Goal: Task Accomplishment & Management: Manage account settings

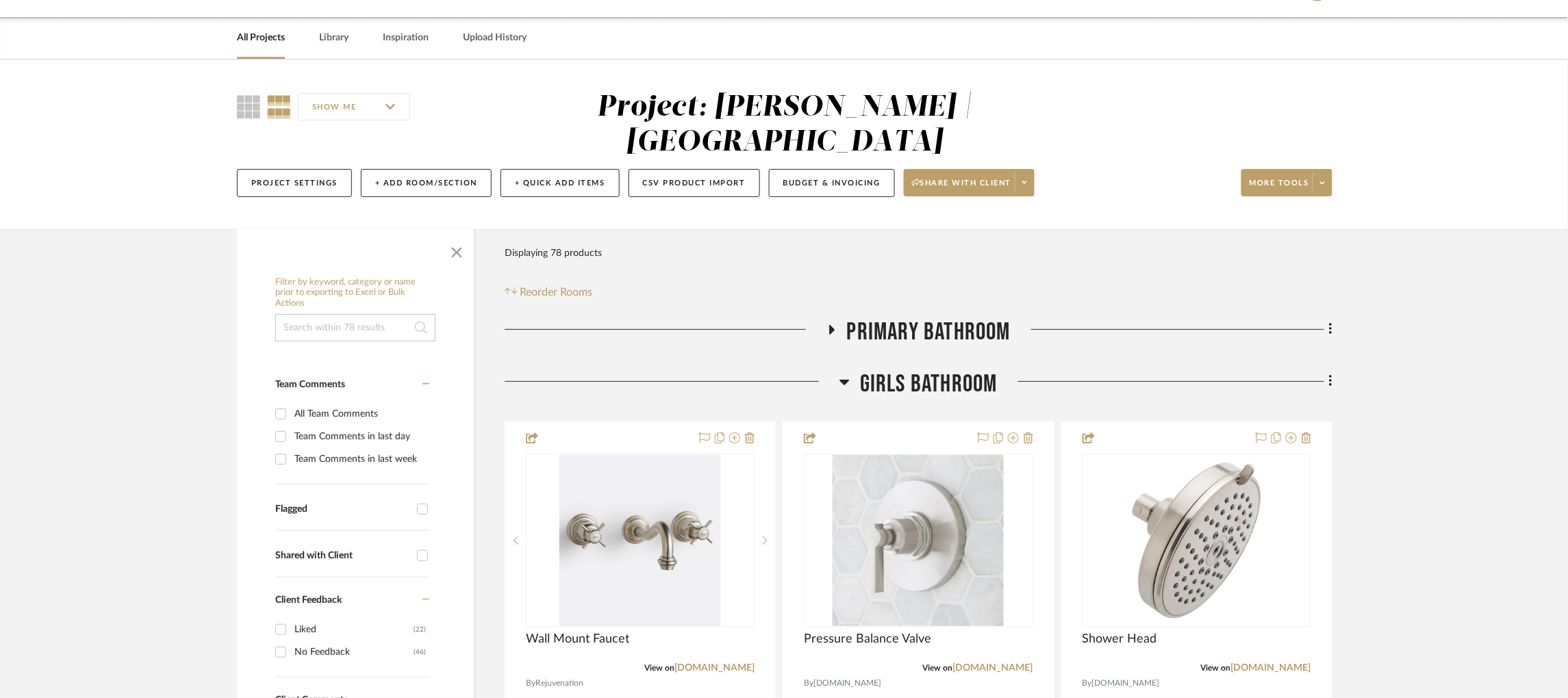
scroll to position [307, 0]
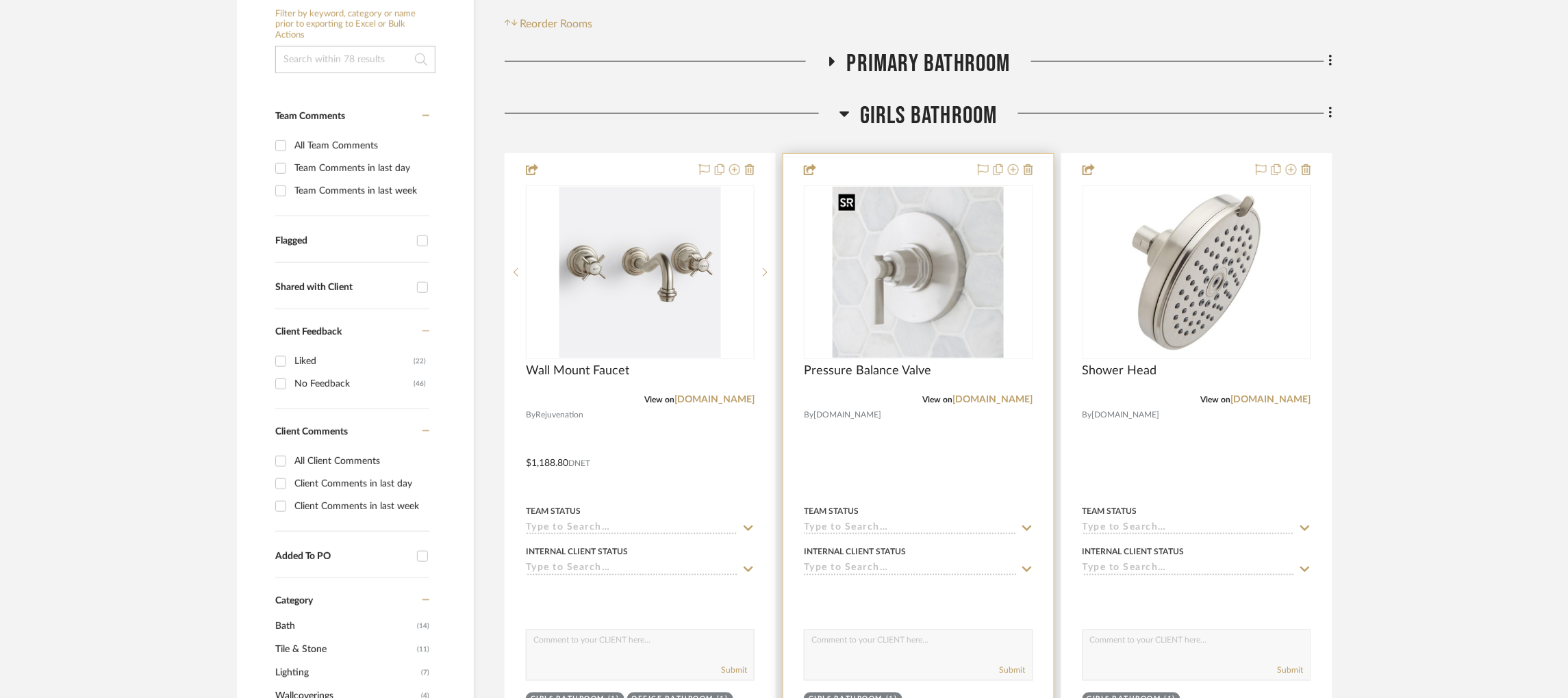
click at [0, 0] on img at bounding box center [0, 0] width 0 height 0
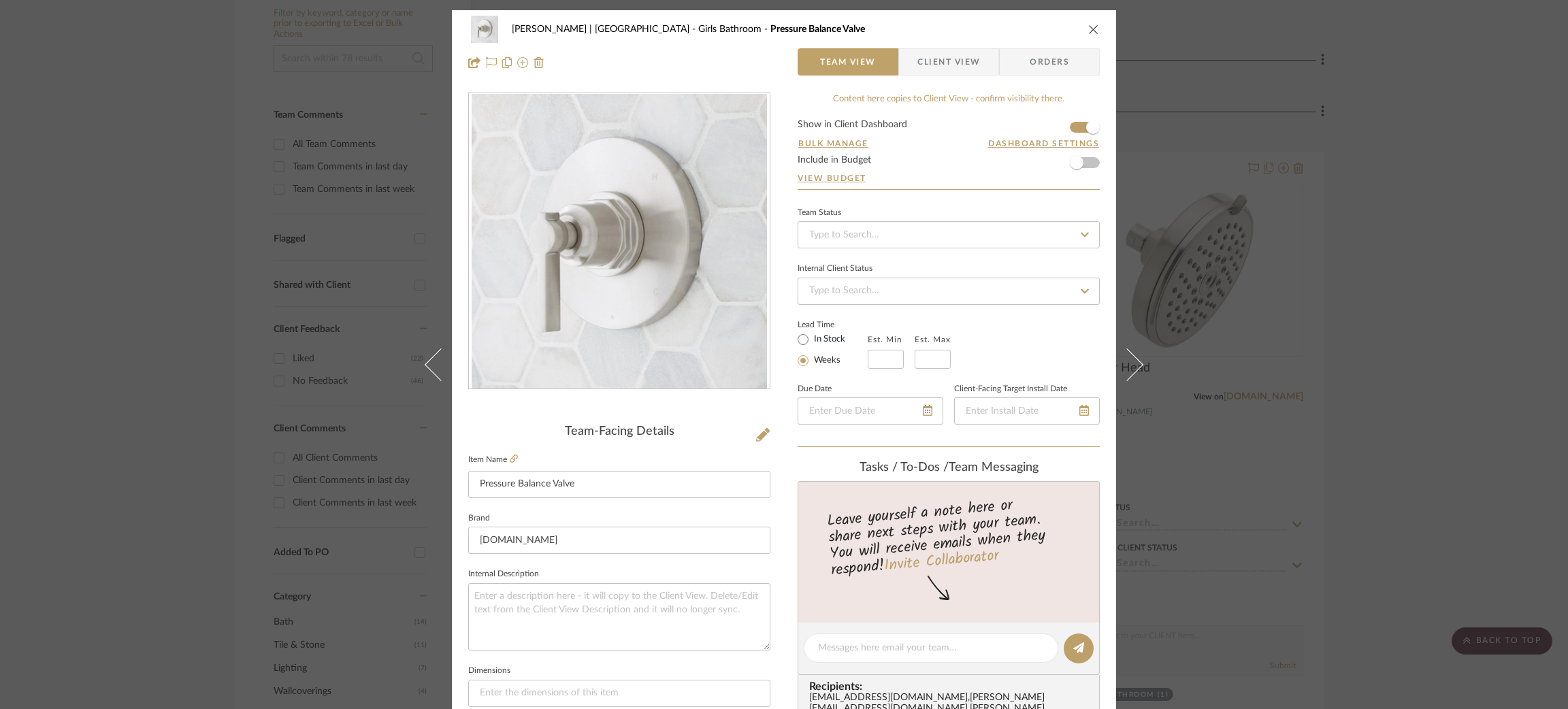
click at [1230, 224] on div "Breckenridge-Tchen | Manhattan Beach Girls Bathroom Pressure Balance Valve Team…" at bounding box center [784, 354] width 1568 height 709
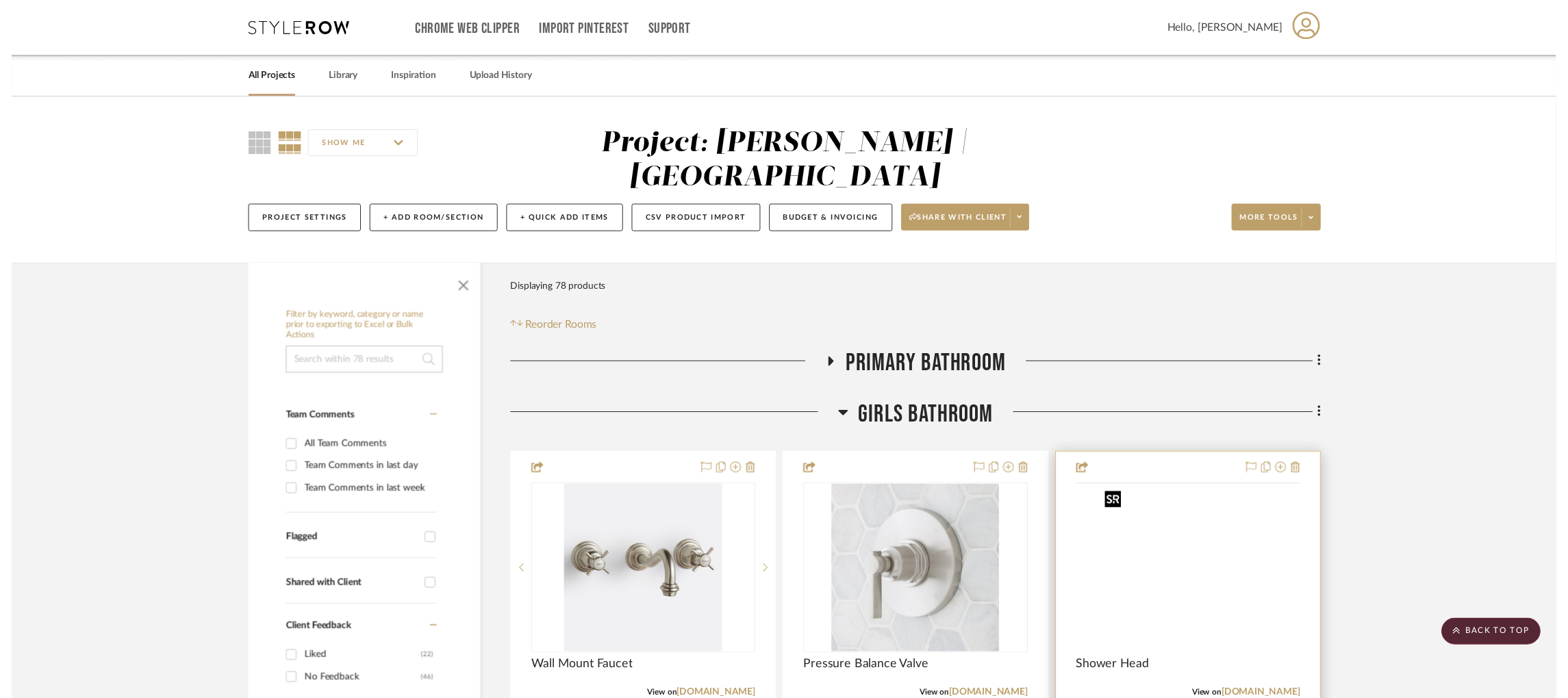
scroll to position [307, 0]
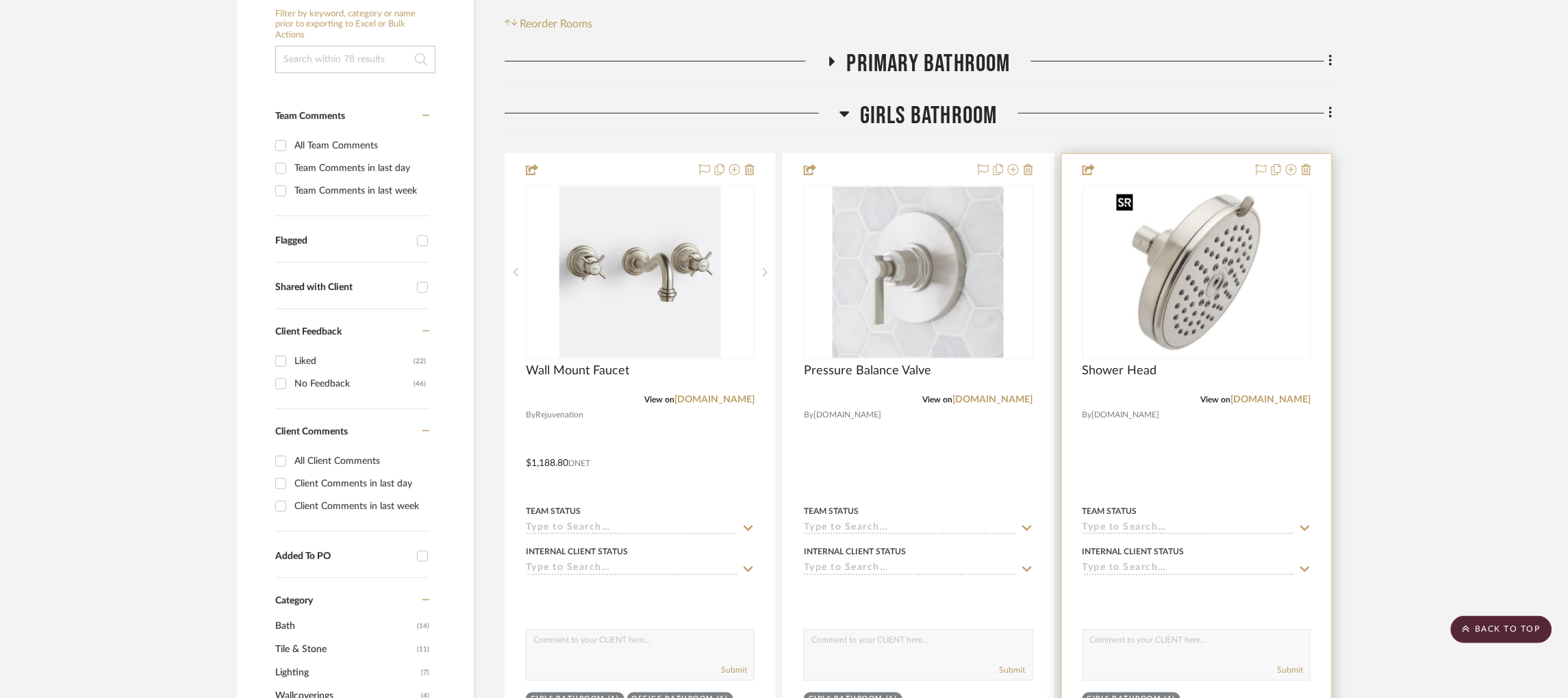
click at [0, 0] on img at bounding box center [0, 0] width 0 height 0
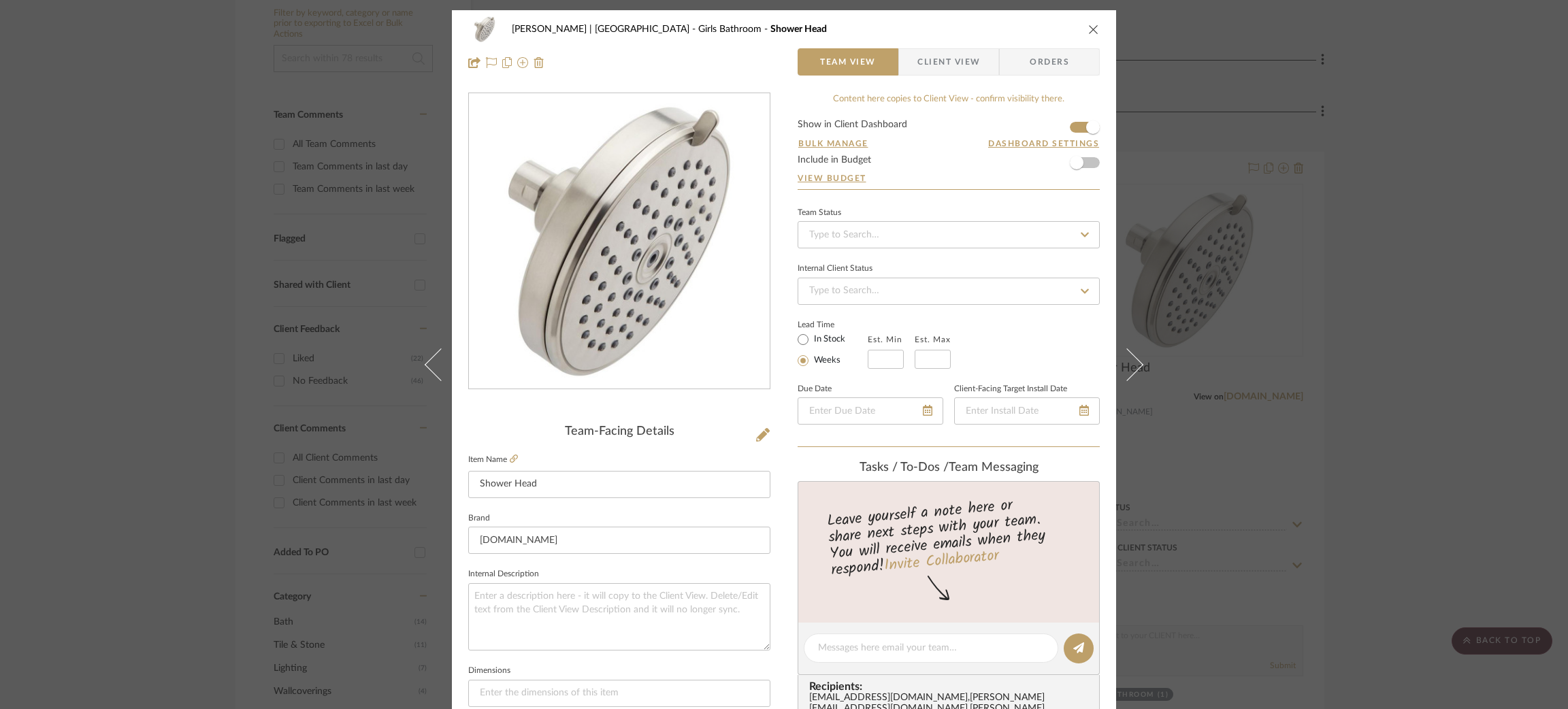
click at [1401, 249] on div "Breckenridge-Tchen | Manhattan Beach Girls Bathroom Shower Head Team View Clien…" at bounding box center [784, 354] width 1568 height 709
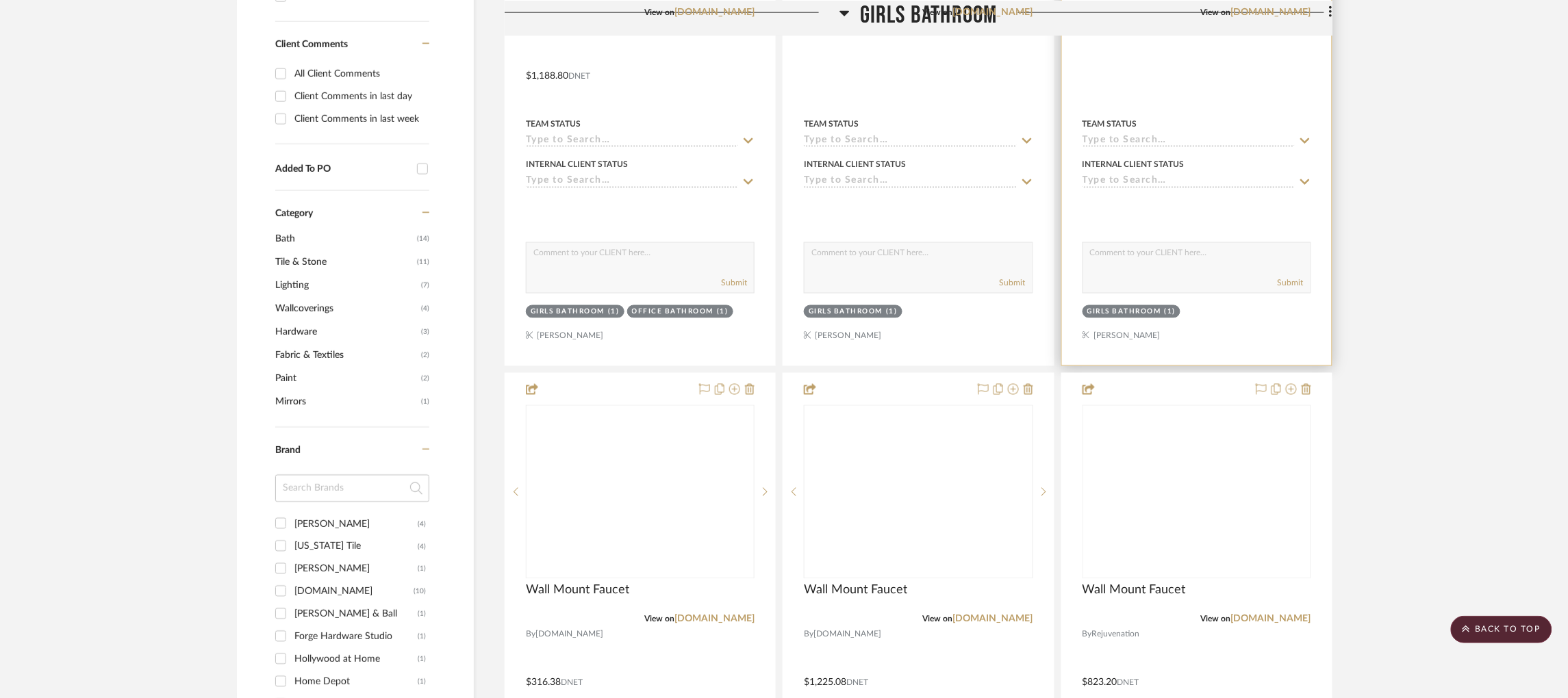
scroll to position [719, 0]
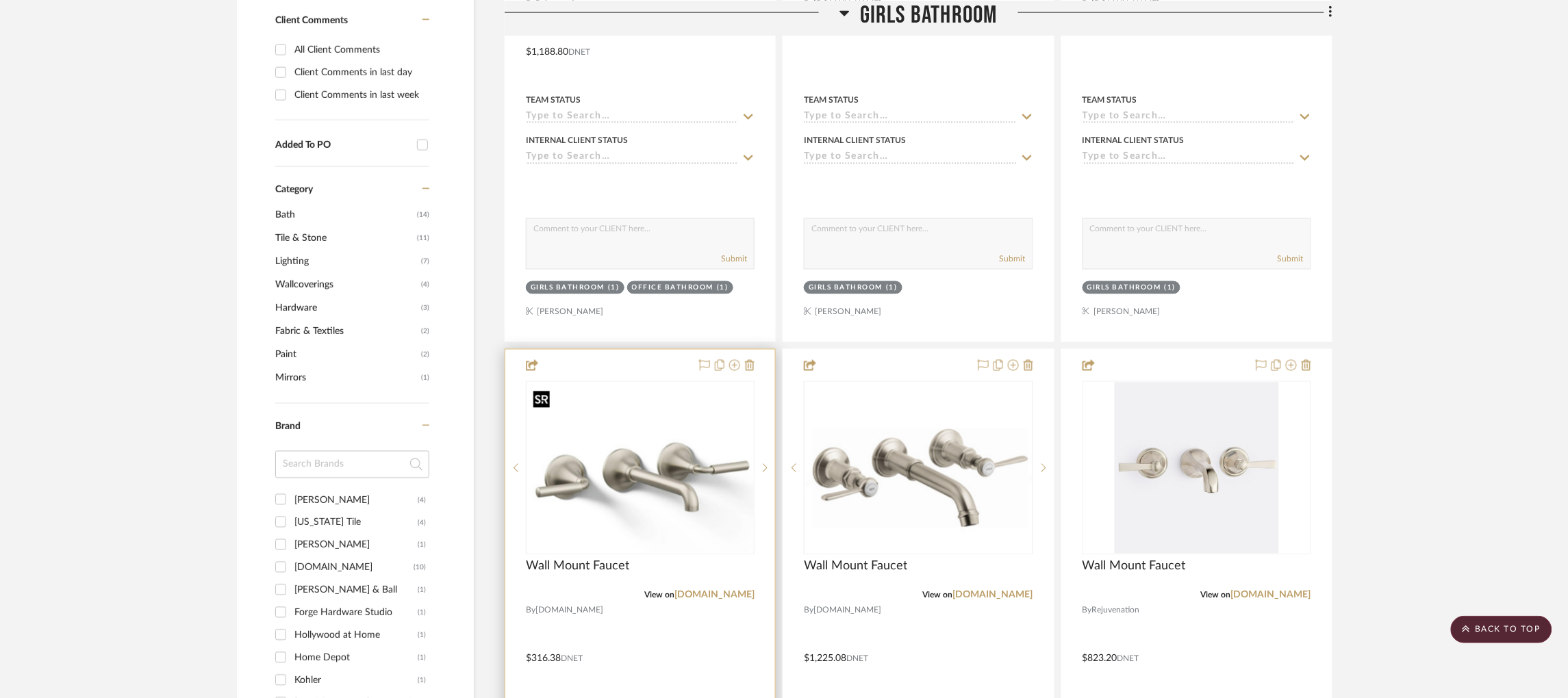
click at [0, 0] on img at bounding box center [0, 0] width 0 height 0
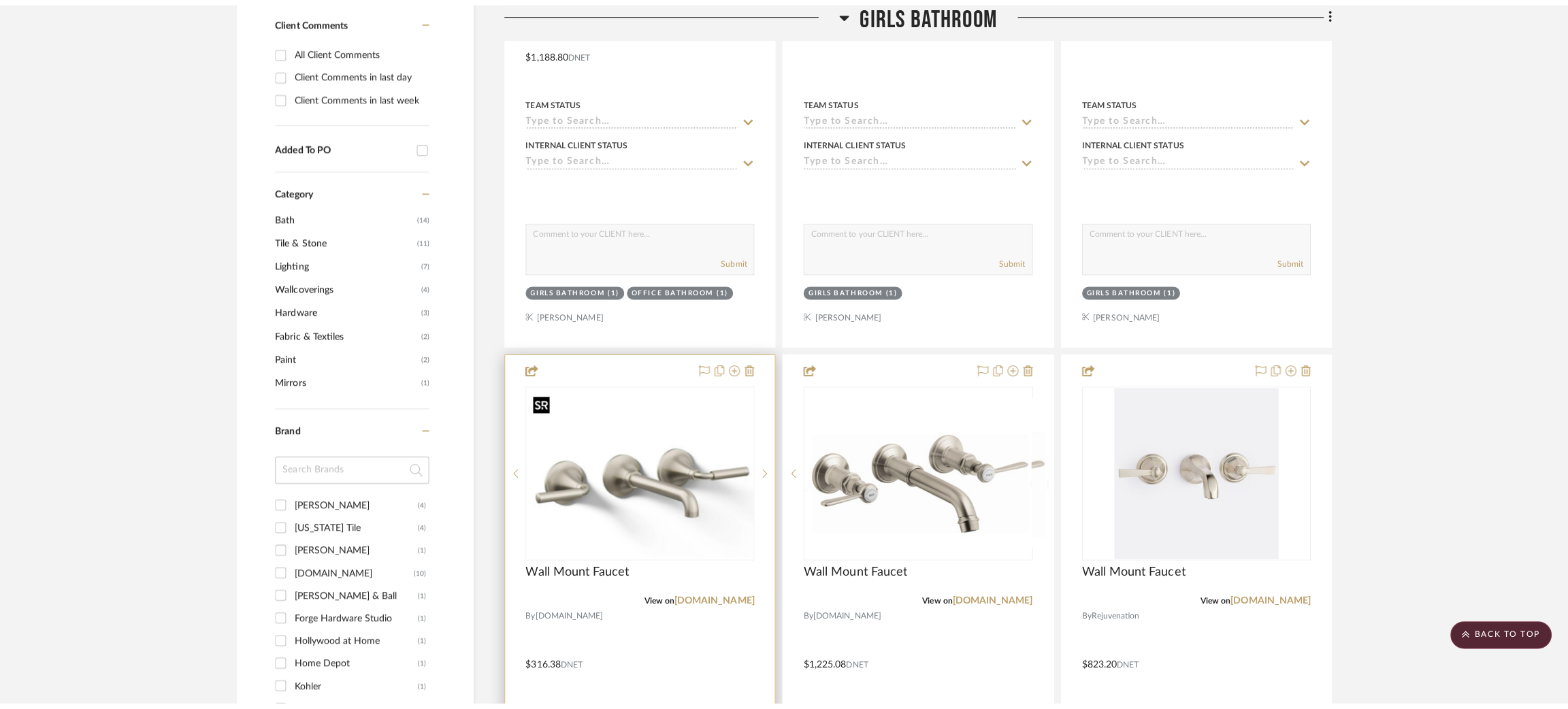
scroll to position [0, 0]
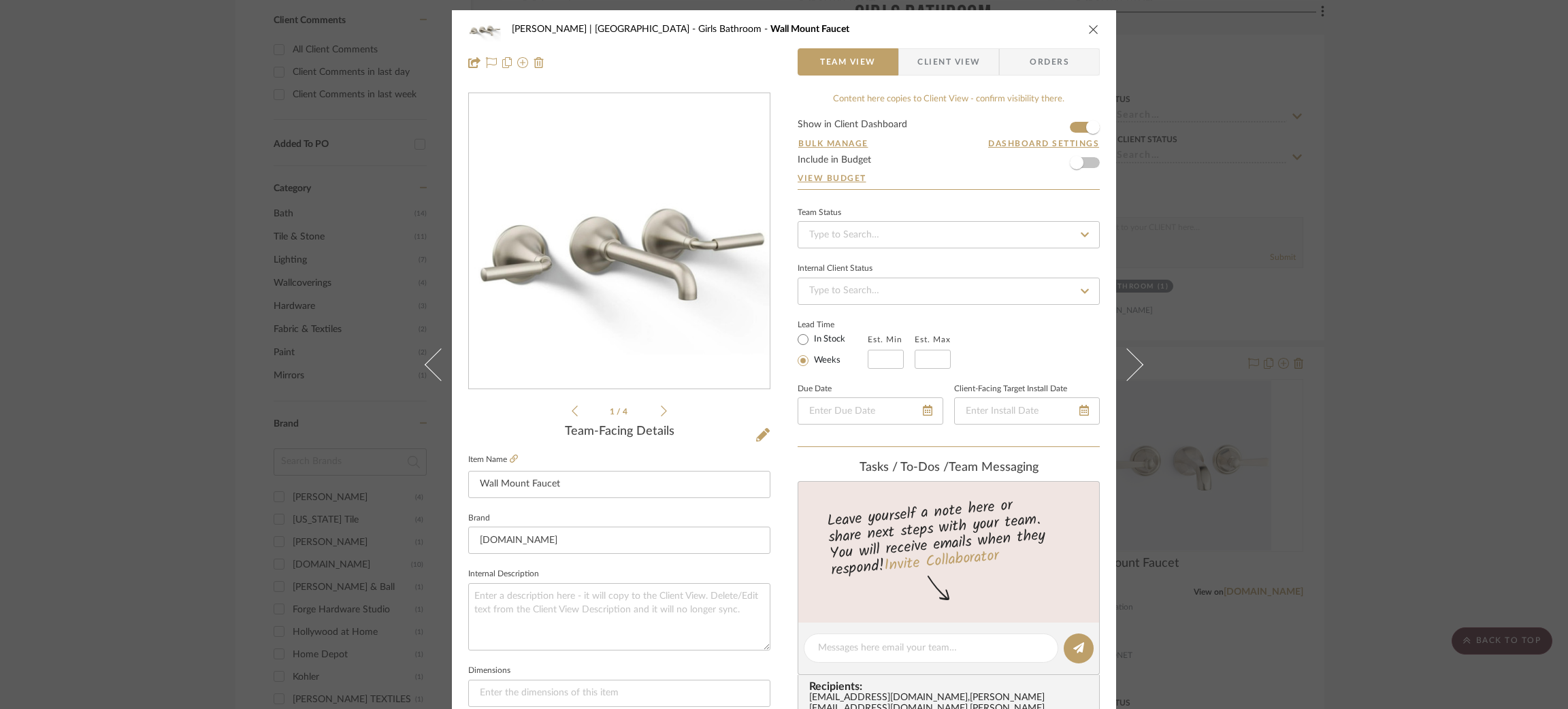
click at [661, 412] on icon at bounding box center [663, 411] width 6 height 12
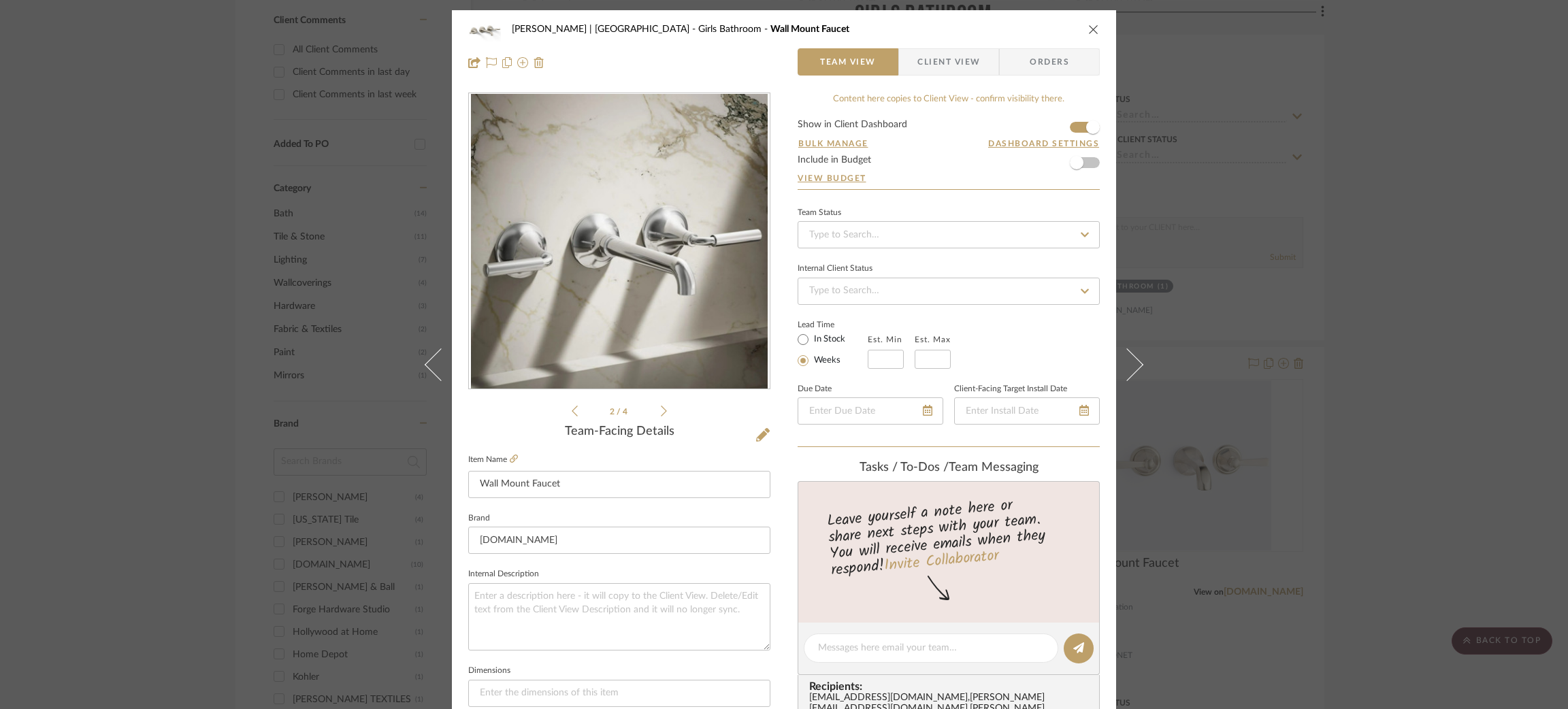
click at [661, 412] on icon at bounding box center [663, 411] width 6 height 12
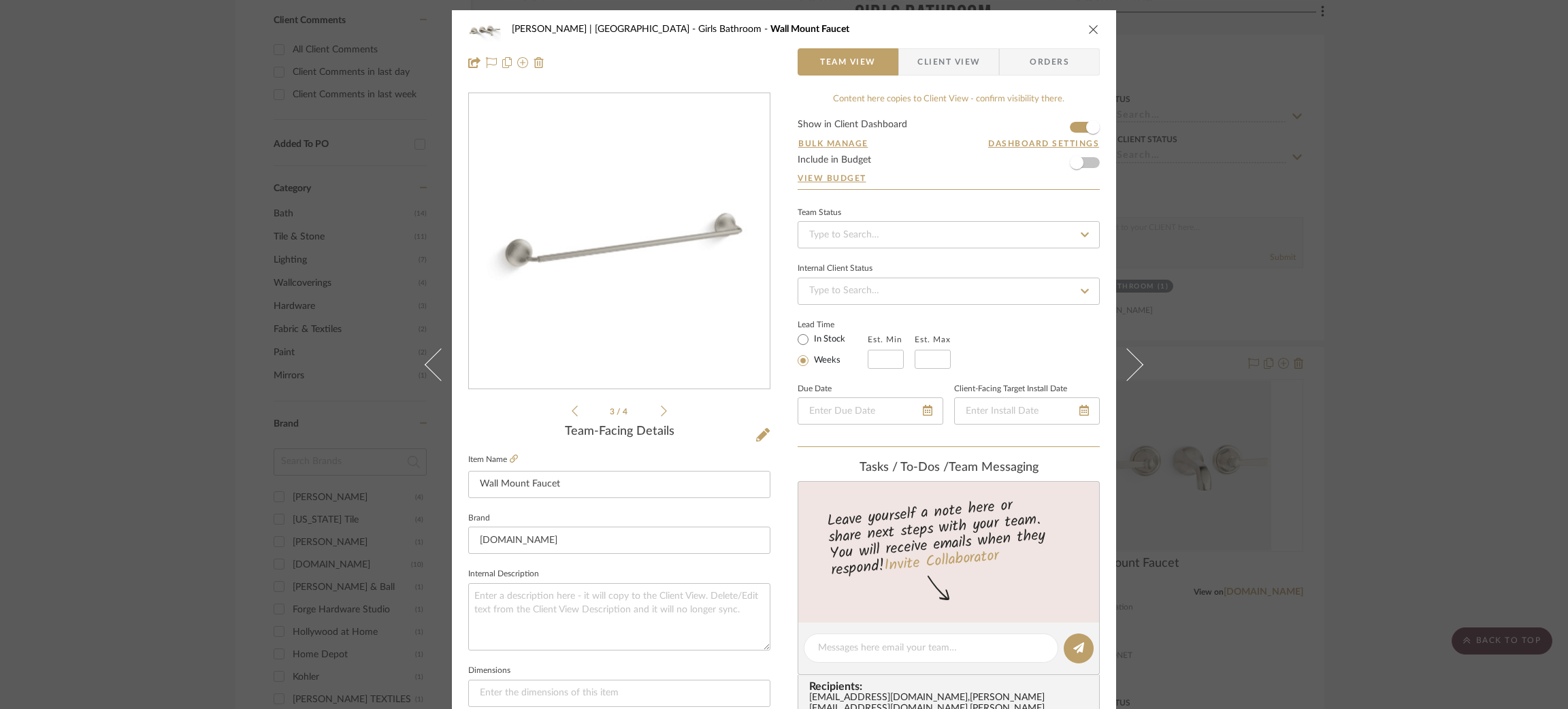
click at [661, 412] on icon at bounding box center [663, 411] width 6 height 12
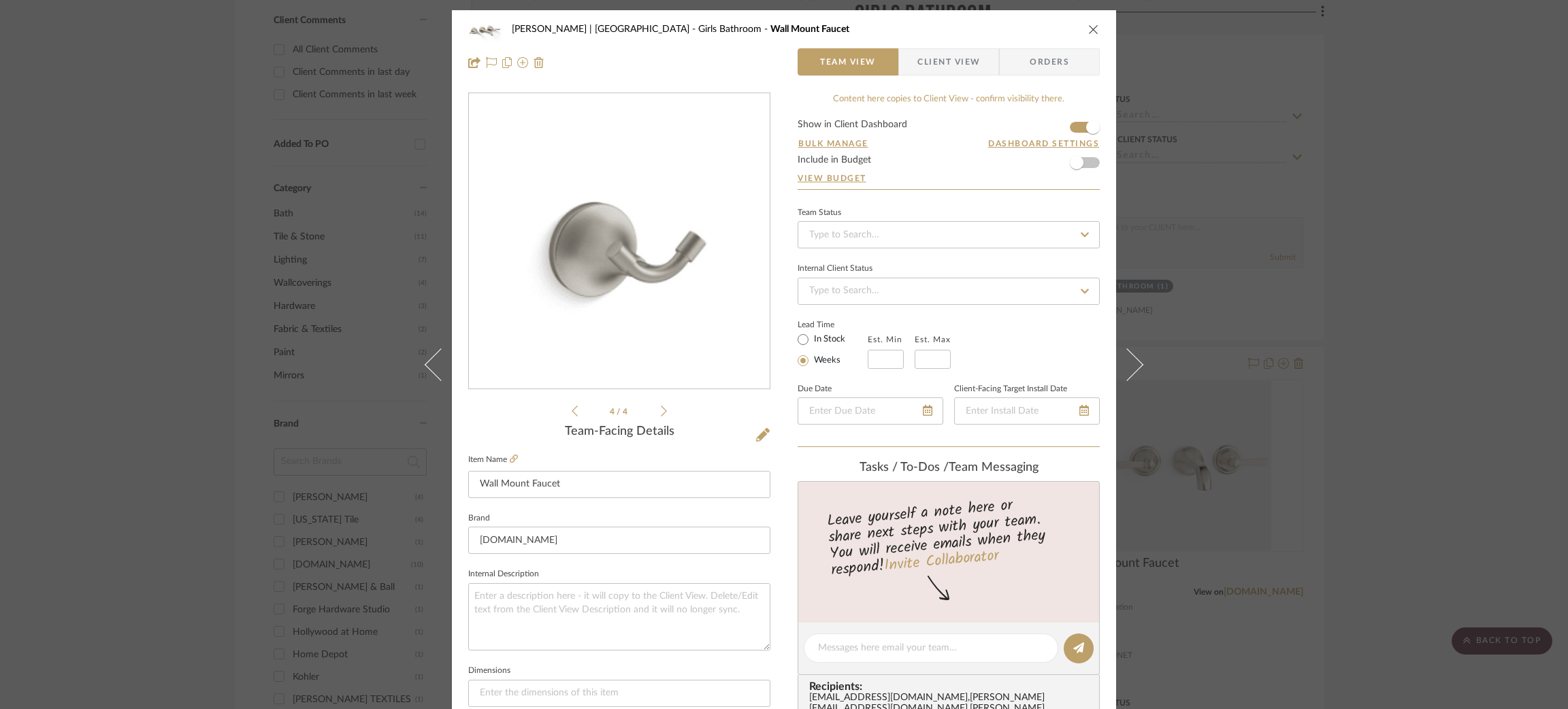
click at [1351, 345] on div "Breckenridge-Tchen | Manhattan Beach Girls Bathroom Wall Mount Faucet Team View…" at bounding box center [784, 354] width 1568 height 709
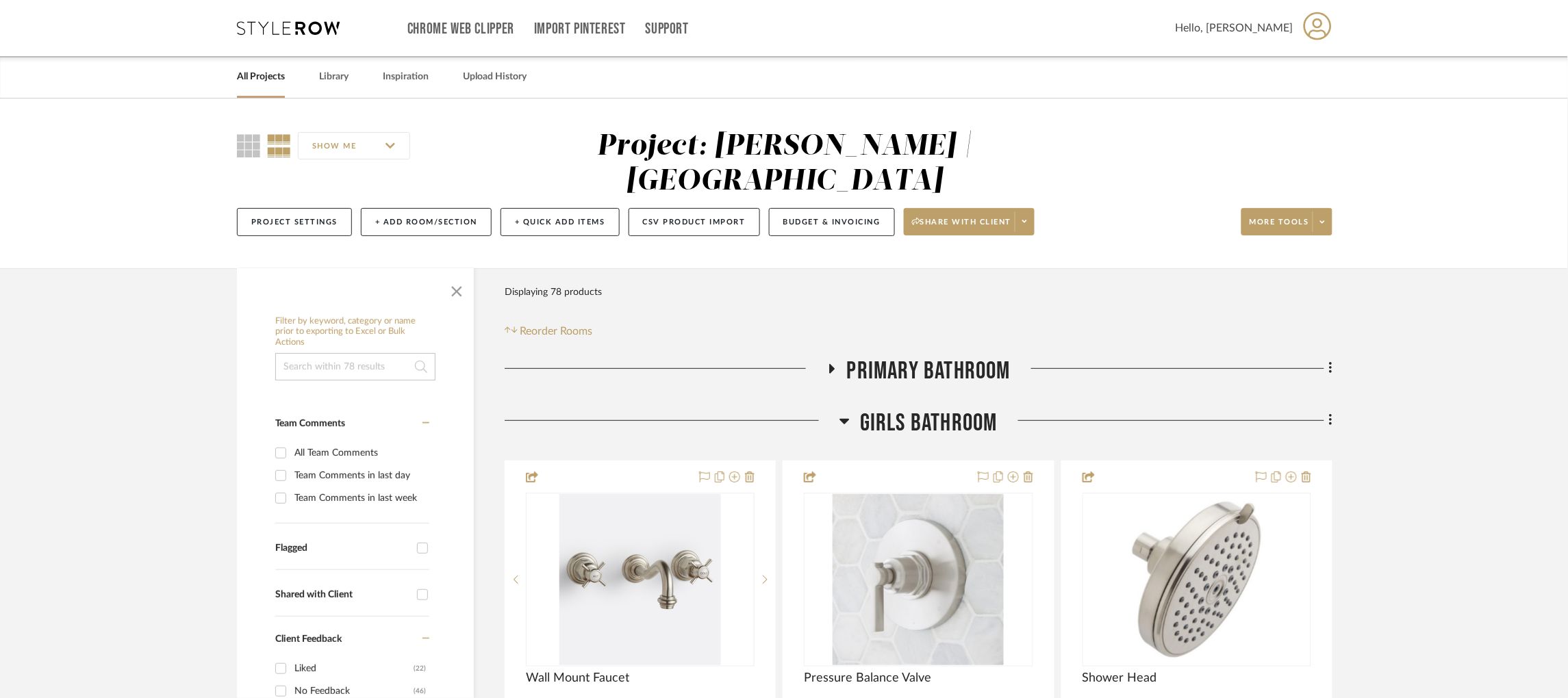
click at [314, 28] on icon at bounding box center [288, 28] width 103 height 14
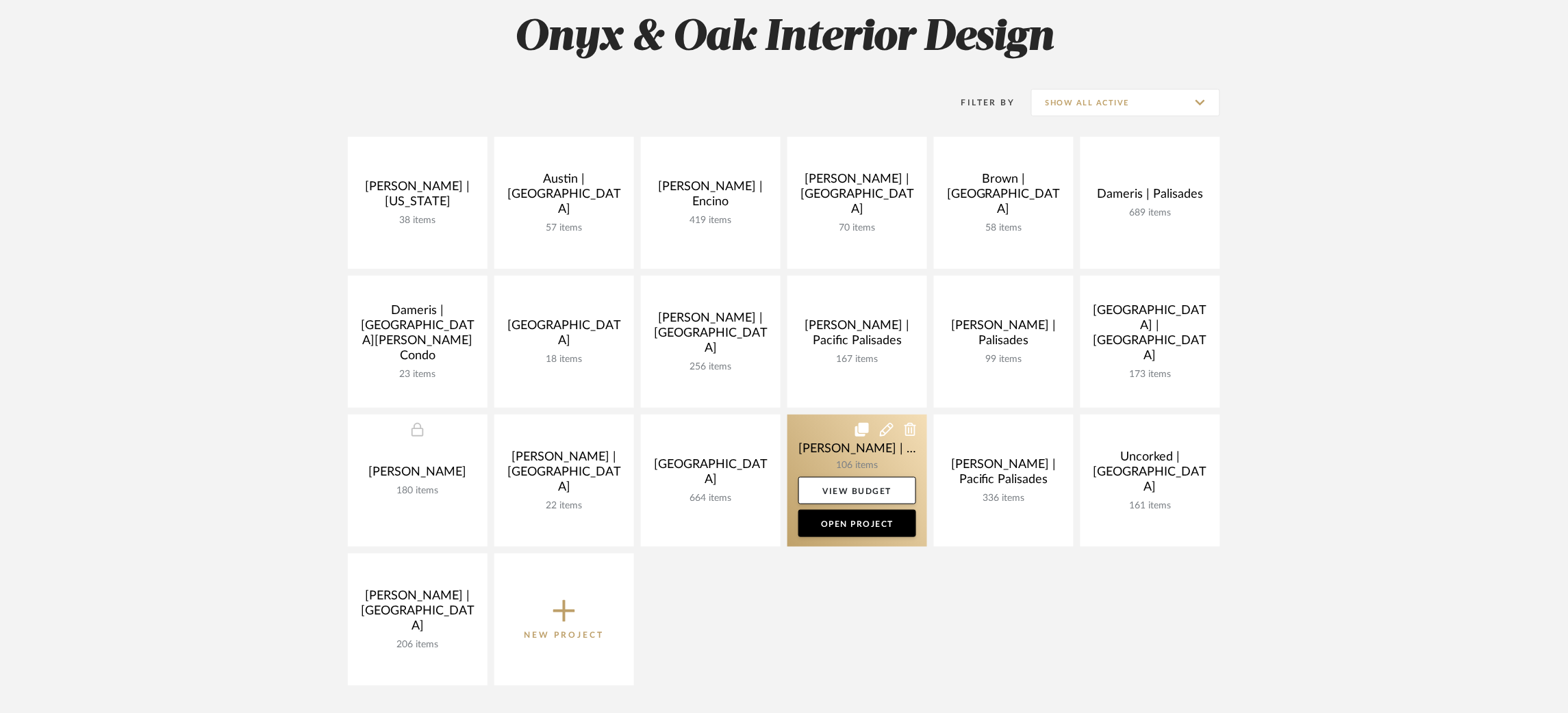
scroll to position [307, 0]
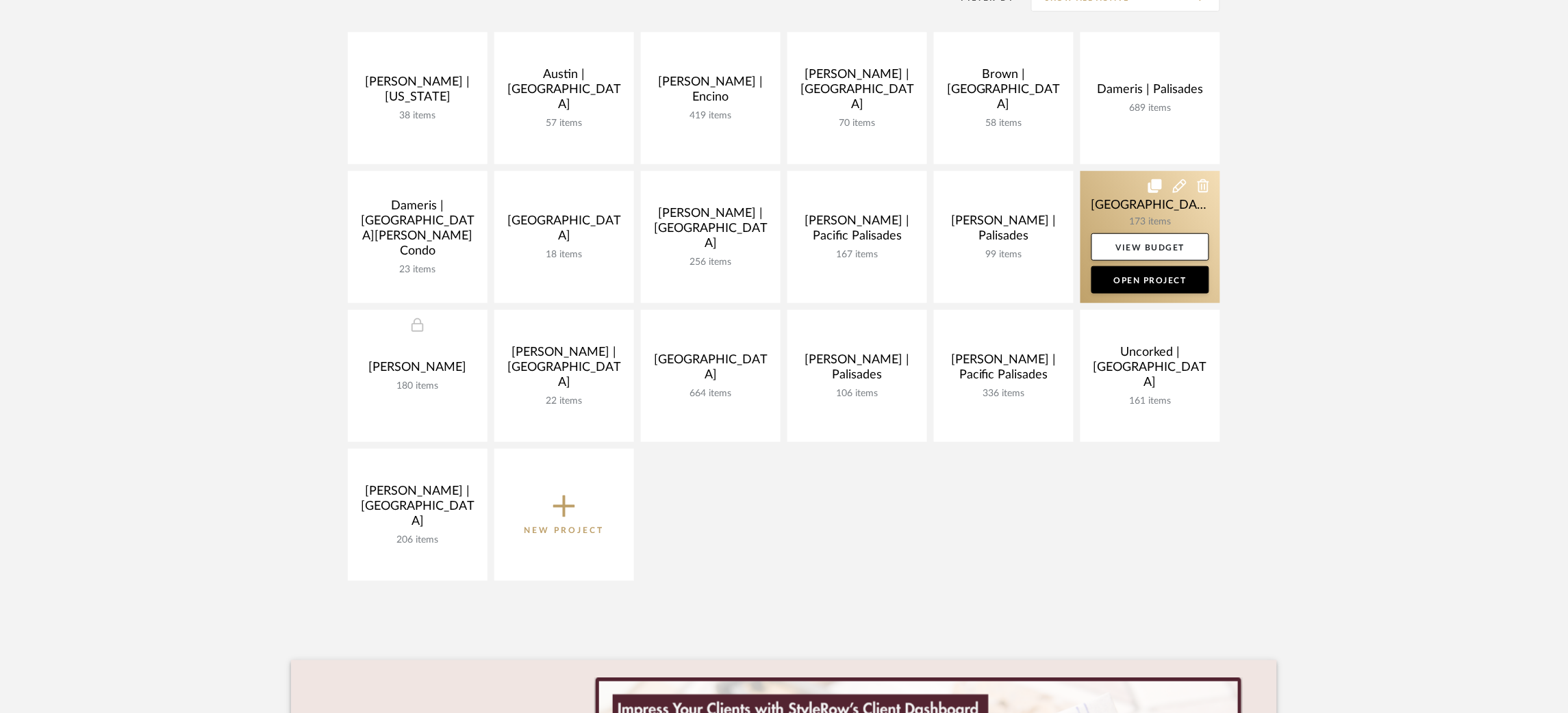
click at [1128, 196] on link at bounding box center [1150, 237] width 140 height 132
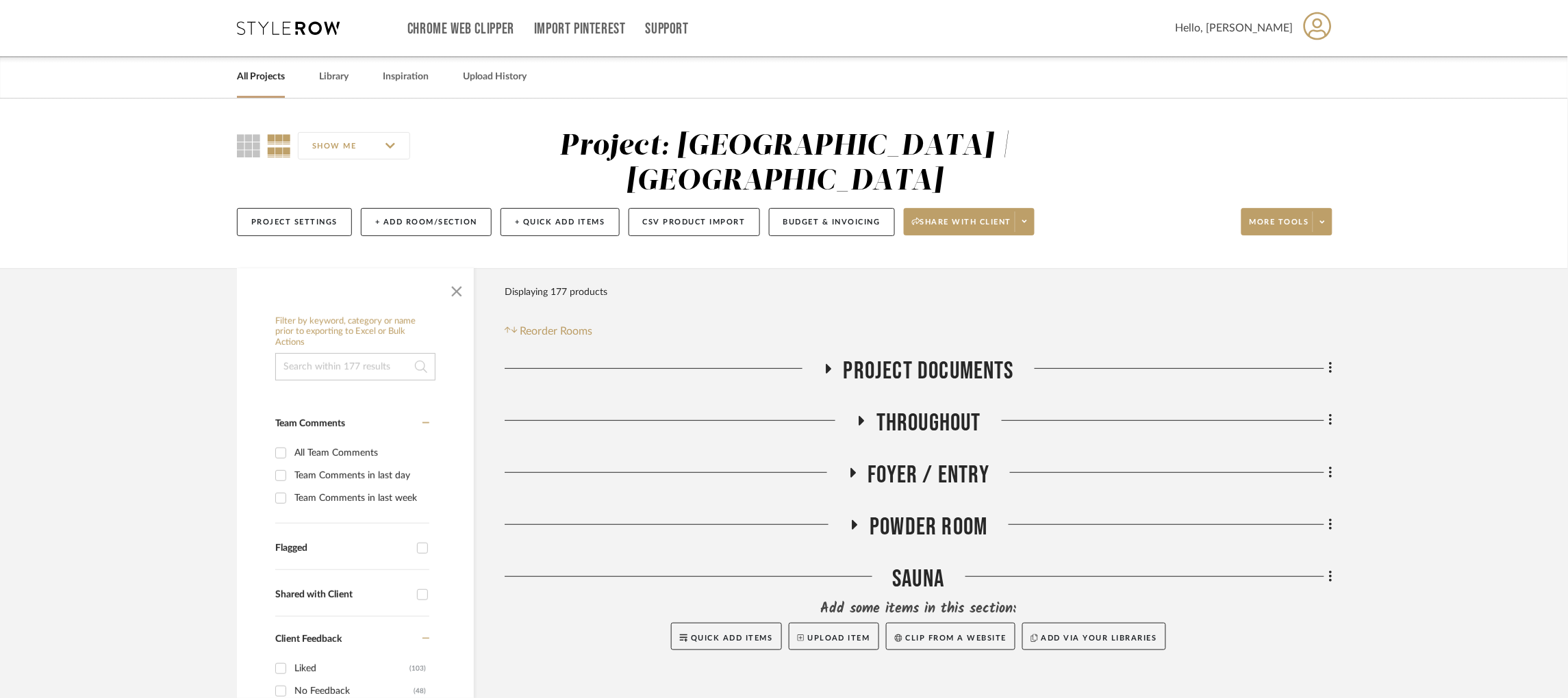
scroll to position [205, 0]
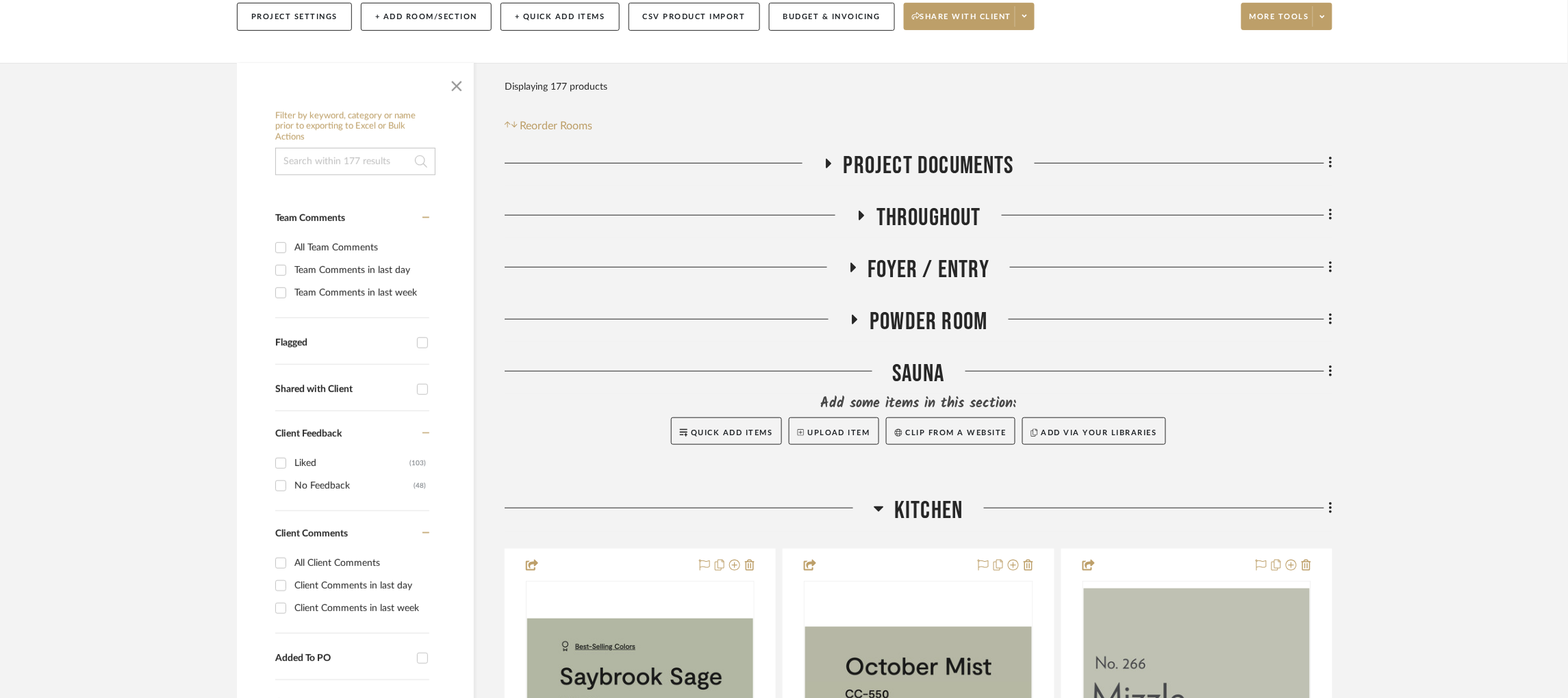
click at [423, 332] on input "Flagged" at bounding box center [423, 343] width 22 height 22
checkbox input "true"
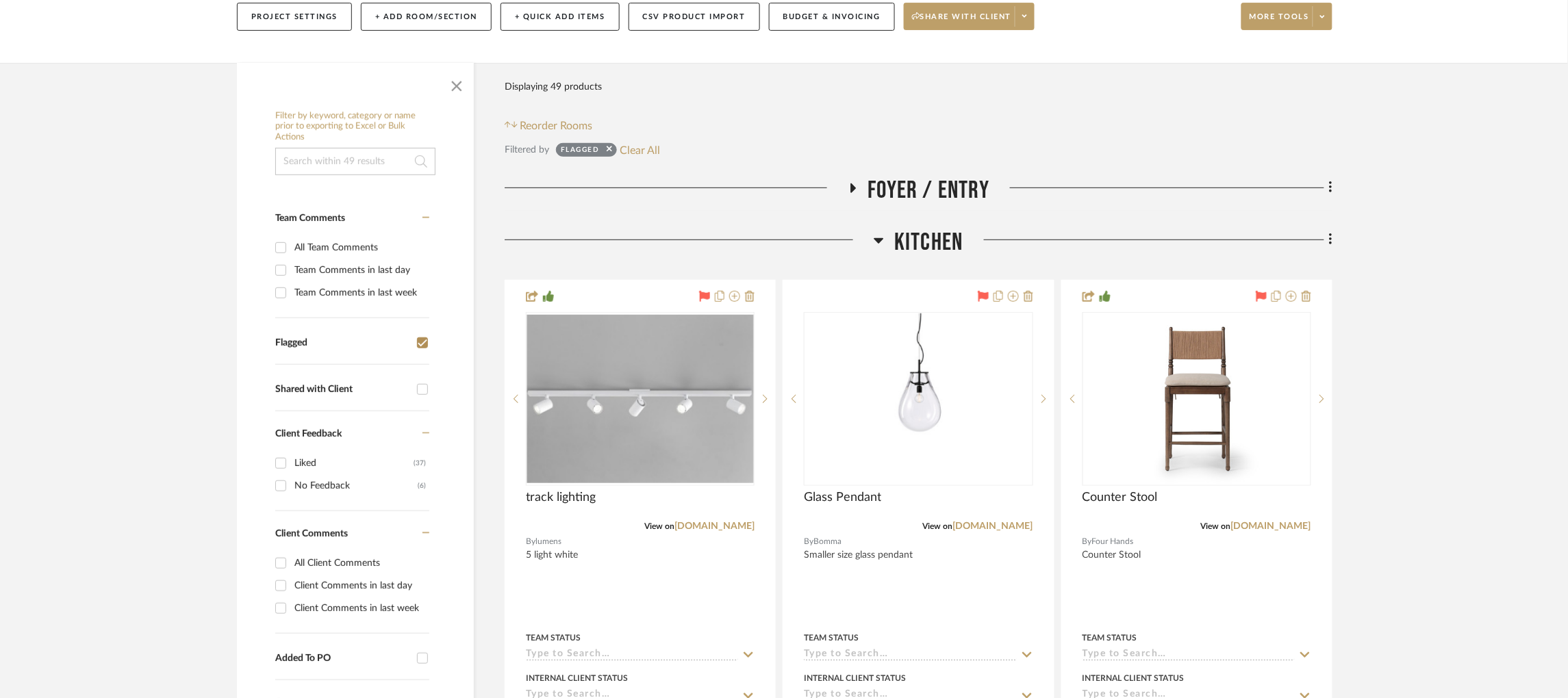
click at [853, 183] on icon at bounding box center [852, 188] width 16 height 10
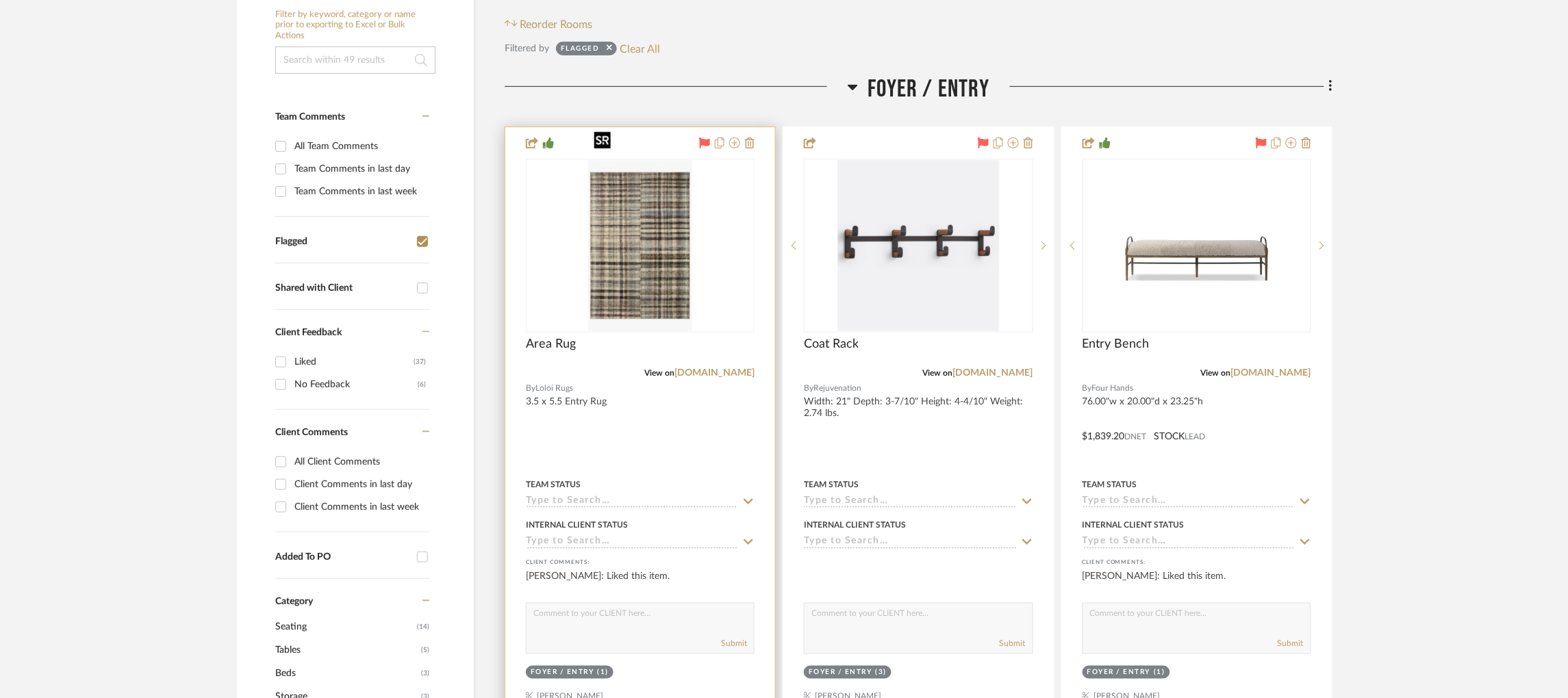
scroll to position [307, 0]
click at [712, 367] on link "loloirugs.com" at bounding box center [714, 372] width 80 height 10
click at [733, 223] on div "0" at bounding box center [640, 245] width 227 height 173
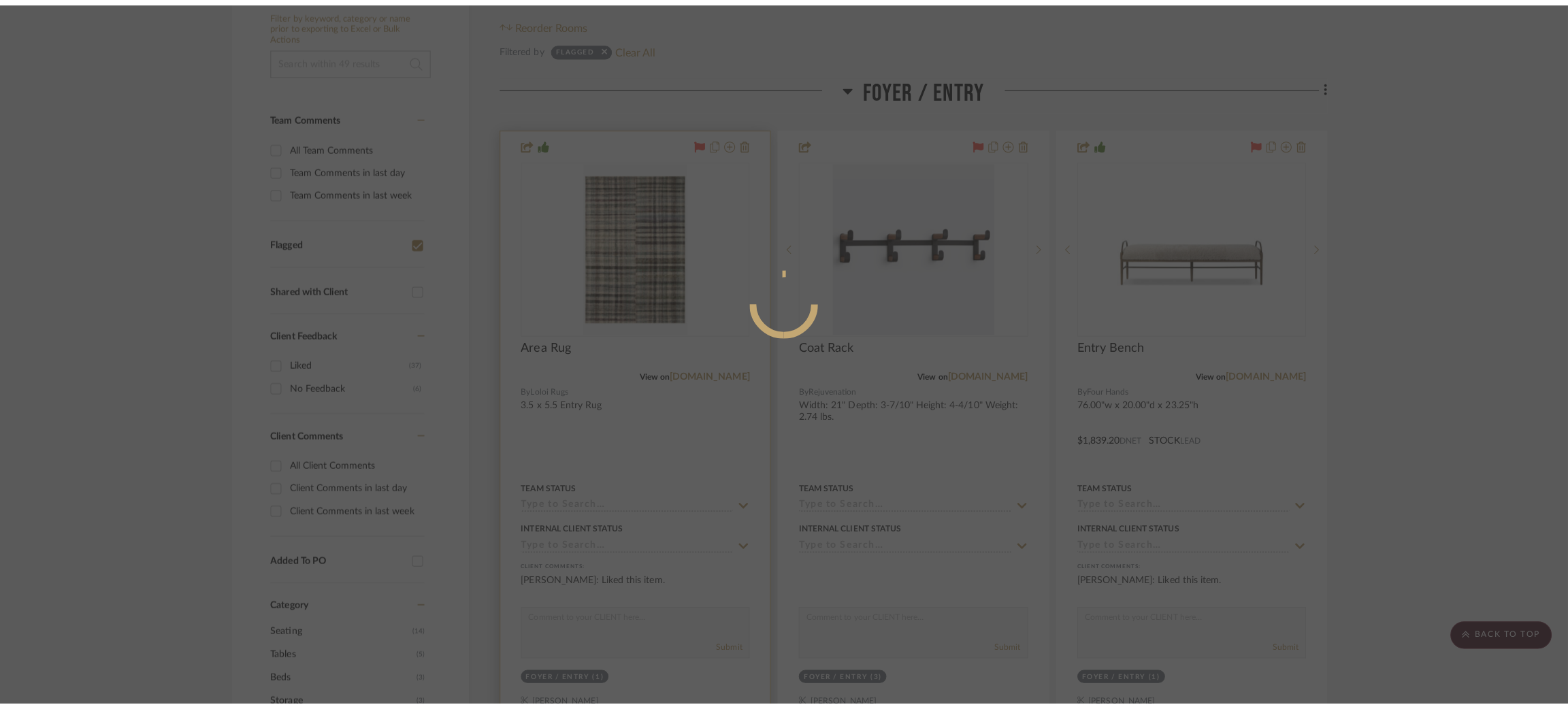
scroll to position [0, 0]
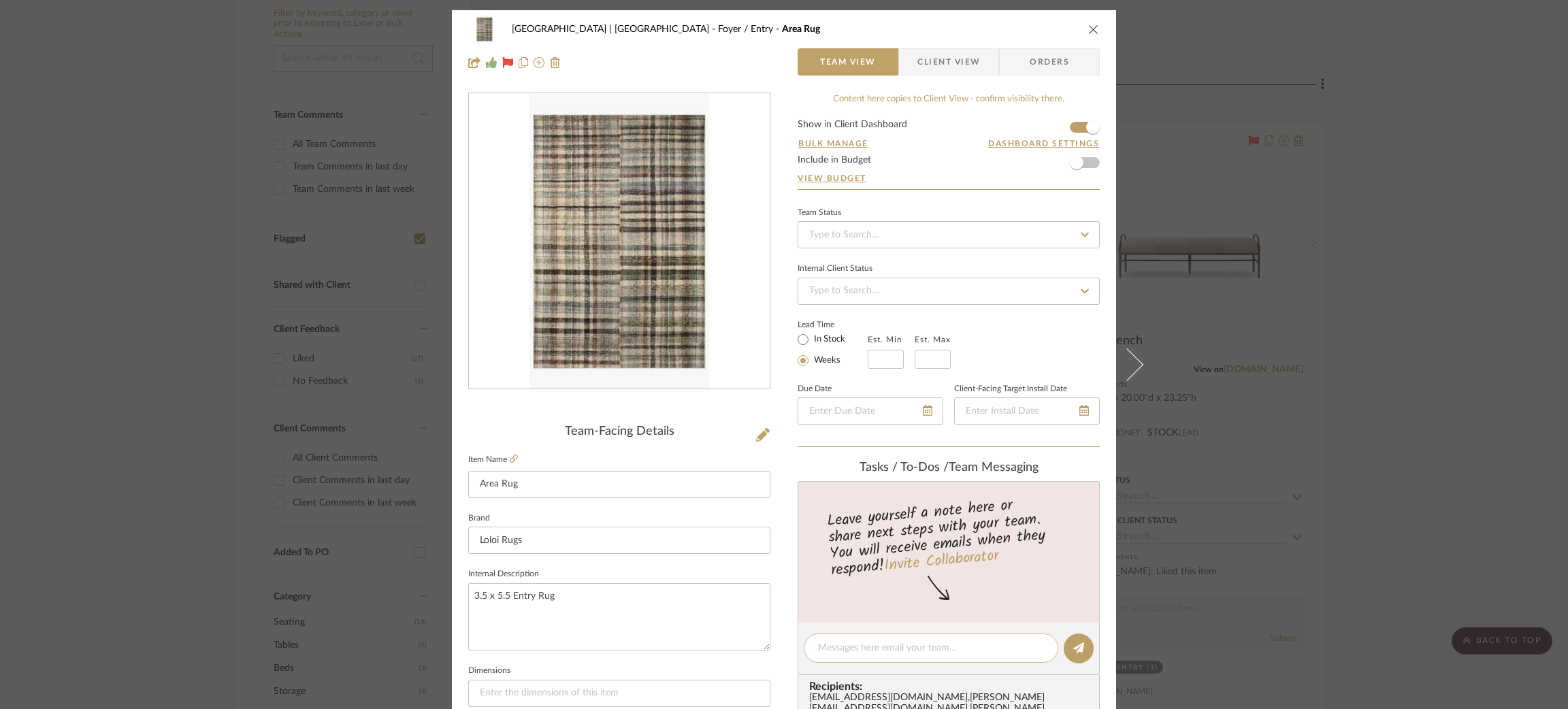
click at [850, 641] on textarea at bounding box center [930, 648] width 226 height 15
click at [1011, 641] on textarea "This size works in Phase 1 but is too tight with the built-in in Phase 2" at bounding box center [930, 655] width 226 height 29
type textarea "This size works in Phase 1 but is too tight with a 24"D built-in in Phase 2"
click at [1076, 647] on icon at bounding box center [1078, 648] width 11 height 11
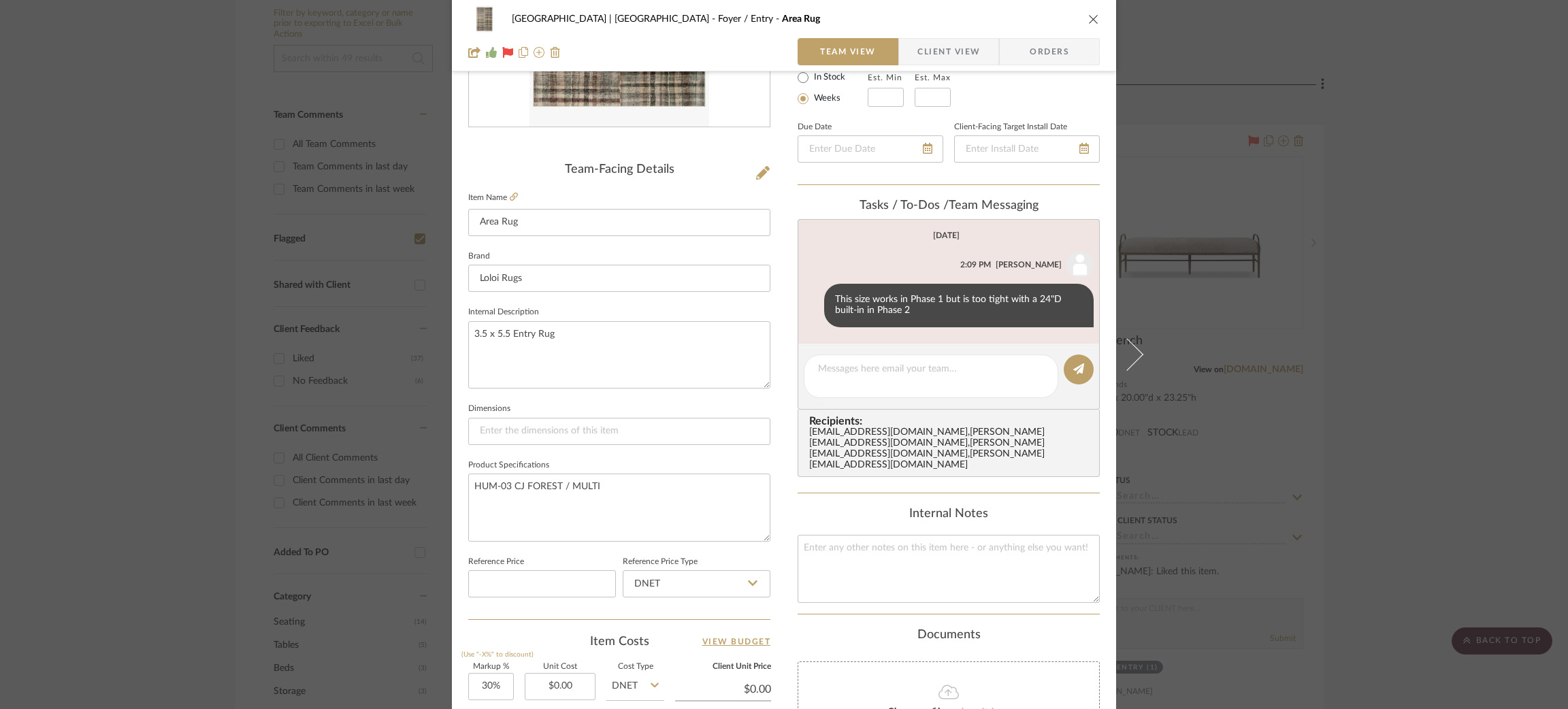
scroll to position [273, 0]
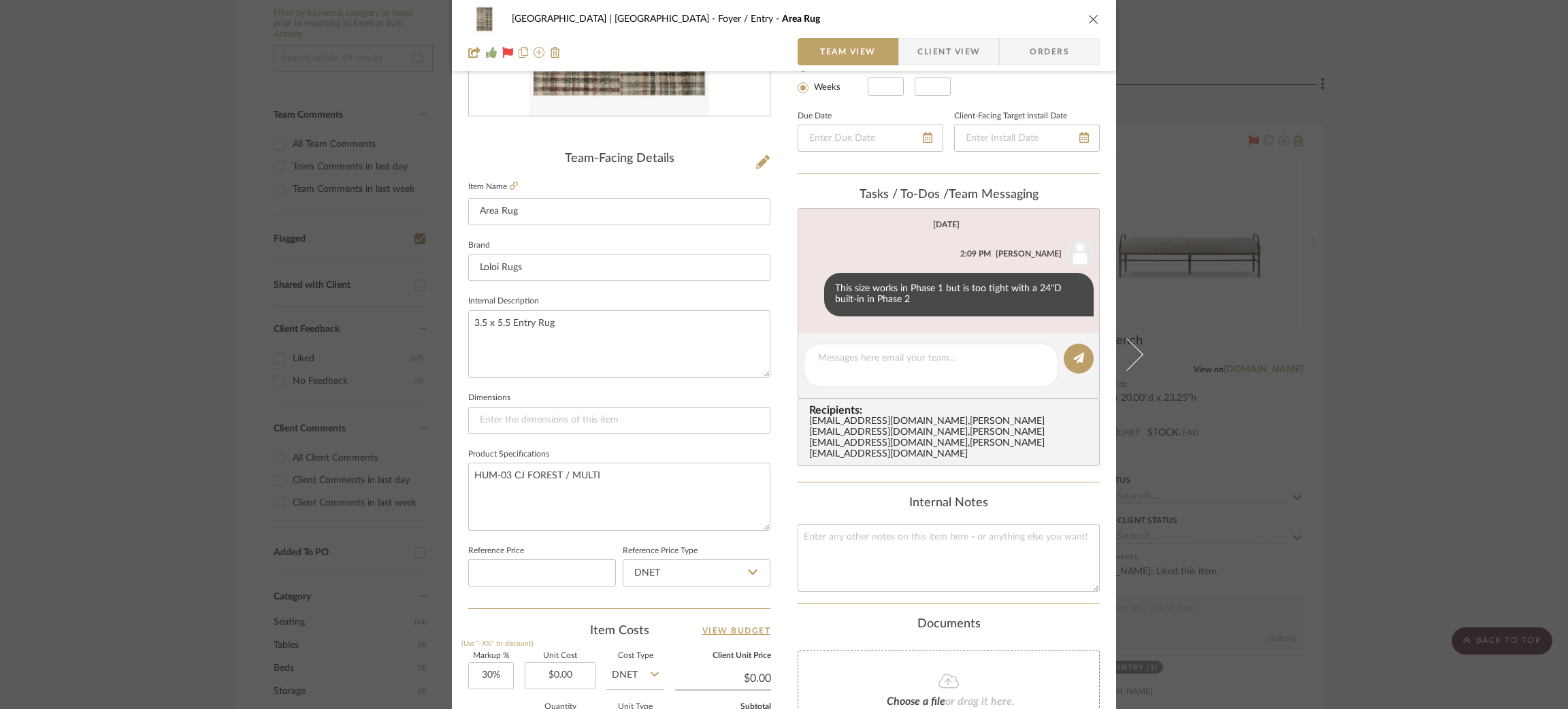
click at [206, 338] on div "Meadow Mountain | Vail Valley Foyer / Entry Area Rug Team View Client View Orde…" at bounding box center [784, 354] width 1568 height 709
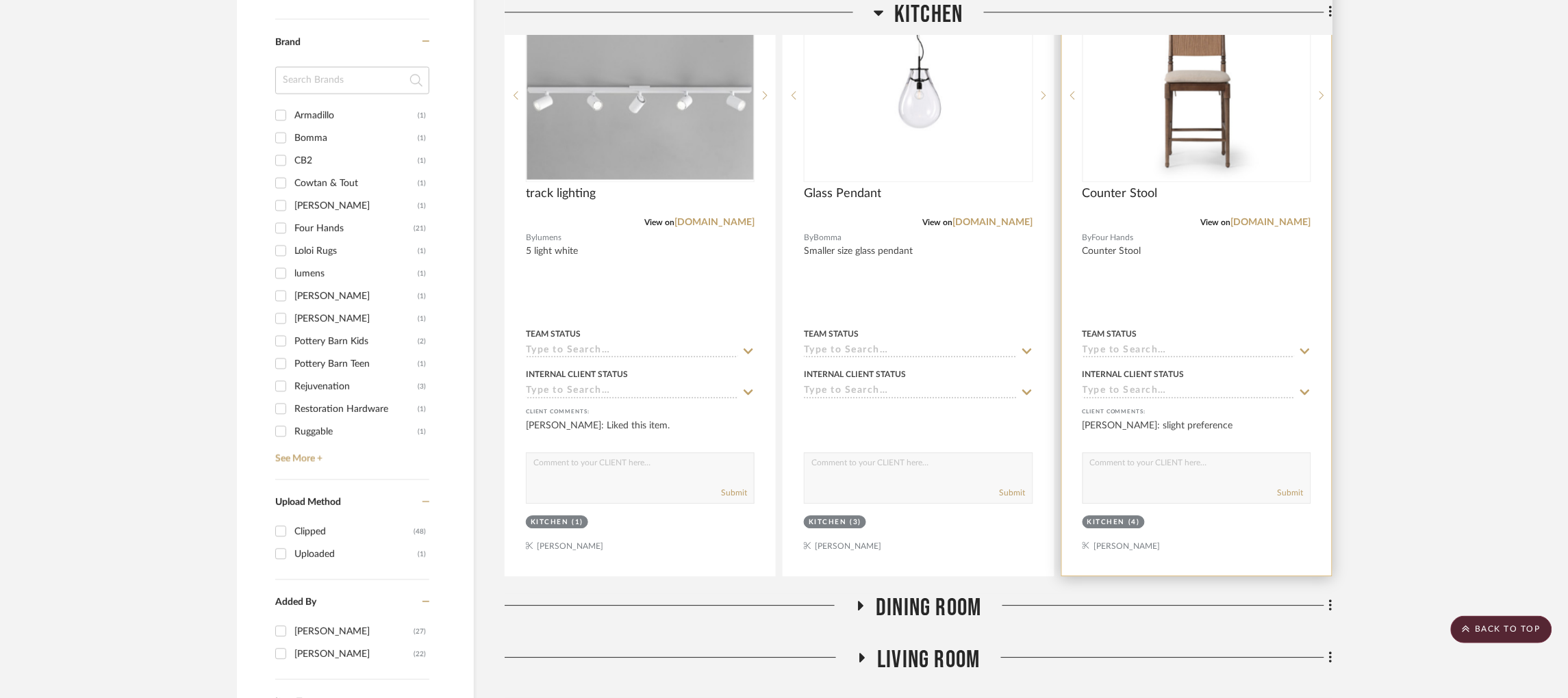
scroll to position [923, 0]
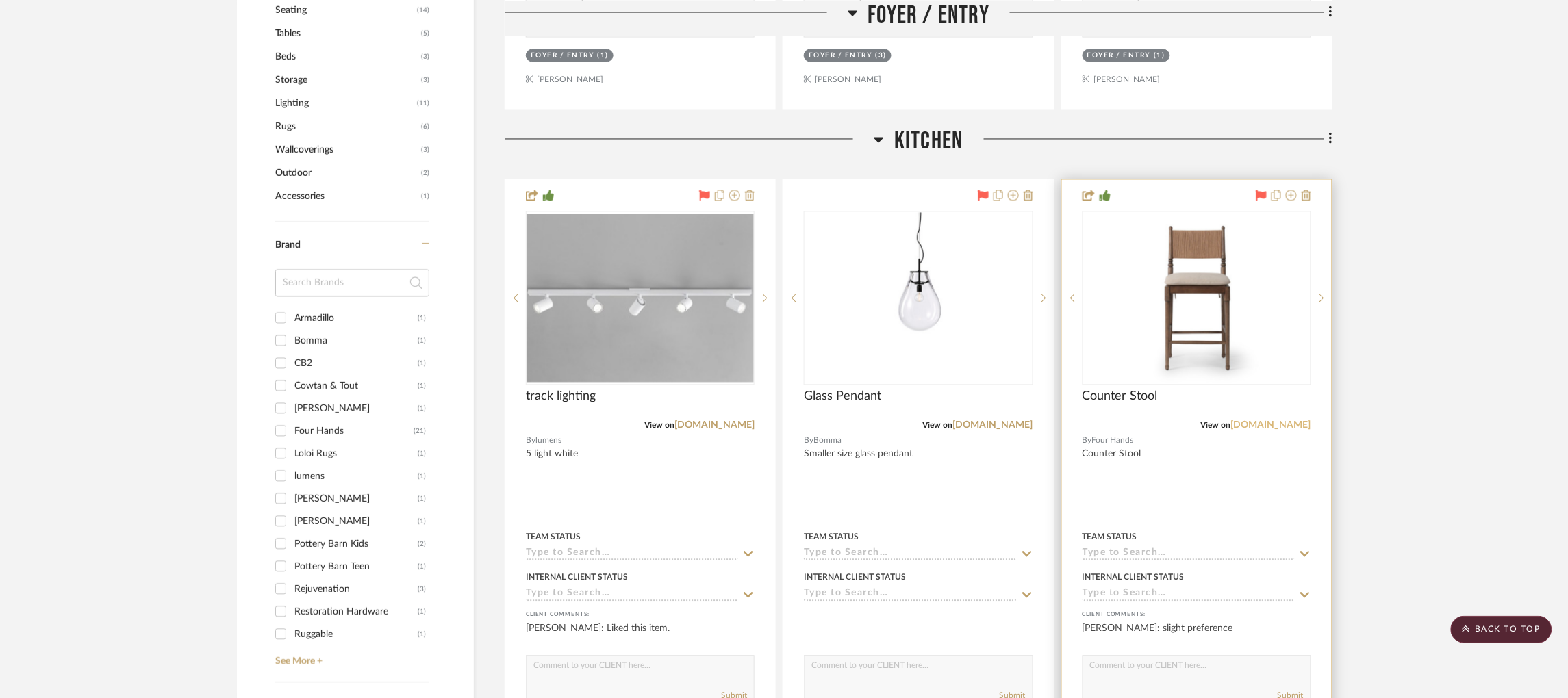
click at [1284, 421] on link "fourhands.com" at bounding box center [1271, 425] width 80 height 10
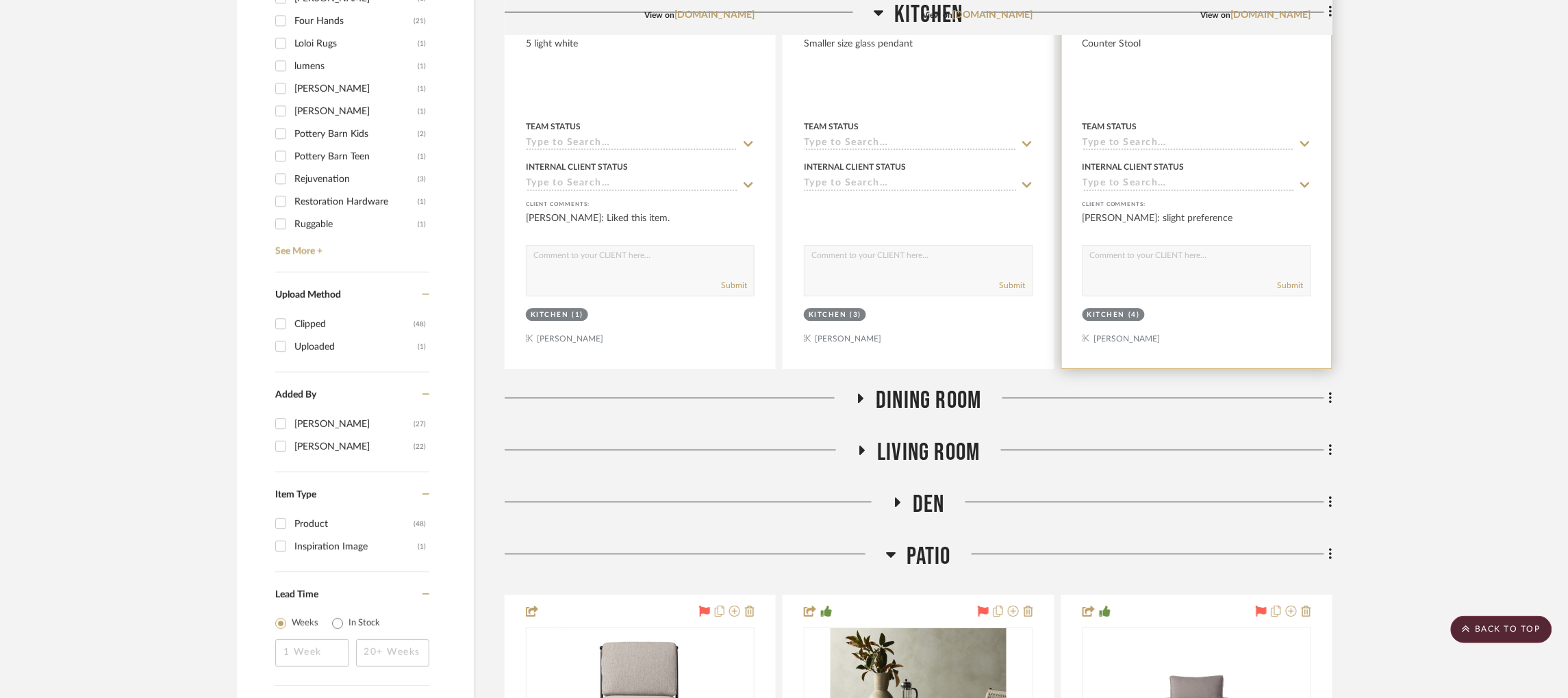
scroll to position [1437, 0]
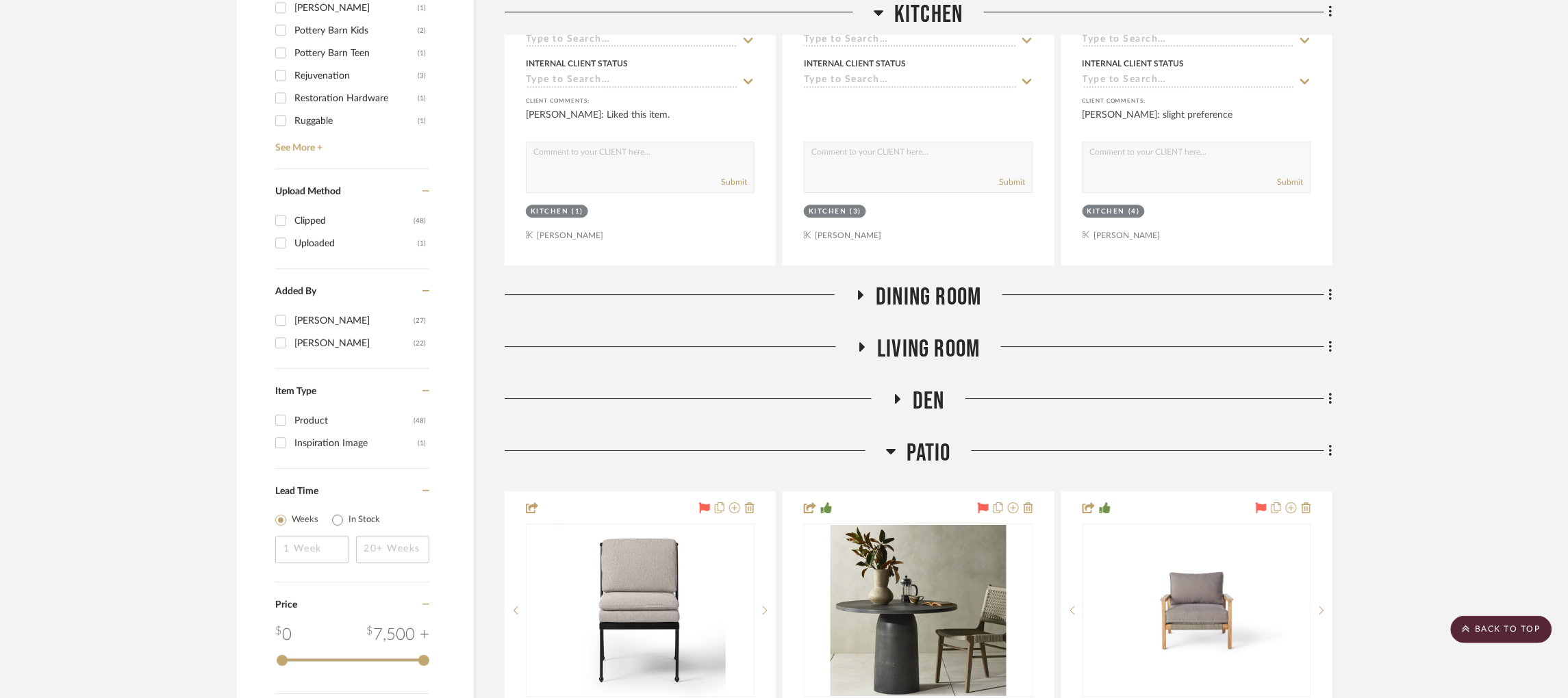
click at [859, 290] on icon at bounding box center [861, 295] width 5 height 10
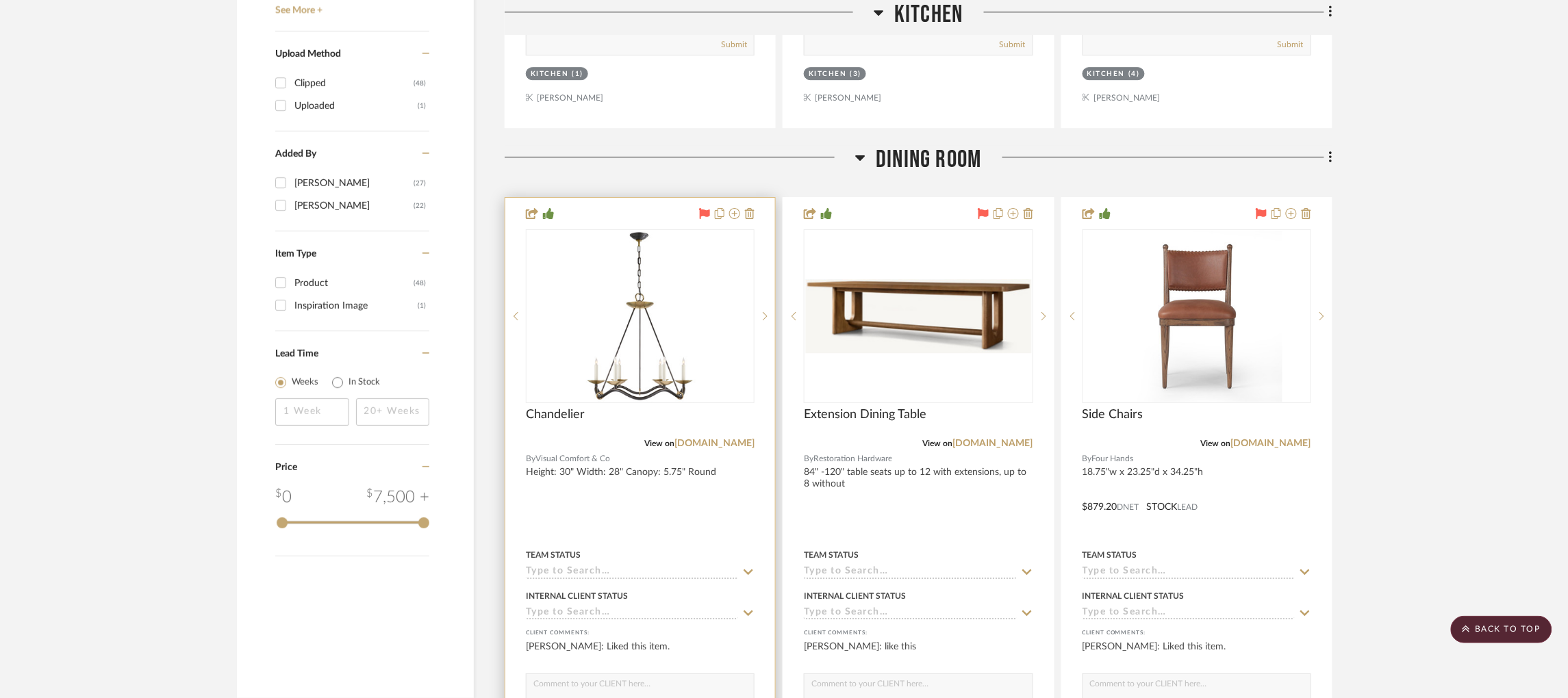
scroll to position [1642, 0]
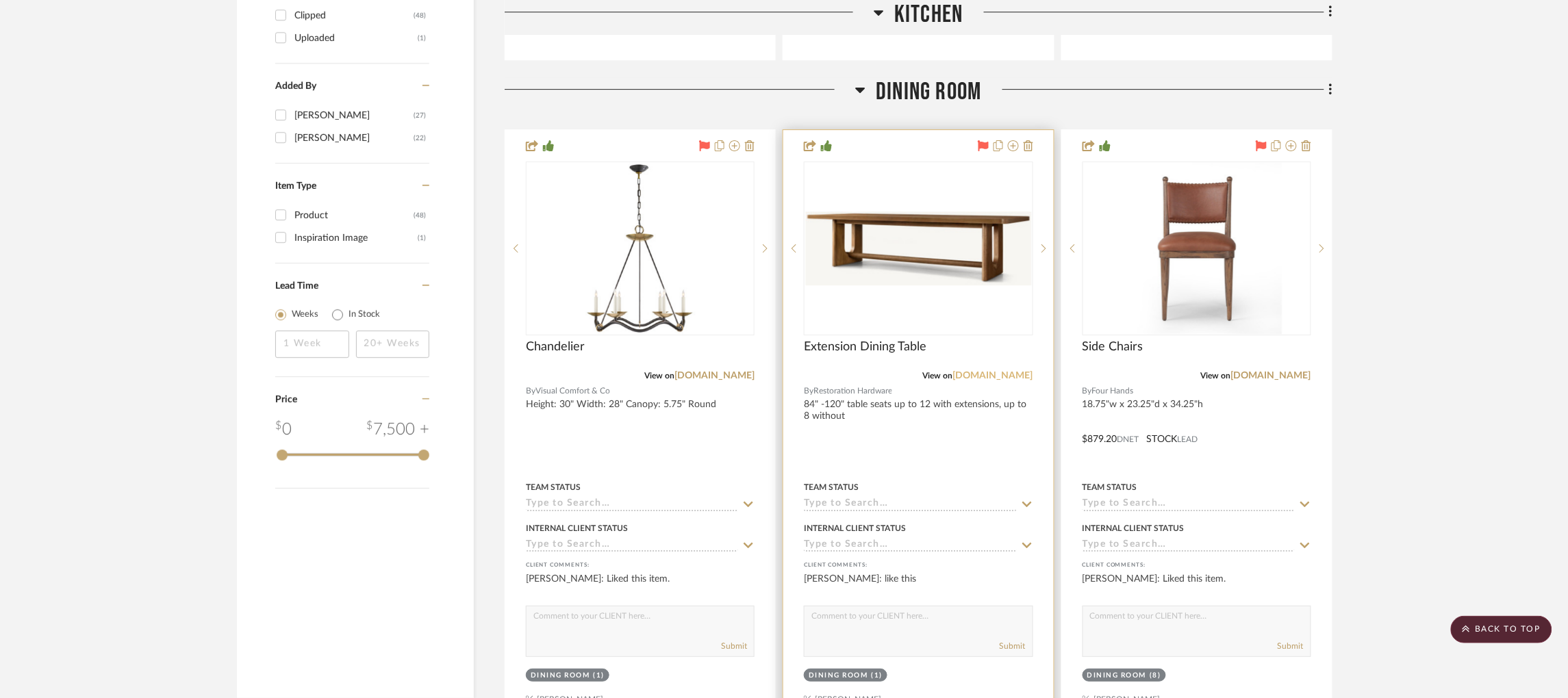
click at [1018, 371] on link "rh.com" at bounding box center [992, 375] width 80 height 10
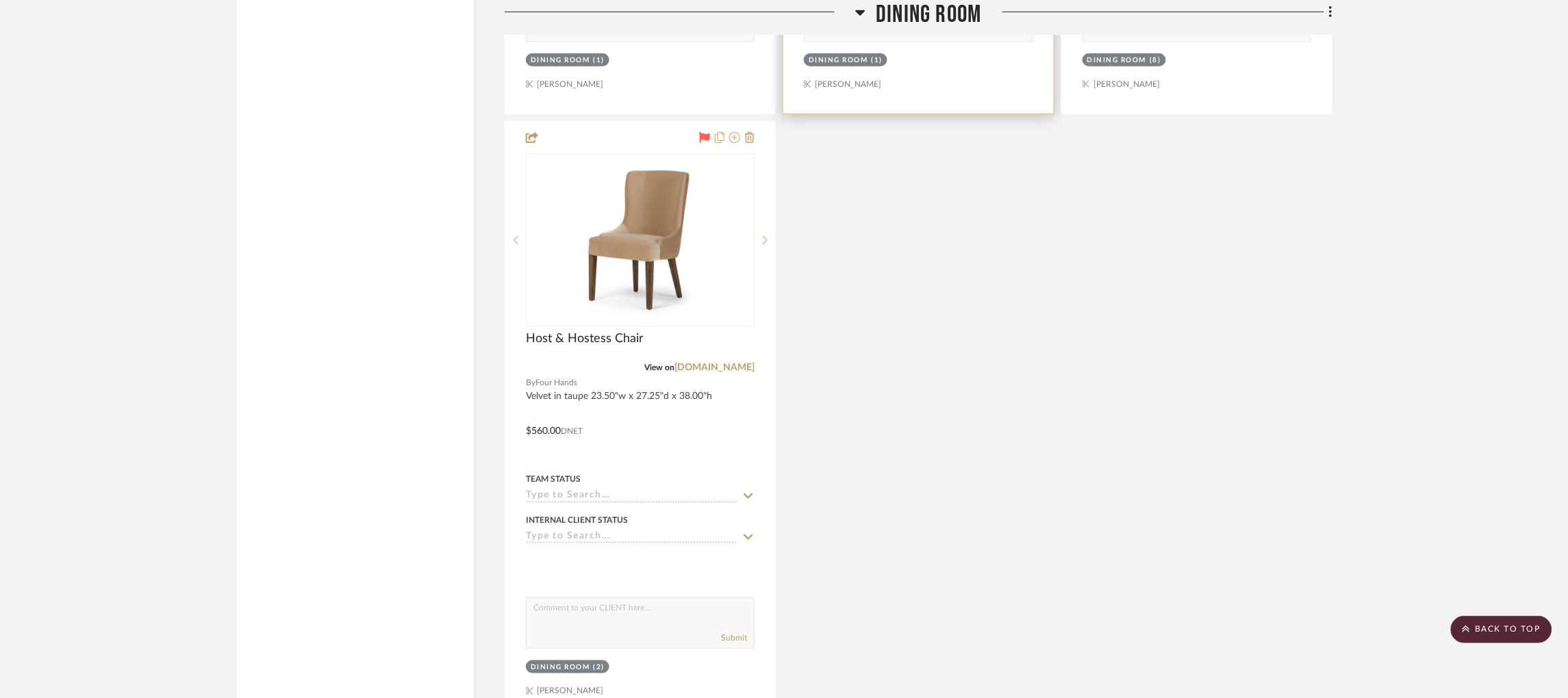
scroll to position [2566, 0]
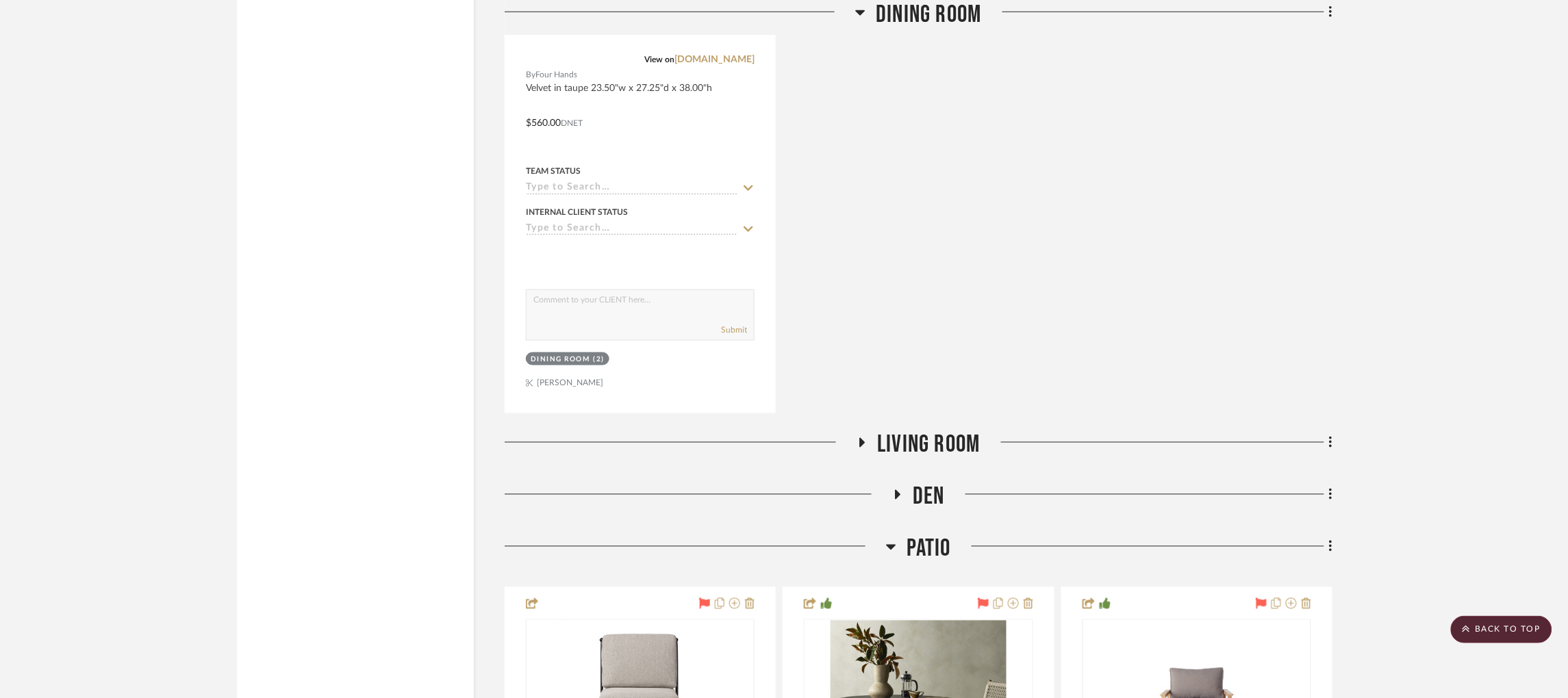
click at [862, 438] on icon at bounding box center [862, 443] width 16 height 10
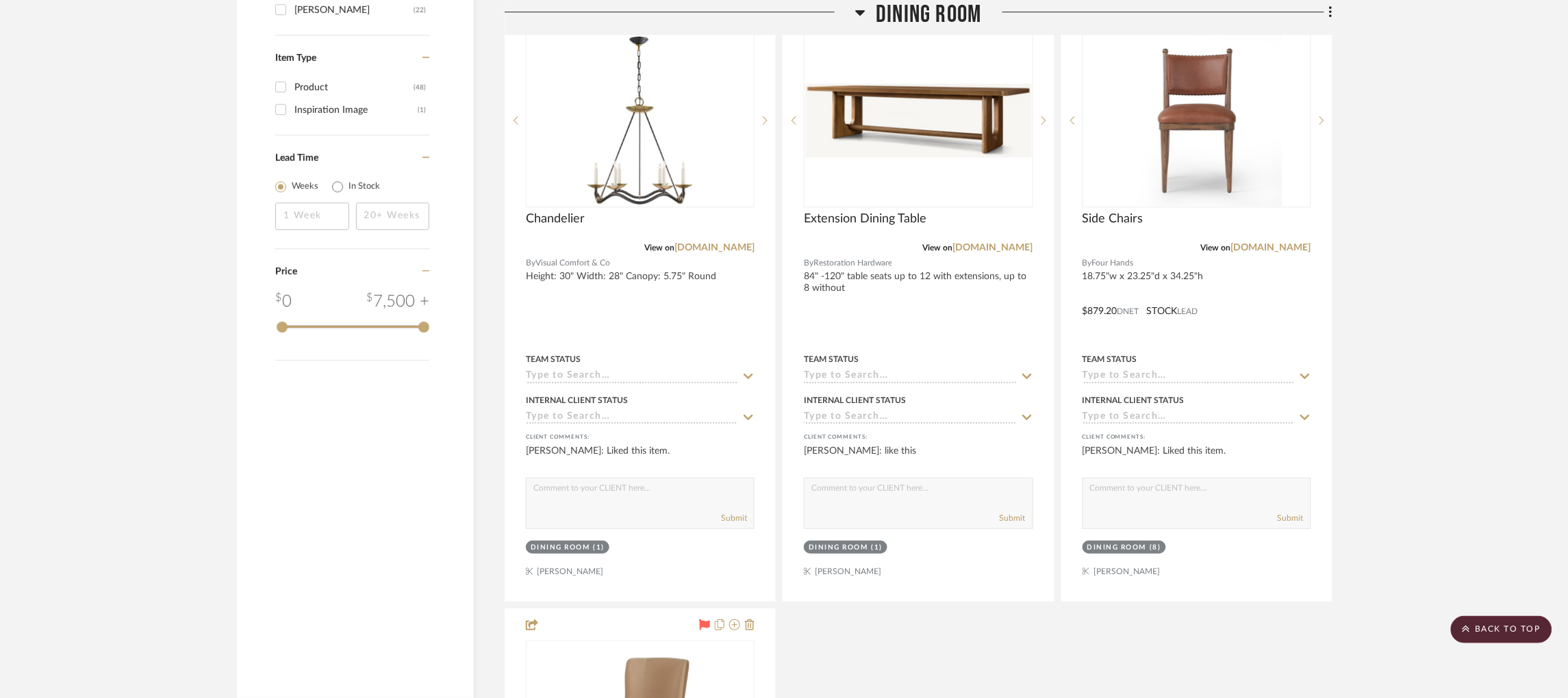
scroll to position [1642, 0]
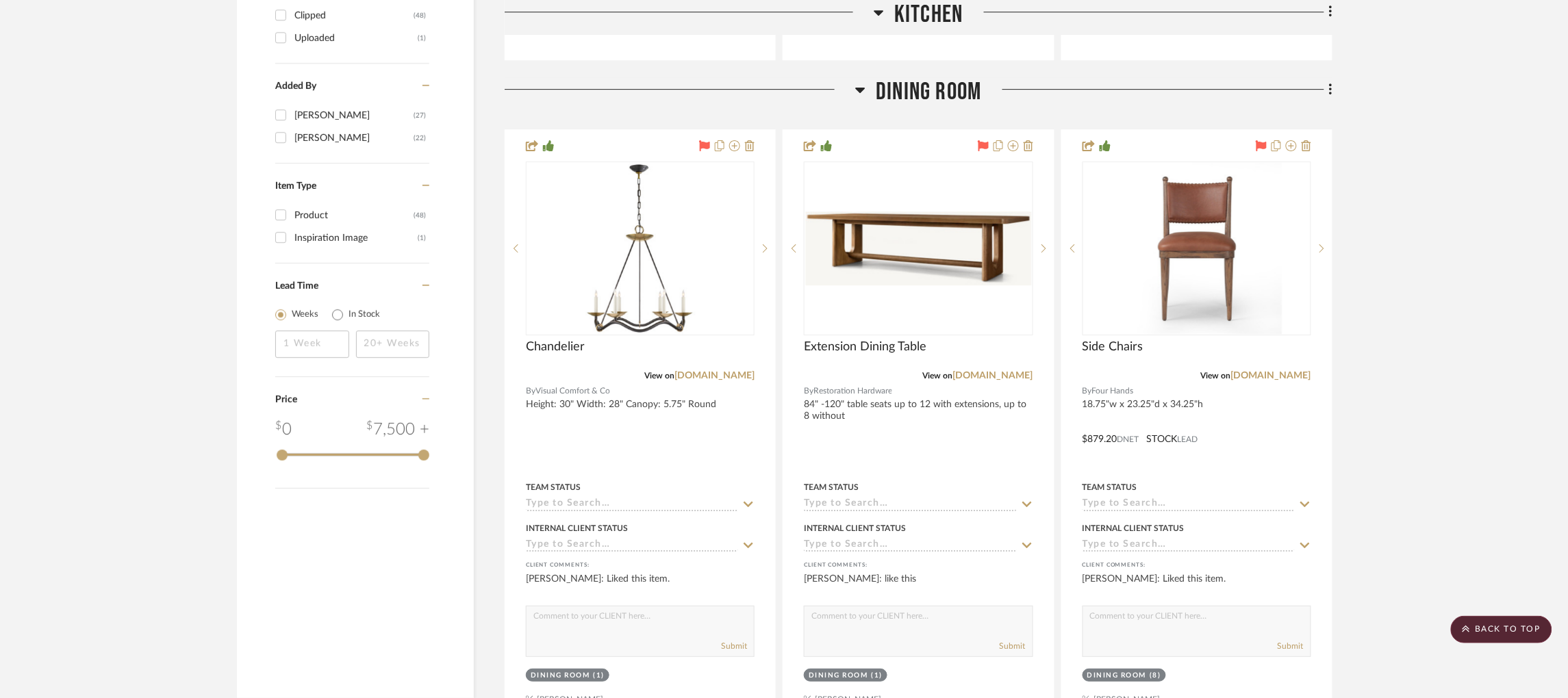
click at [864, 82] on icon at bounding box center [860, 90] width 10 height 16
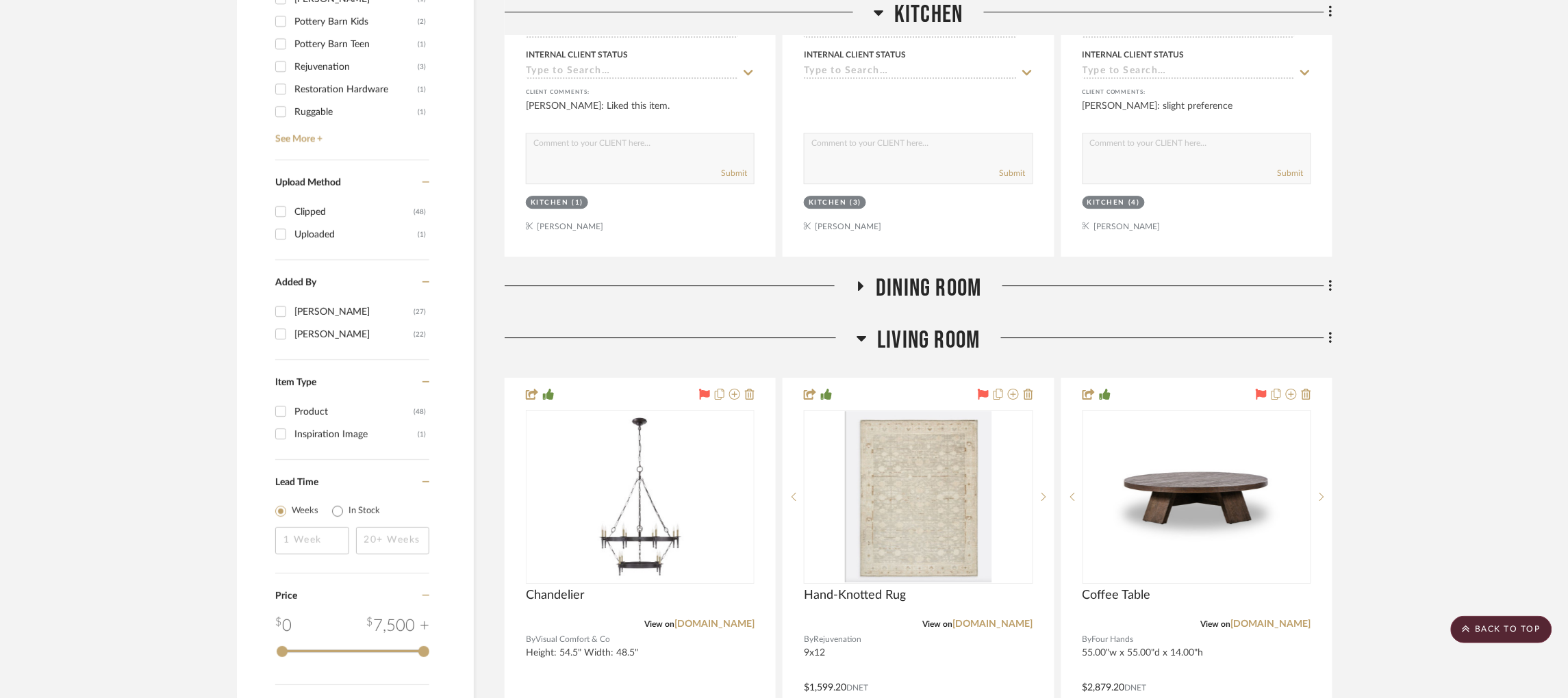
scroll to position [1437, 0]
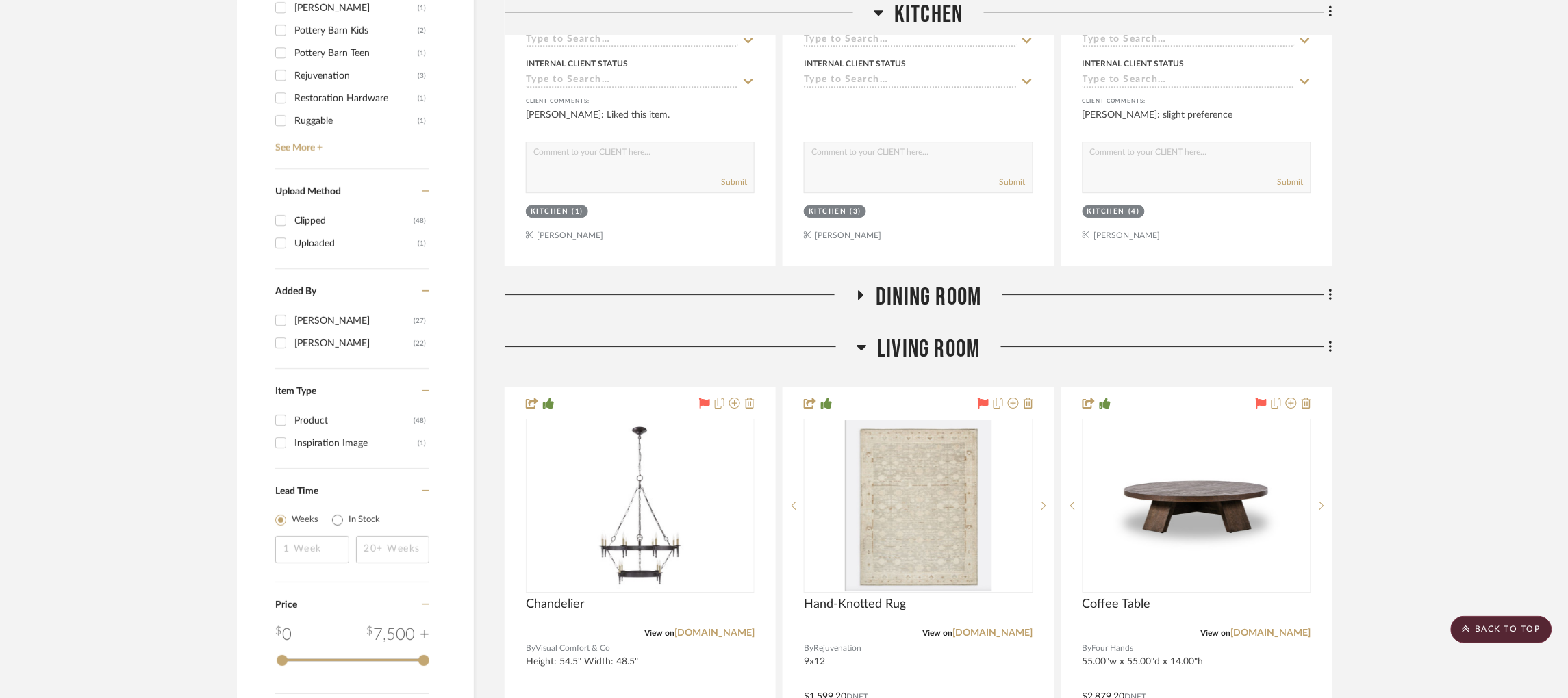
click at [863, 289] on icon at bounding box center [861, 295] width 16 height 10
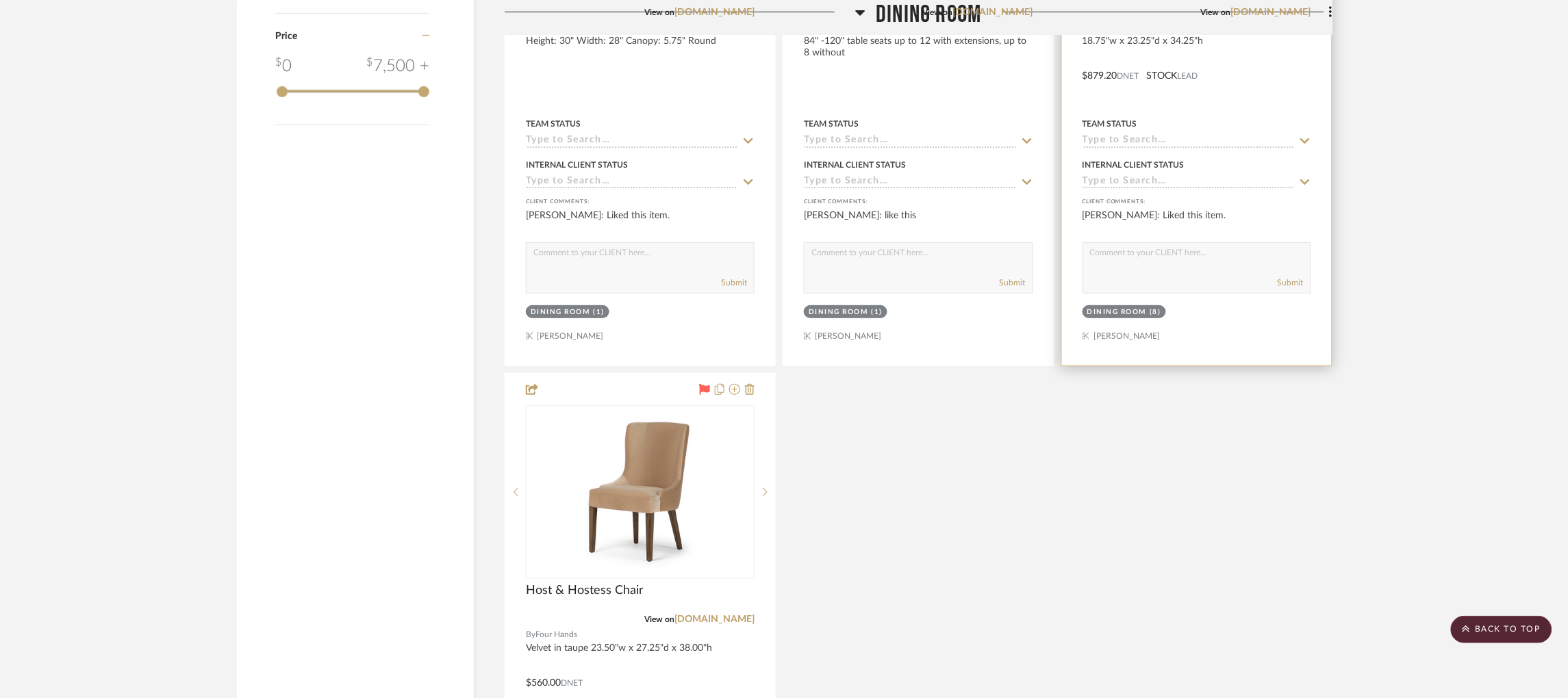
scroll to position [2257, 0]
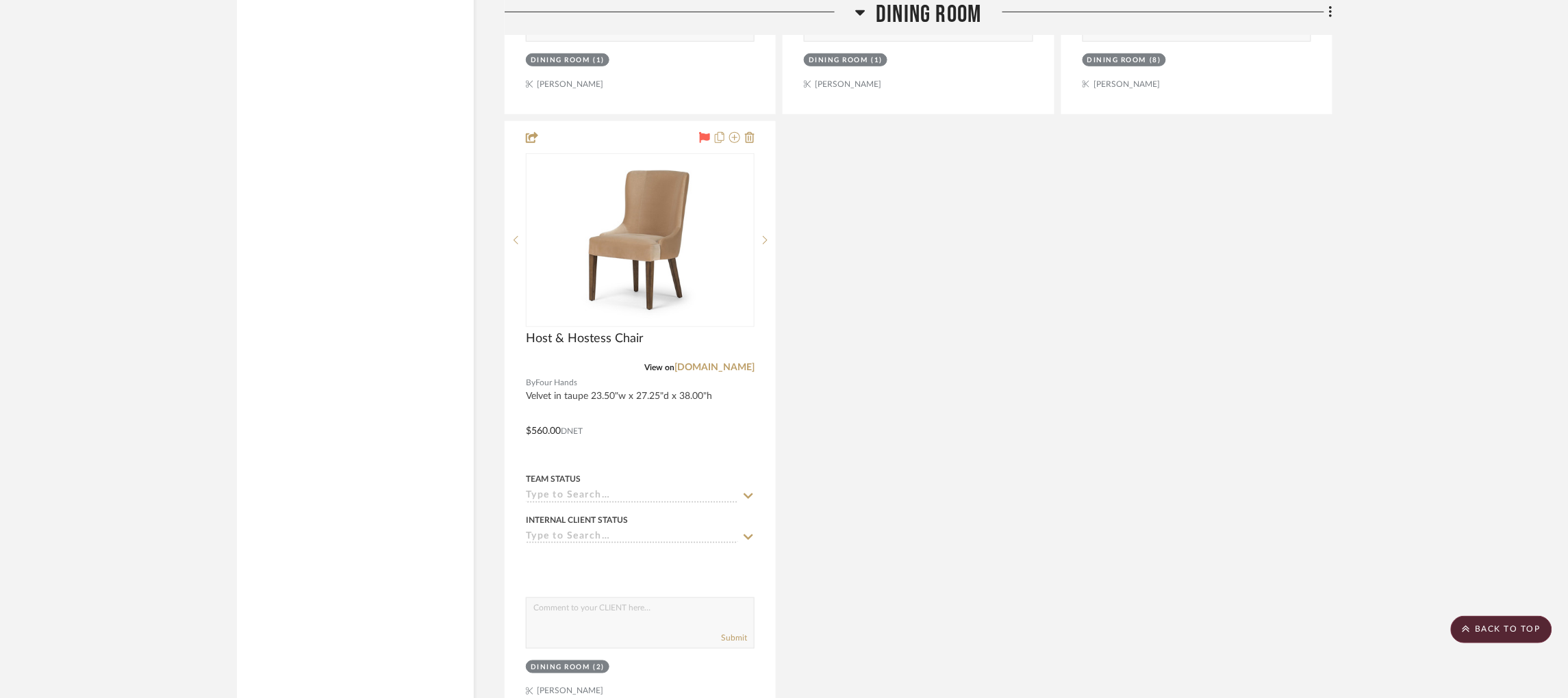
click at [856, 11] on icon at bounding box center [860, 12] width 10 height 5
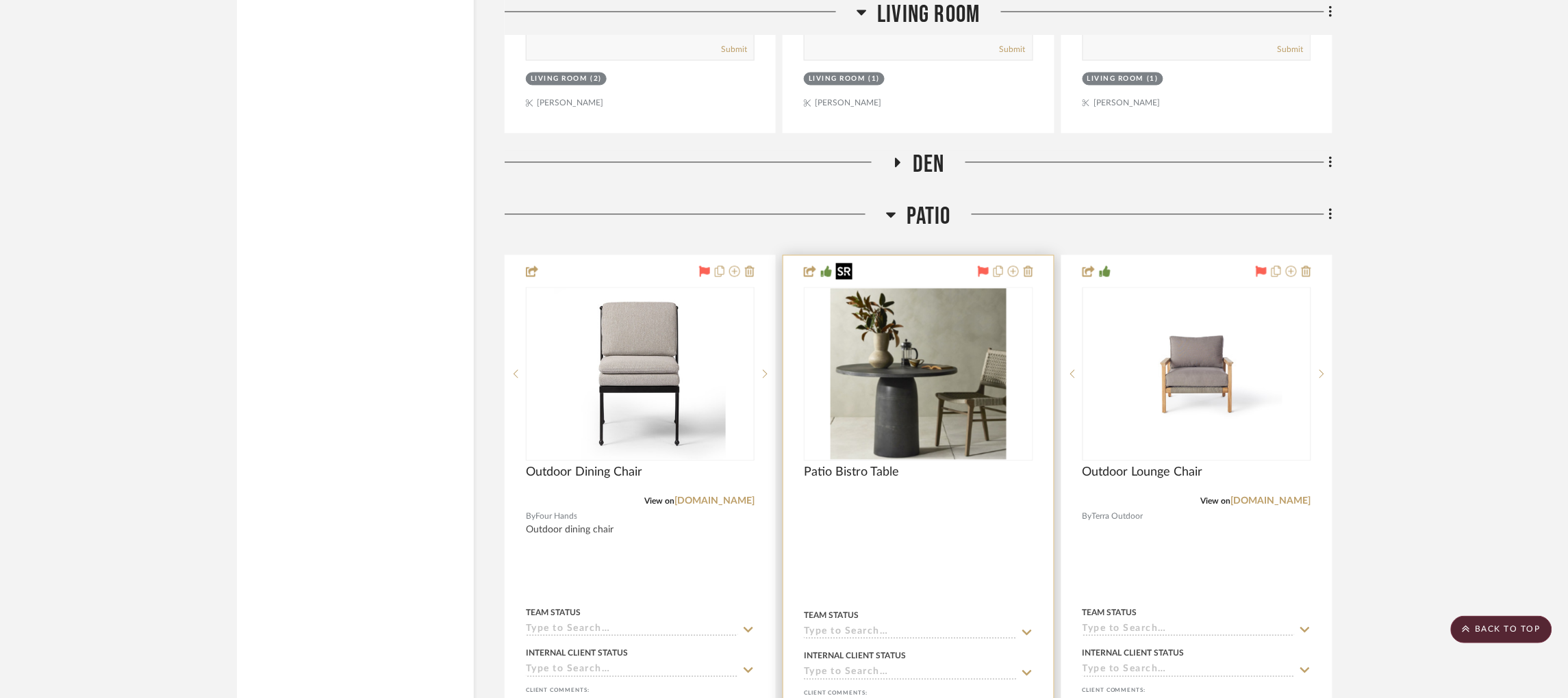
scroll to position [2771, 0]
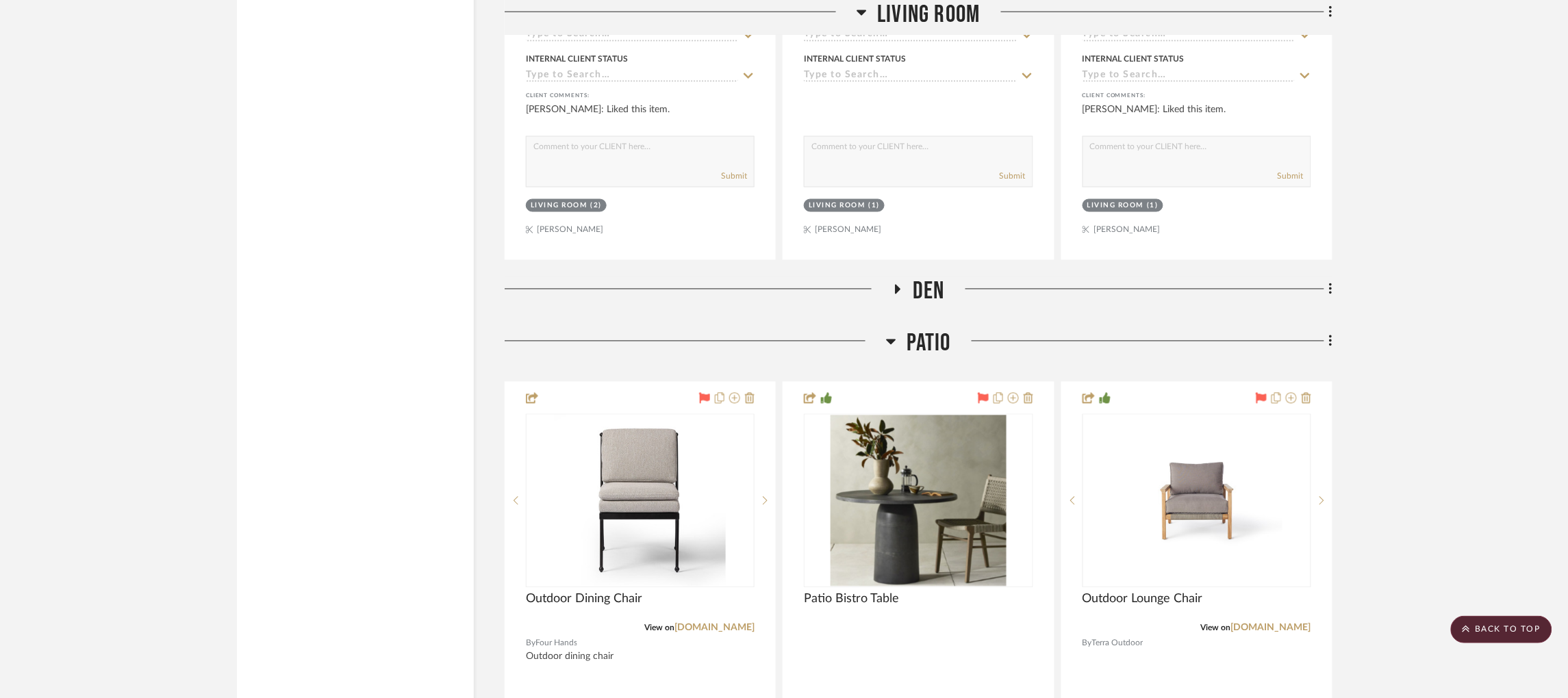
click at [896, 329] on h3 "Patio" at bounding box center [918, 344] width 65 height 29
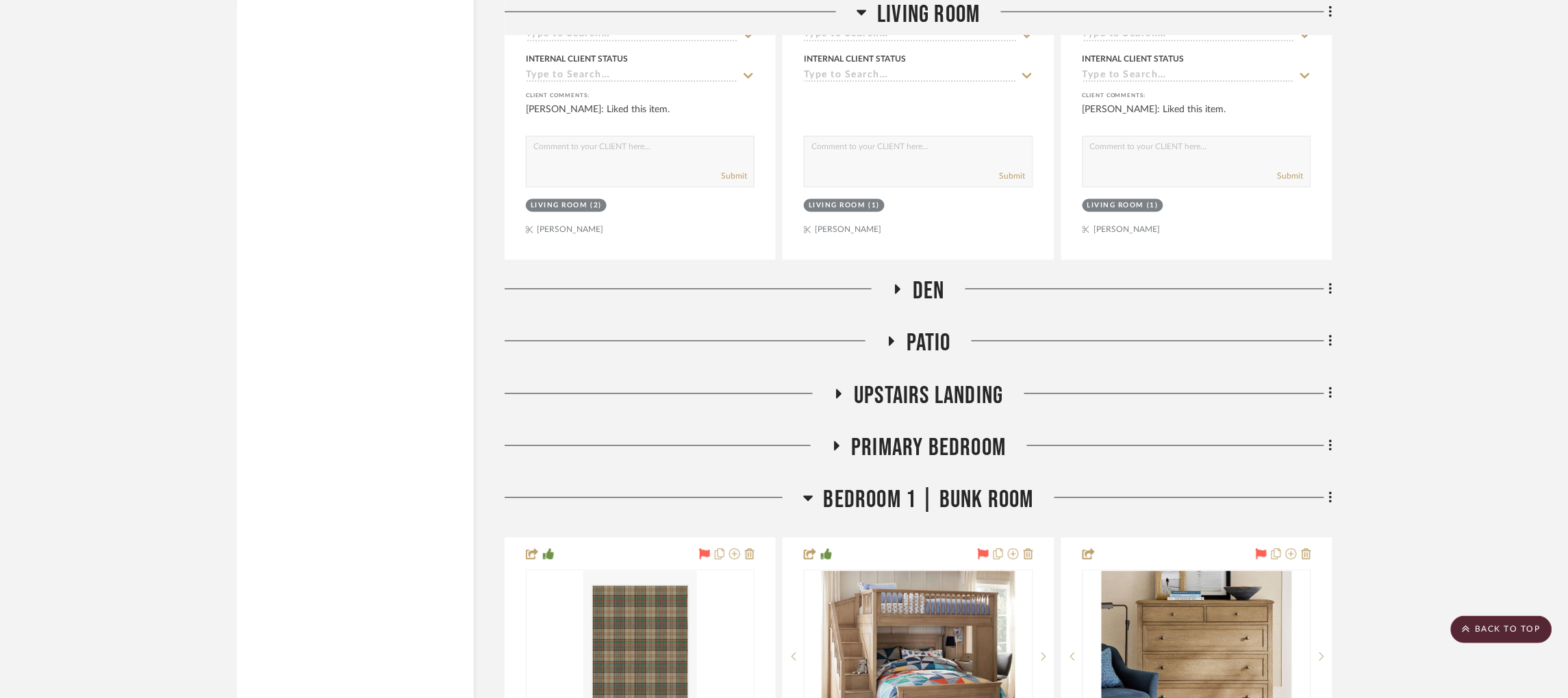
click at [894, 284] on icon at bounding box center [898, 289] width 16 height 10
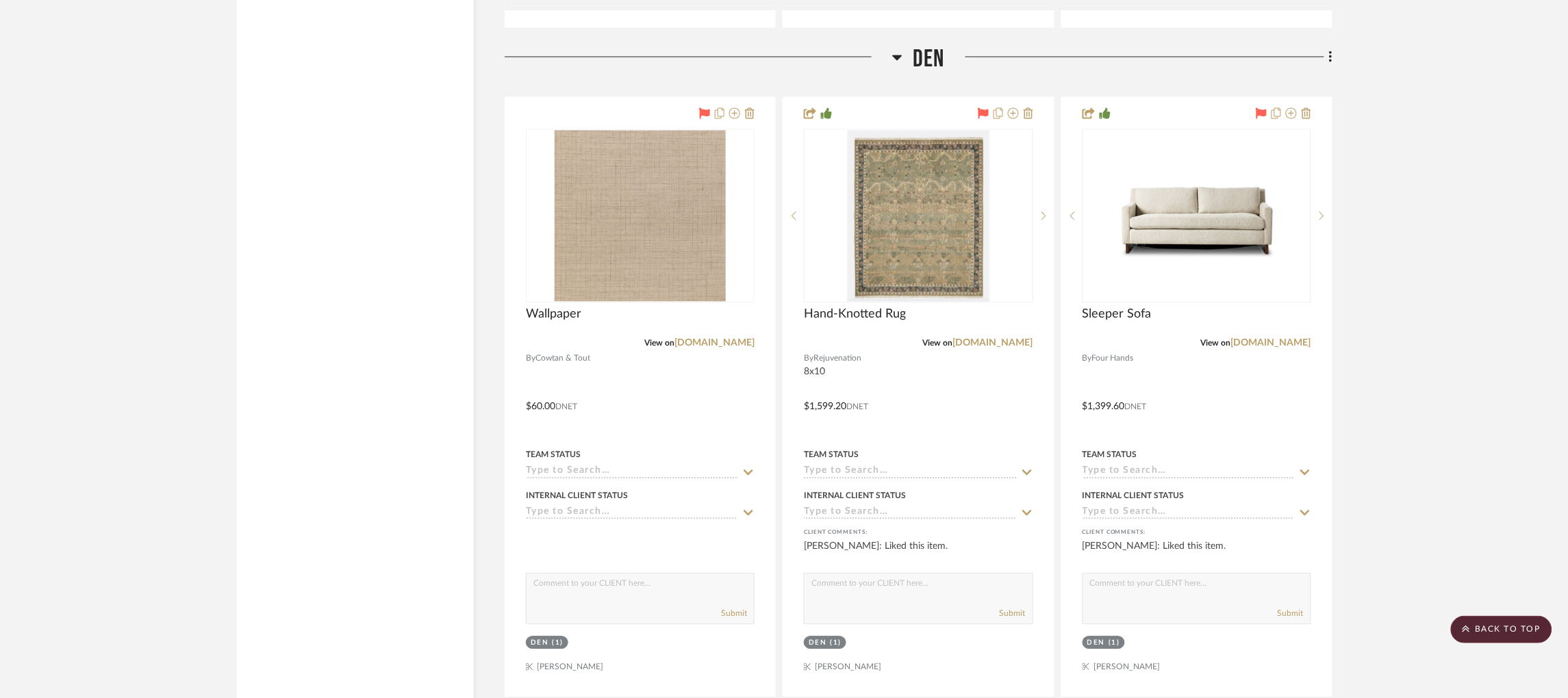
scroll to position [3005, 0]
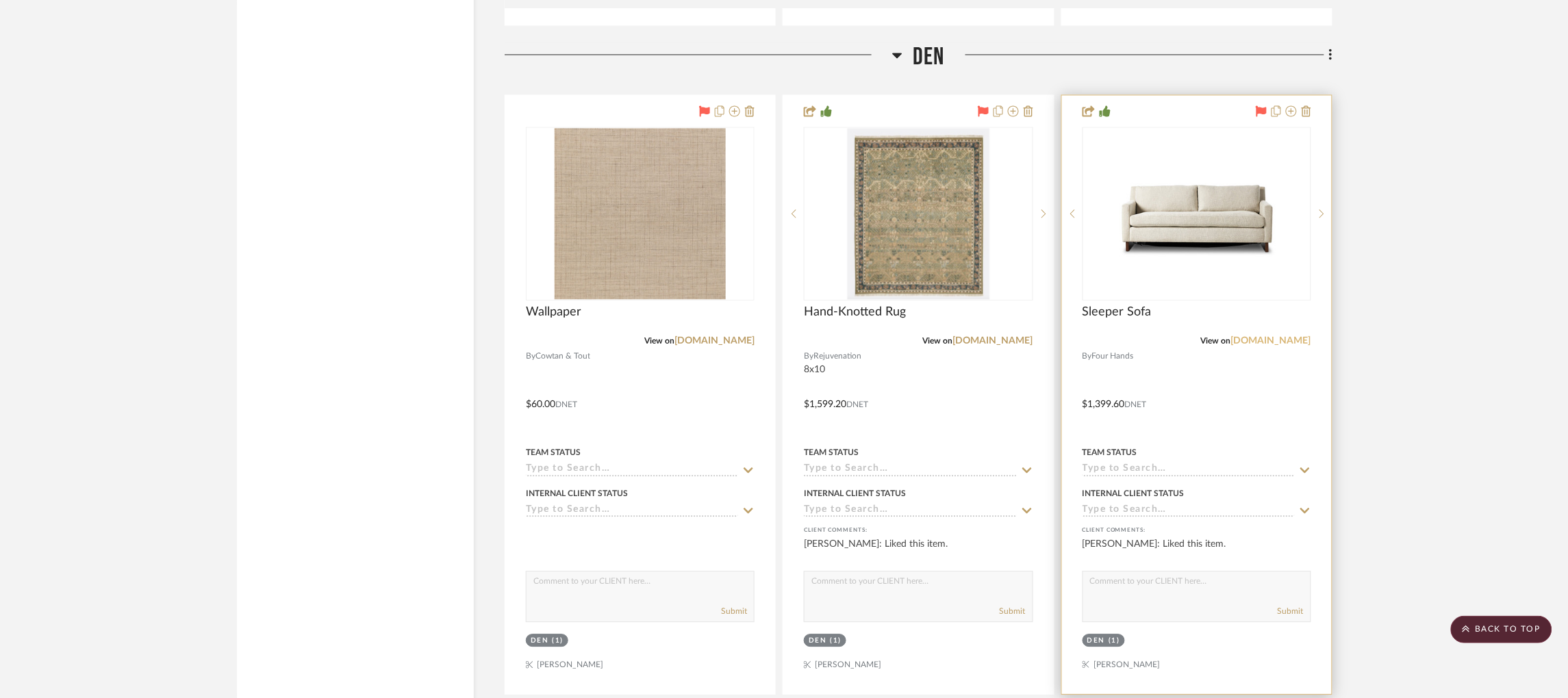
click at [1269, 336] on link "fourhands.com" at bounding box center [1271, 340] width 80 height 10
click at [0, 0] on img at bounding box center [0, 0] width 0 height 0
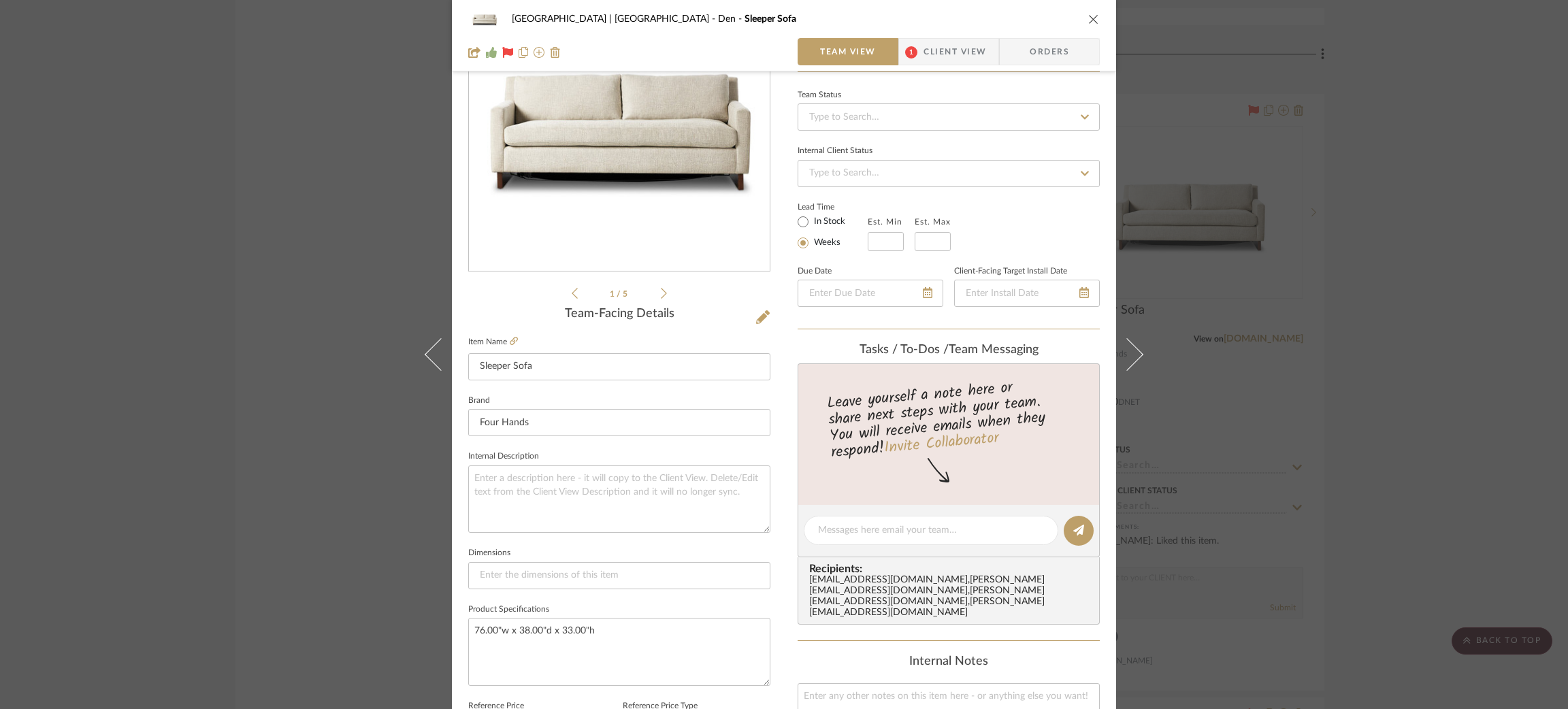
scroll to position [121, 0]
click at [554, 568] on input at bounding box center [620, 572] width 302 height 27
paste input "76.00"w x 38.00"d x 33.00"h"
type input "76.00"w x 38.00"d x 33.00"h"
click at [613, 642] on textarea "76.00"w x 38.00"d x 33.00"h" at bounding box center [620, 648] width 302 height 67
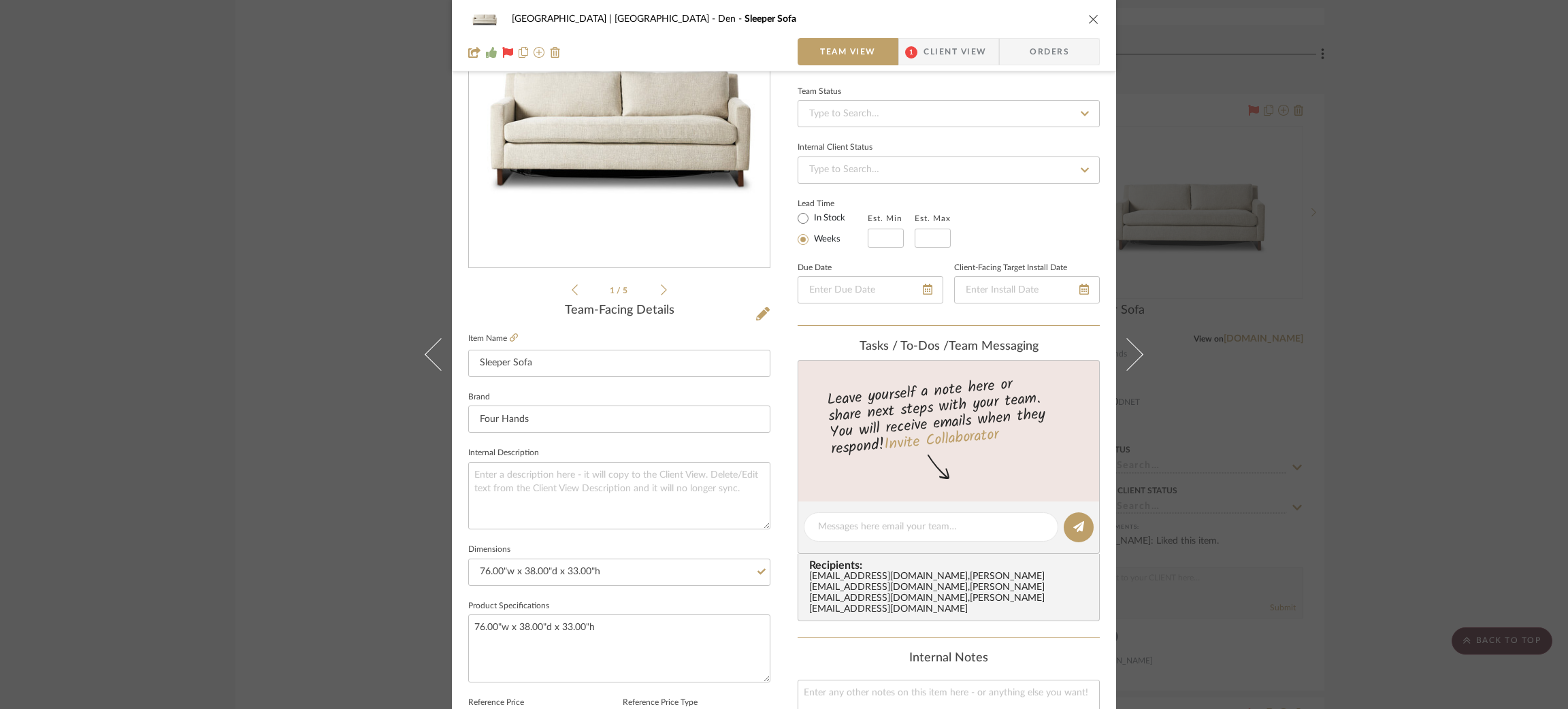
click at [454, 570] on div "Meadow Mountain | Vail Valley Den Sleeper Sofa Team View 1 Client View Orders 1…" at bounding box center [783, 517] width 664 height 1257
click at [1424, 458] on div "Meadow Mountain | Vail Valley Den Sleeper Sofa Team View 1 Client View Orders 1…" at bounding box center [784, 354] width 1568 height 709
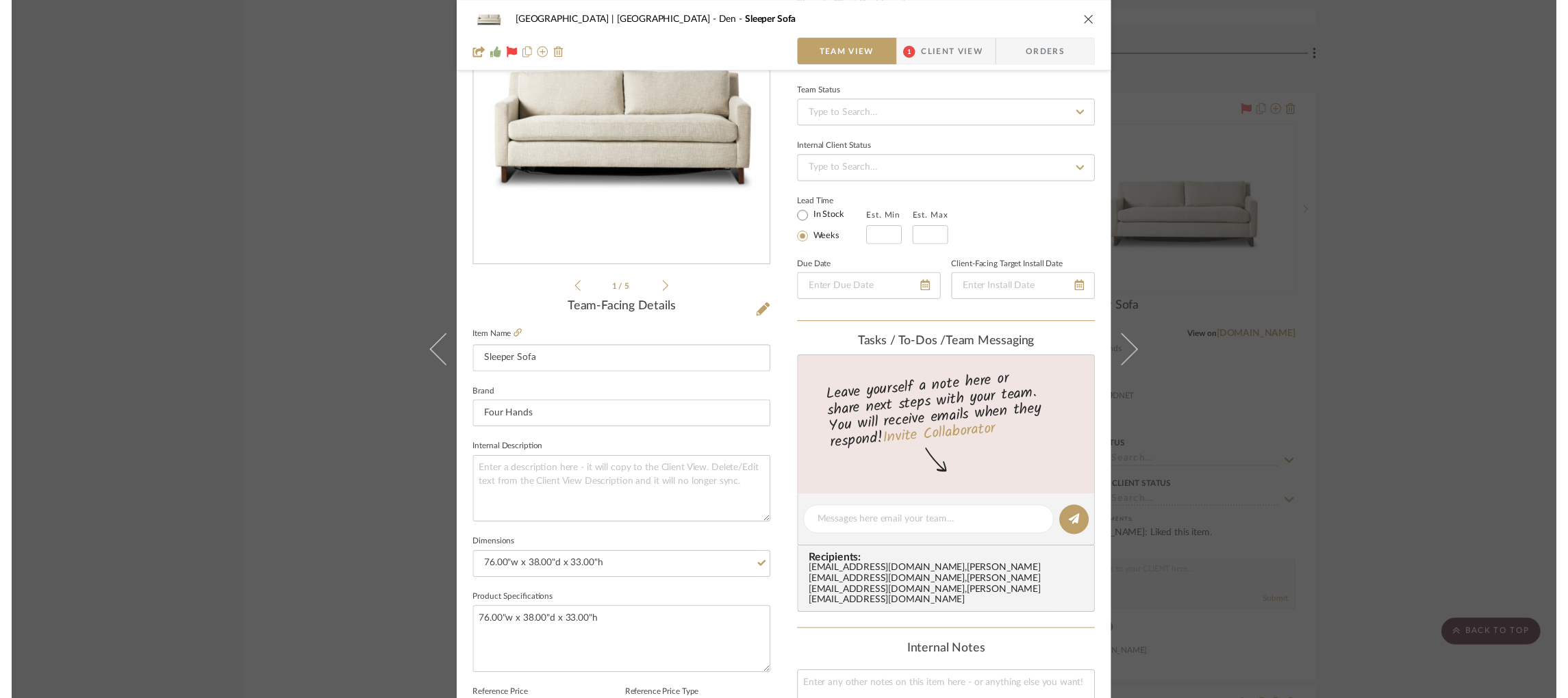
scroll to position [3005, 0]
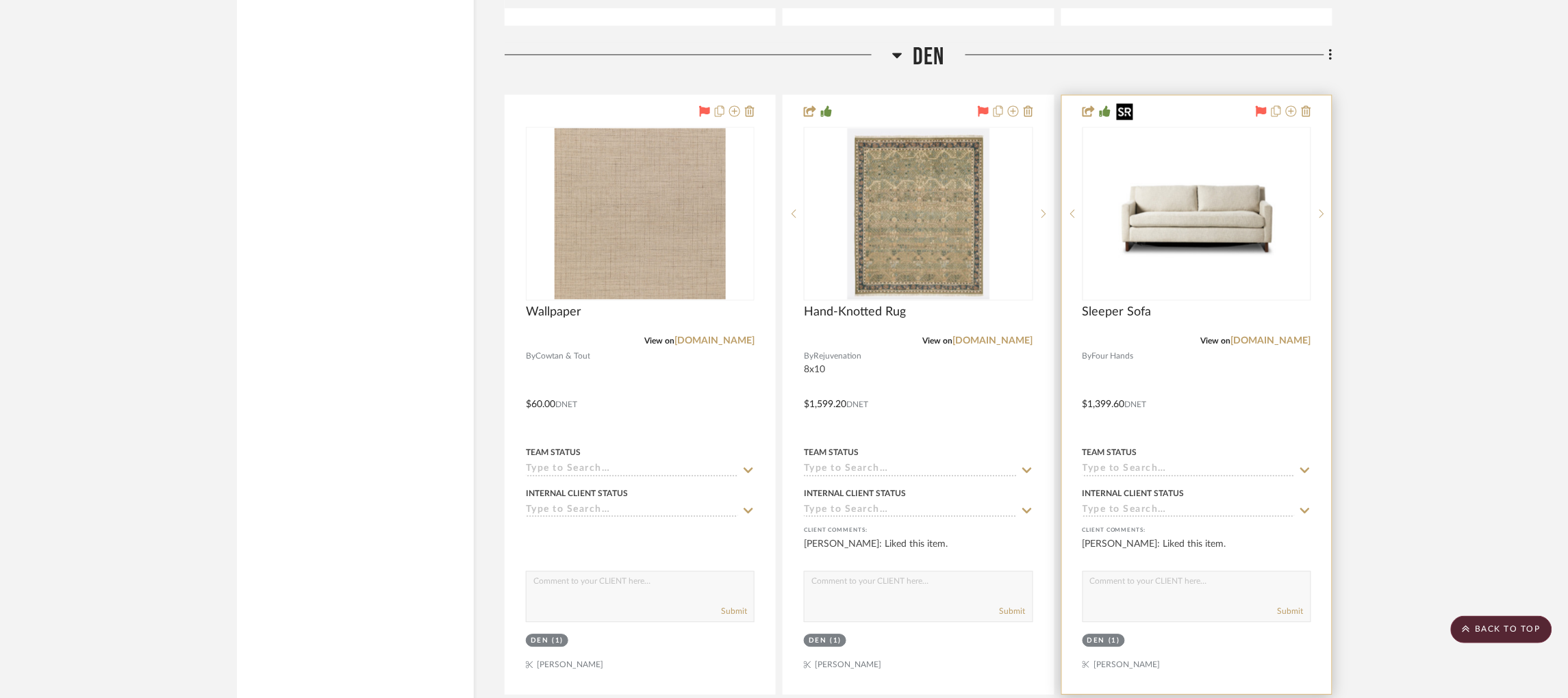
click at [1220, 212] on img "0" at bounding box center [1197, 213] width 171 height 171
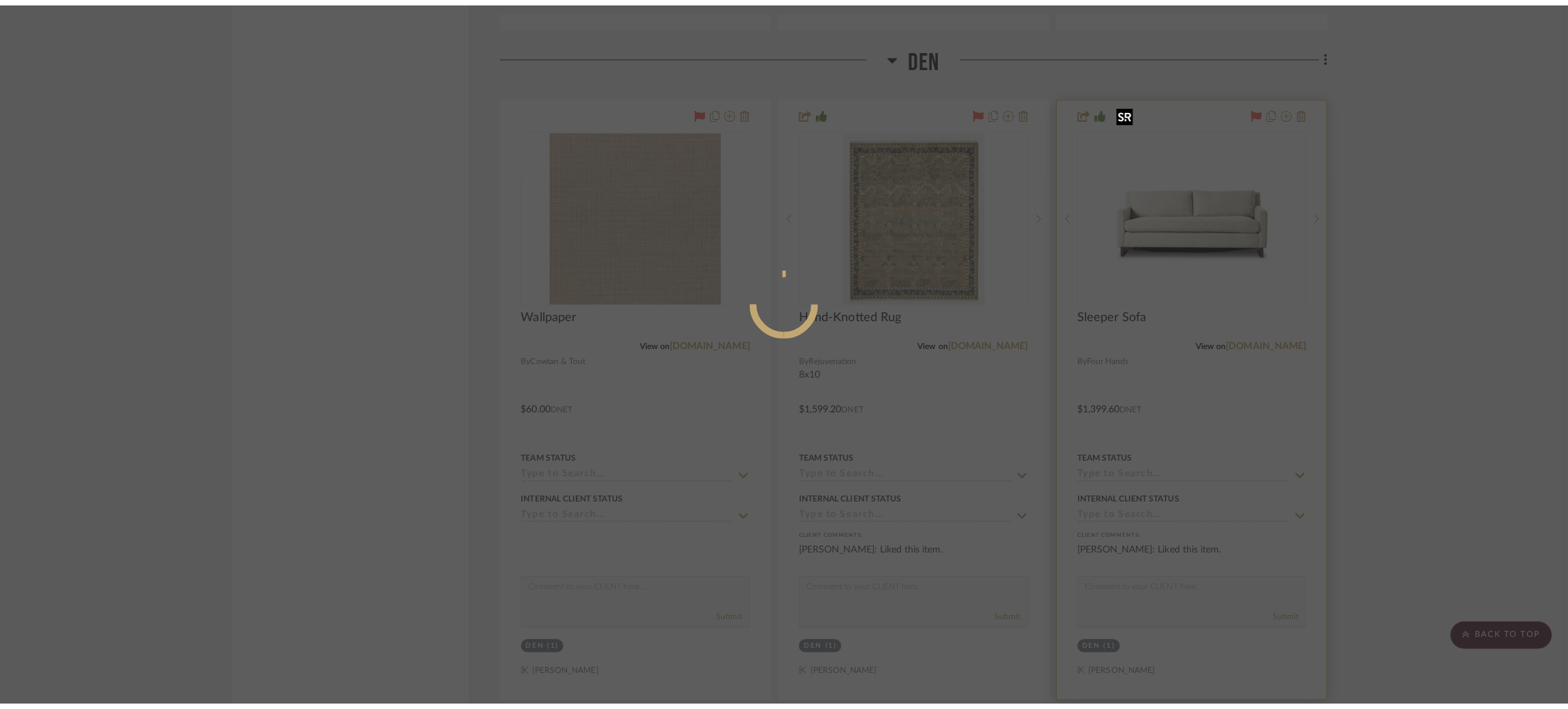
scroll to position [0, 0]
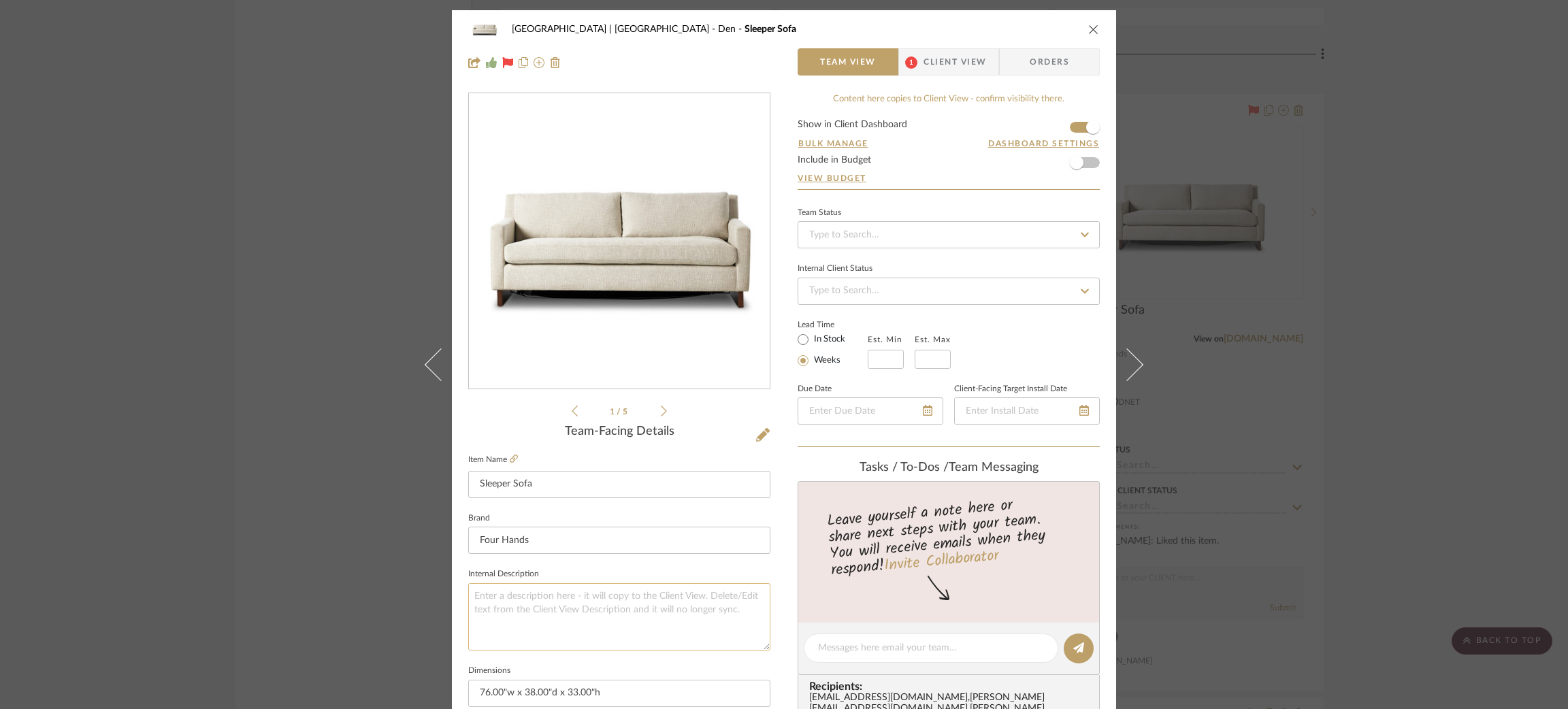
click at [525, 591] on textarea at bounding box center [620, 617] width 302 height 67
paste textarea "76.00"w x 38.00"d x 33.00"h"
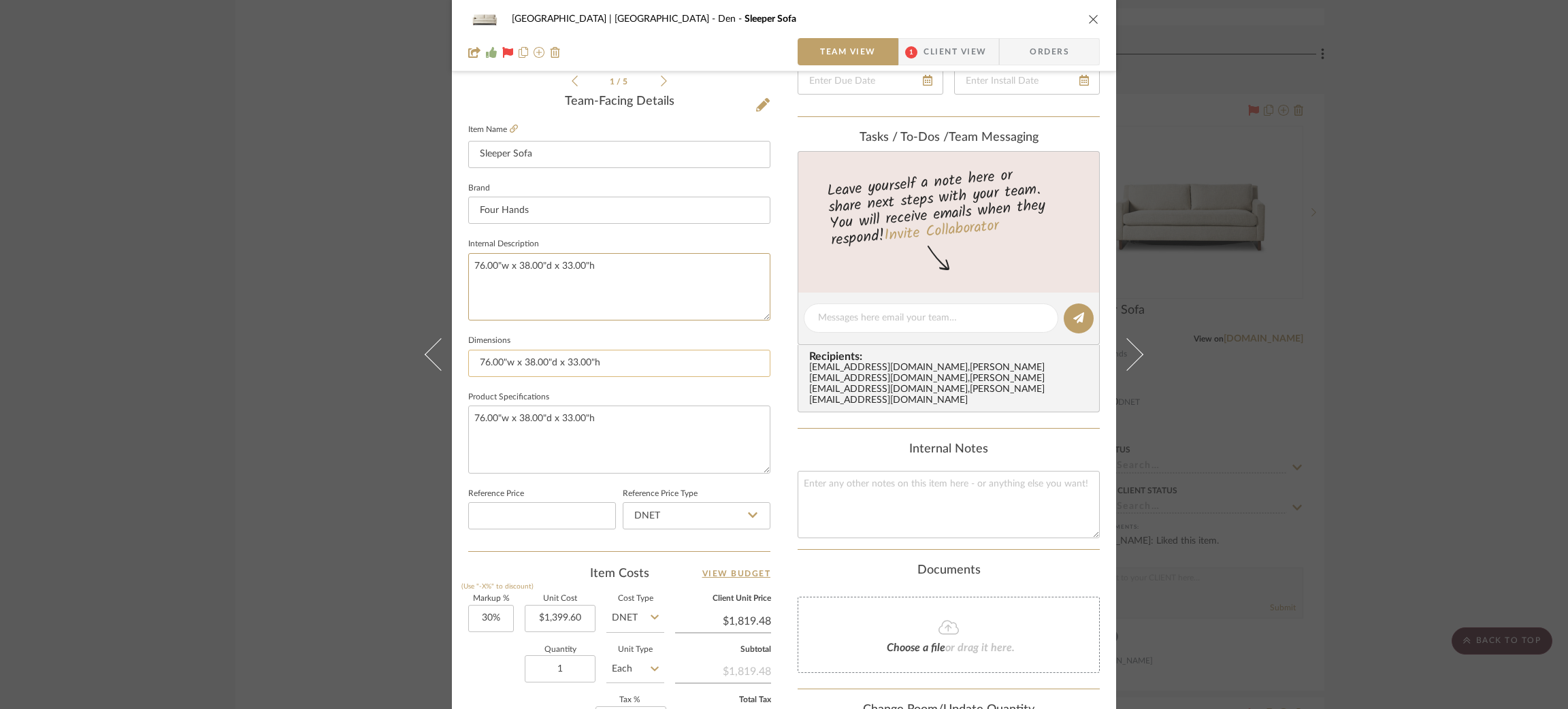
type textarea "76.00"w x 38.00"d x 33.00"h"
drag, startPoint x: 612, startPoint y: 353, endPoint x: 407, endPoint y: 354, distance: 205.0
click at [407, 354] on div "Meadow Mountain | Vail Valley Den Sleeper Sofa Team View 1 Client View Orders 1…" at bounding box center [784, 354] width 1568 height 709
type input "76.00"w x 38.00"d x 33.00"h"
drag, startPoint x: 603, startPoint y: 352, endPoint x: 386, endPoint y: 352, distance: 217.0
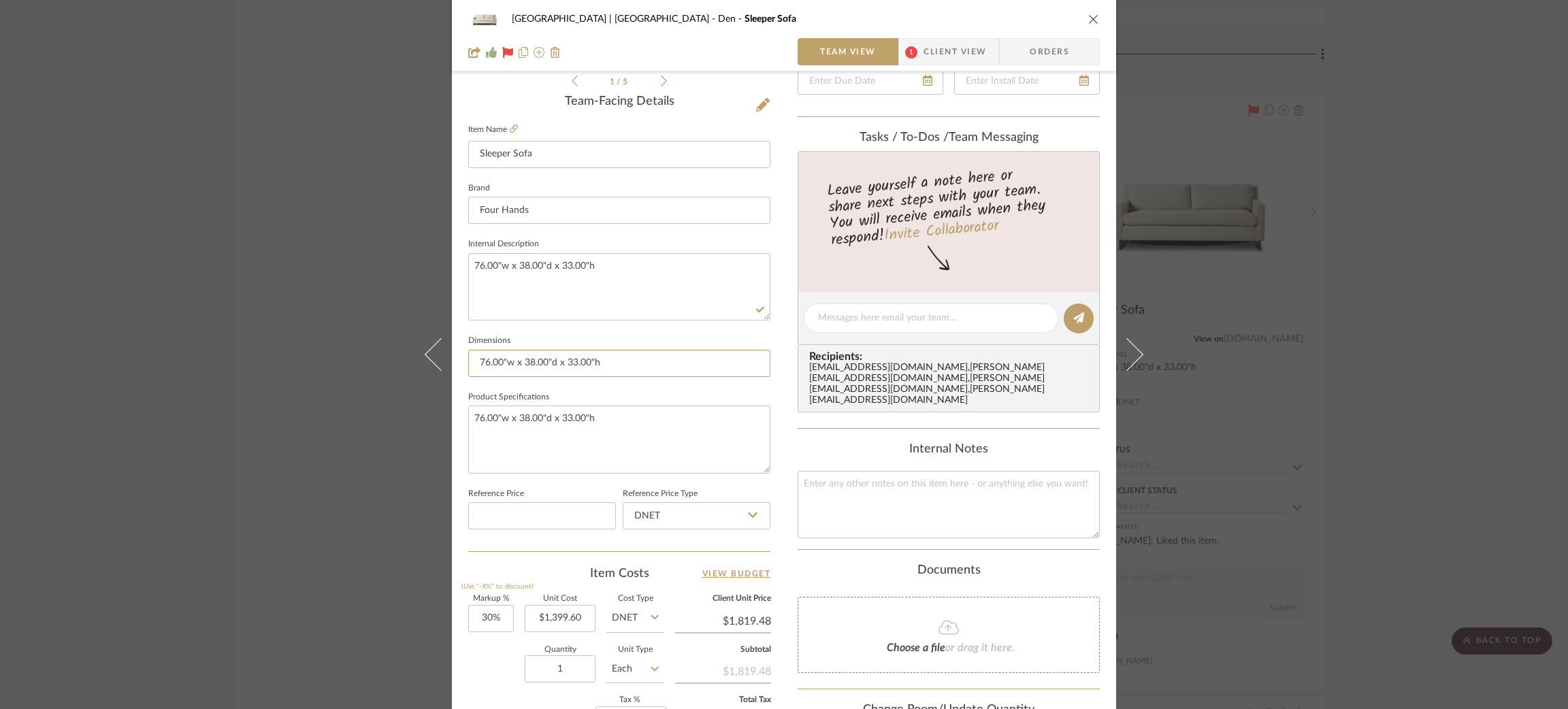
click at [386, 352] on div "Meadow Mountain | Vail Valley Den Sleeper Sofa Team View 1 Client View Orders 1…" at bounding box center [784, 354] width 1568 height 709
click at [528, 271] on textarea "76.00"w x 38.00"d x 33.00"h" at bounding box center [620, 287] width 302 height 67
click at [338, 248] on div "Meadow Mountain | Vail Valley Den Sleeper Sofa Team View 1 Client View Orders 1…" at bounding box center [784, 354] width 1568 height 709
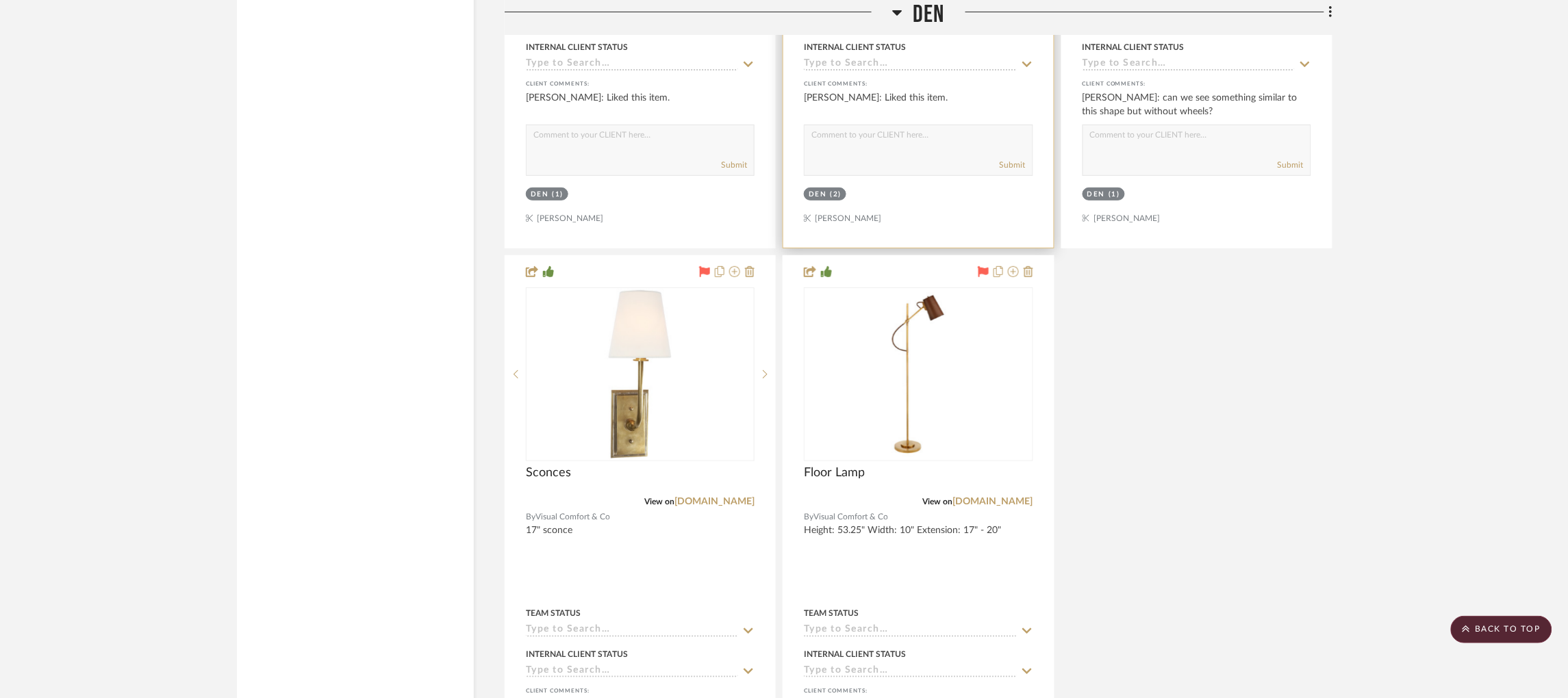
scroll to position [4236, 0]
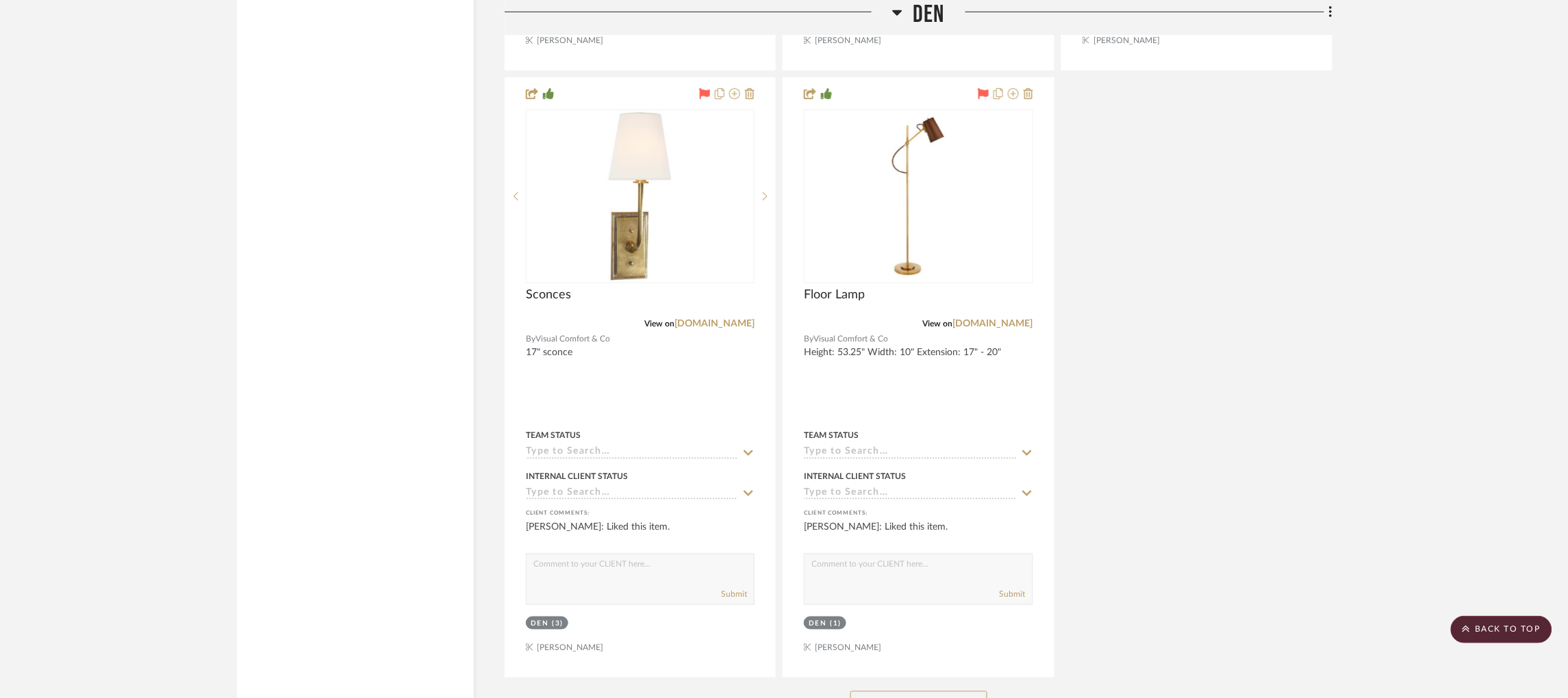
click at [925, 691] on button "See More" at bounding box center [919, 705] width 137 height 27
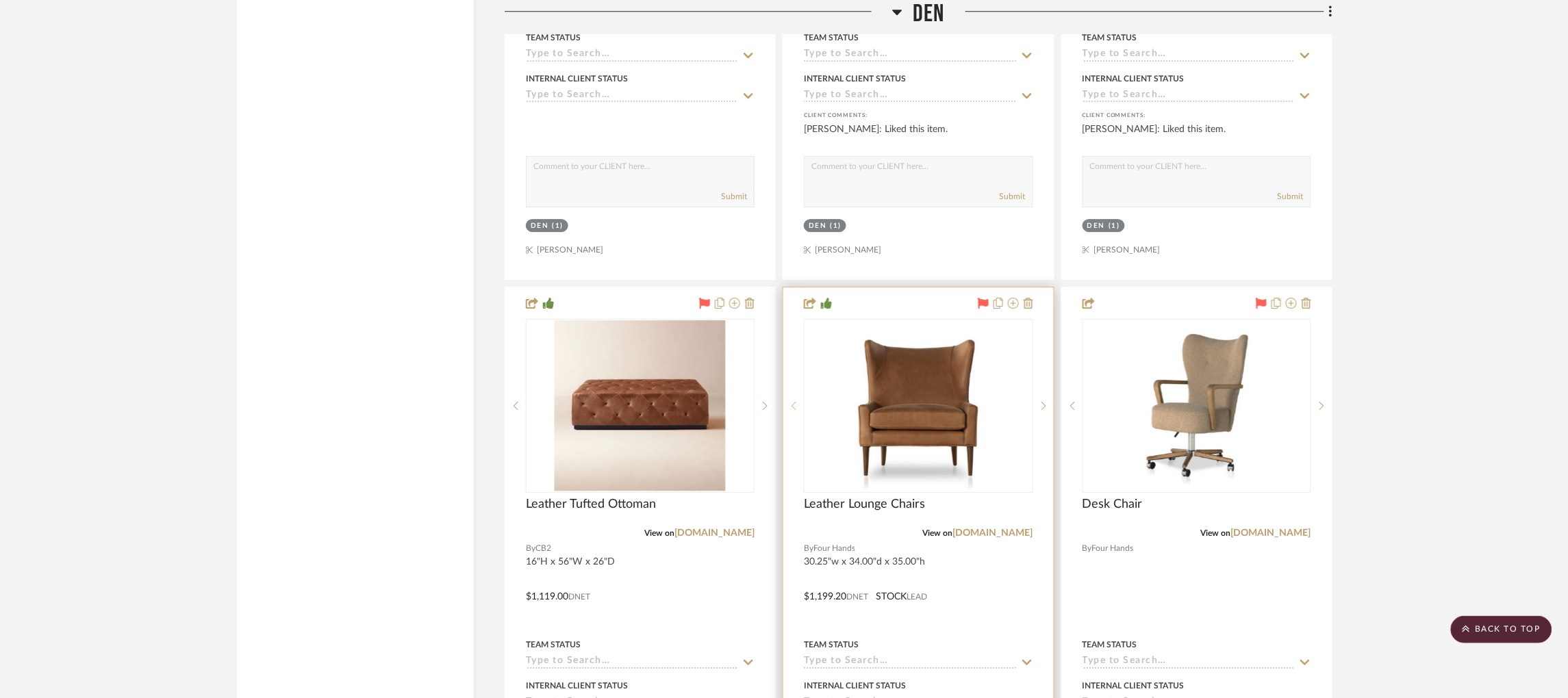
scroll to position [3416, 0]
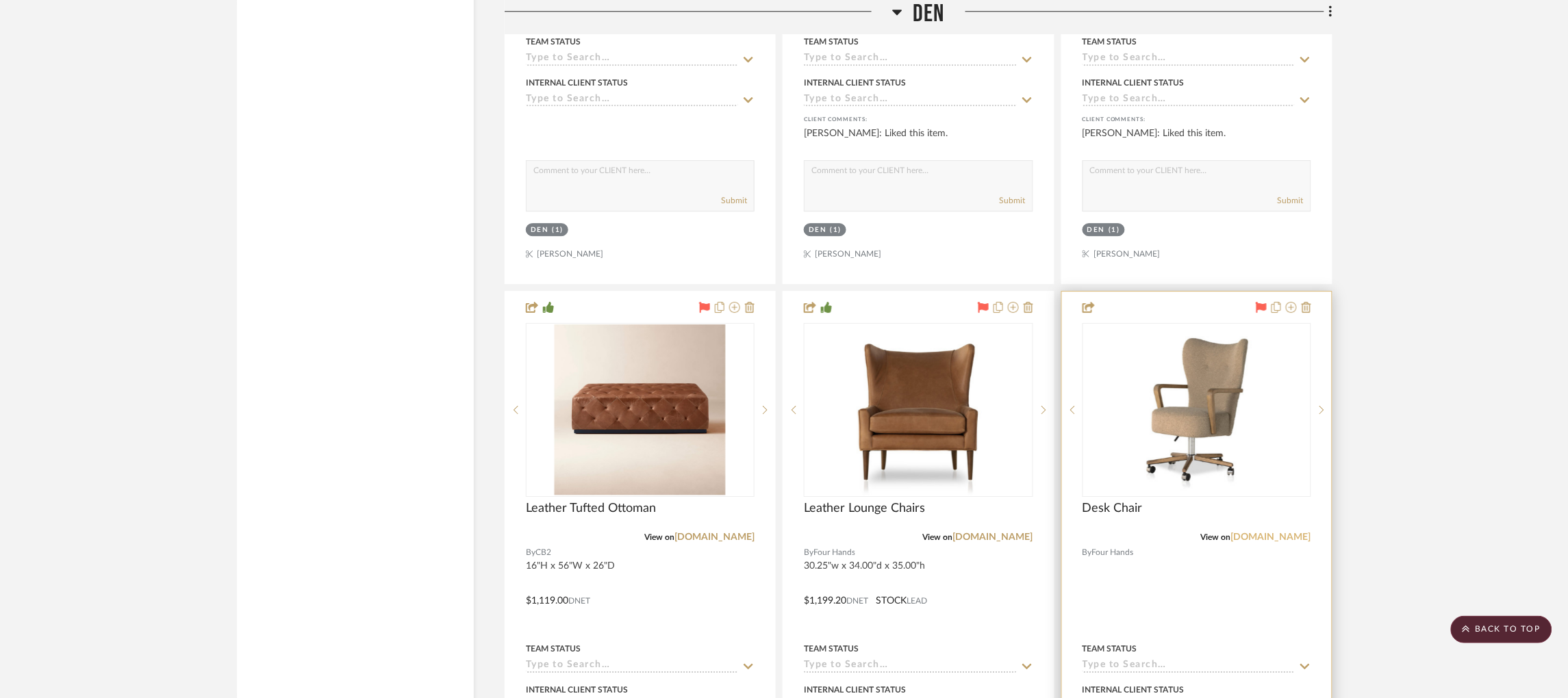
click at [1272, 533] on link "fourhands.com" at bounding box center [1271, 537] width 80 height 10
click at [1199, 501] on div "Desk Chair" at bounding box center [1196, 516] width 229 height 30
click at [1196, 414] on img "0" at bounding box center [1197, 409] width 171 height 171
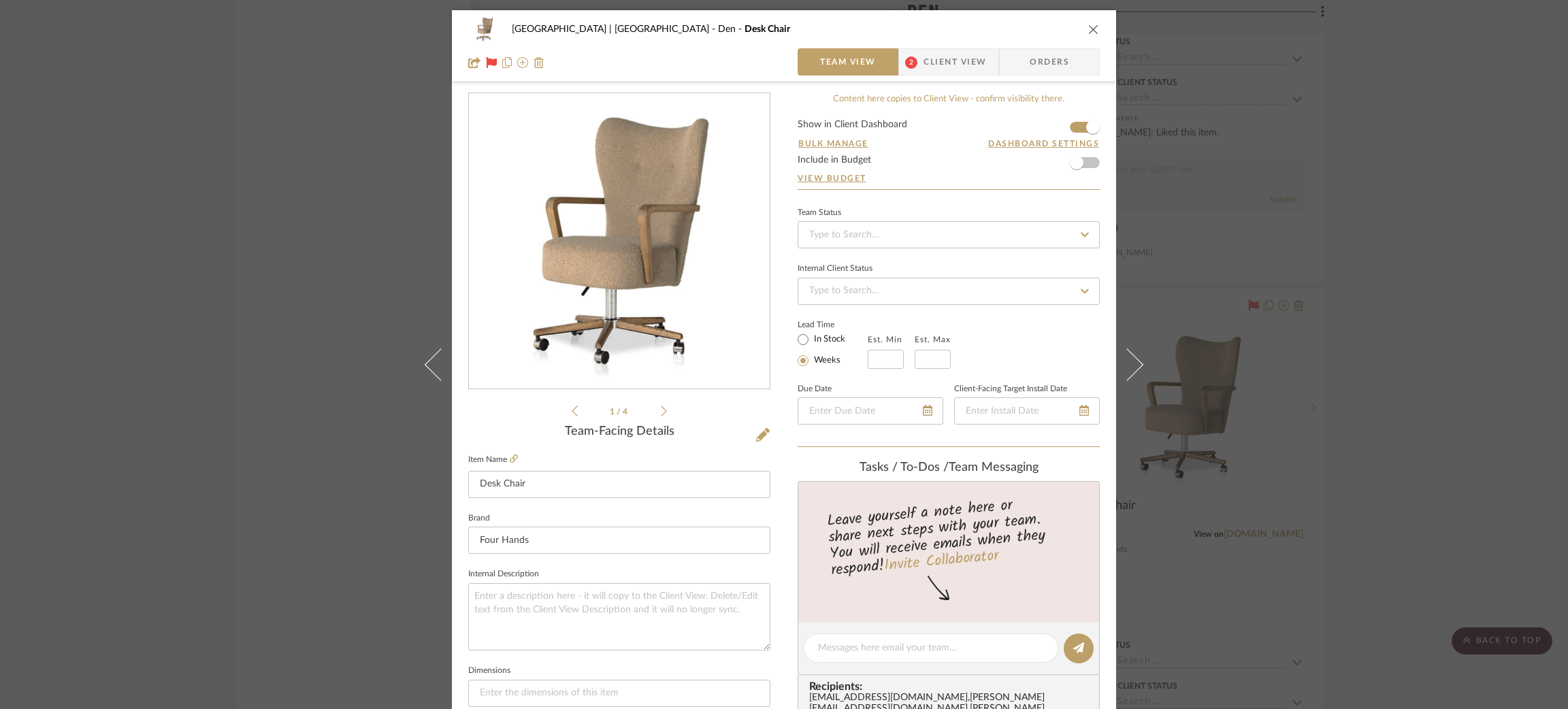
scroll to position [204, 0]
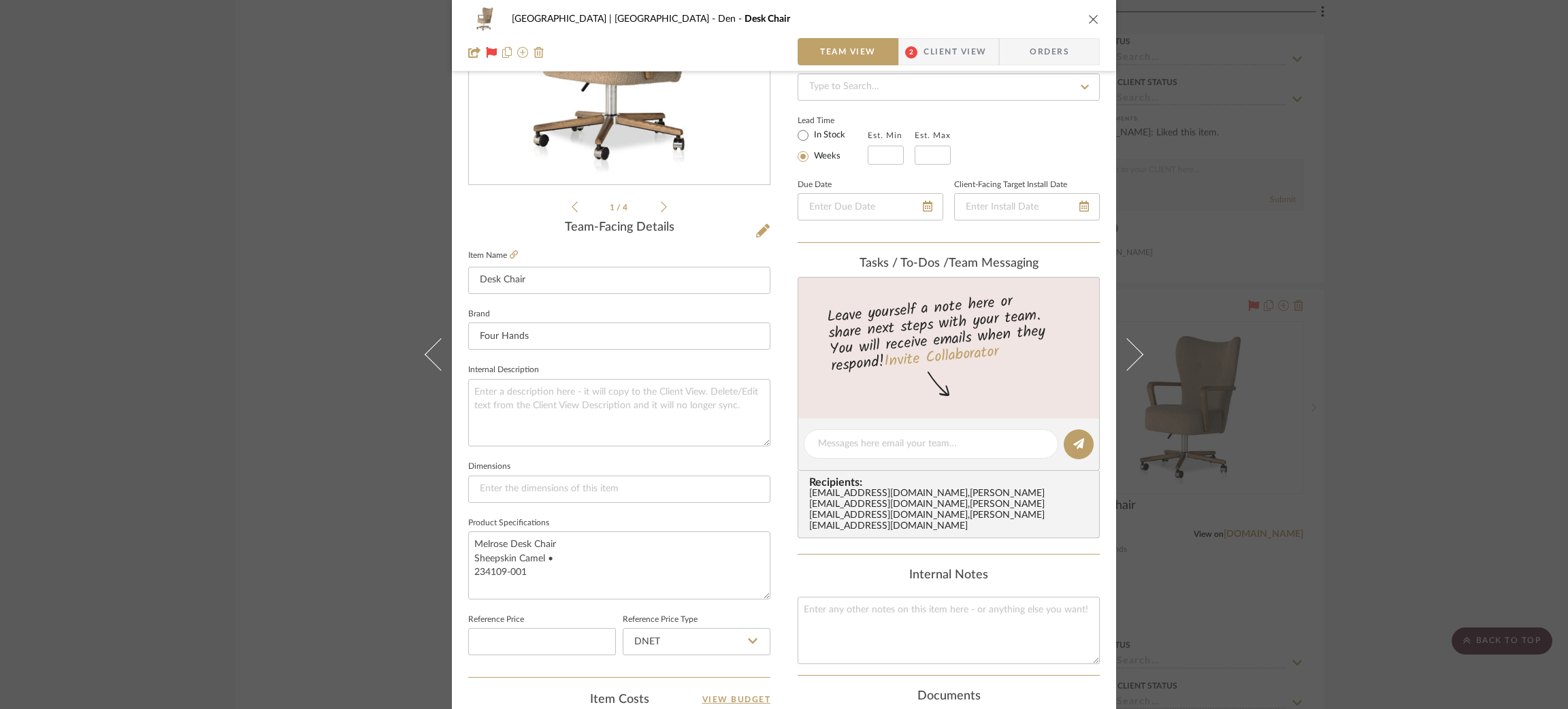
click at [1284, 346] on div "Meadow Mountain | Vail Valley Den Desk Chair Team View 2 Client View Orders 1 /…" at bounding box center [784, 354] width 1568 height 709
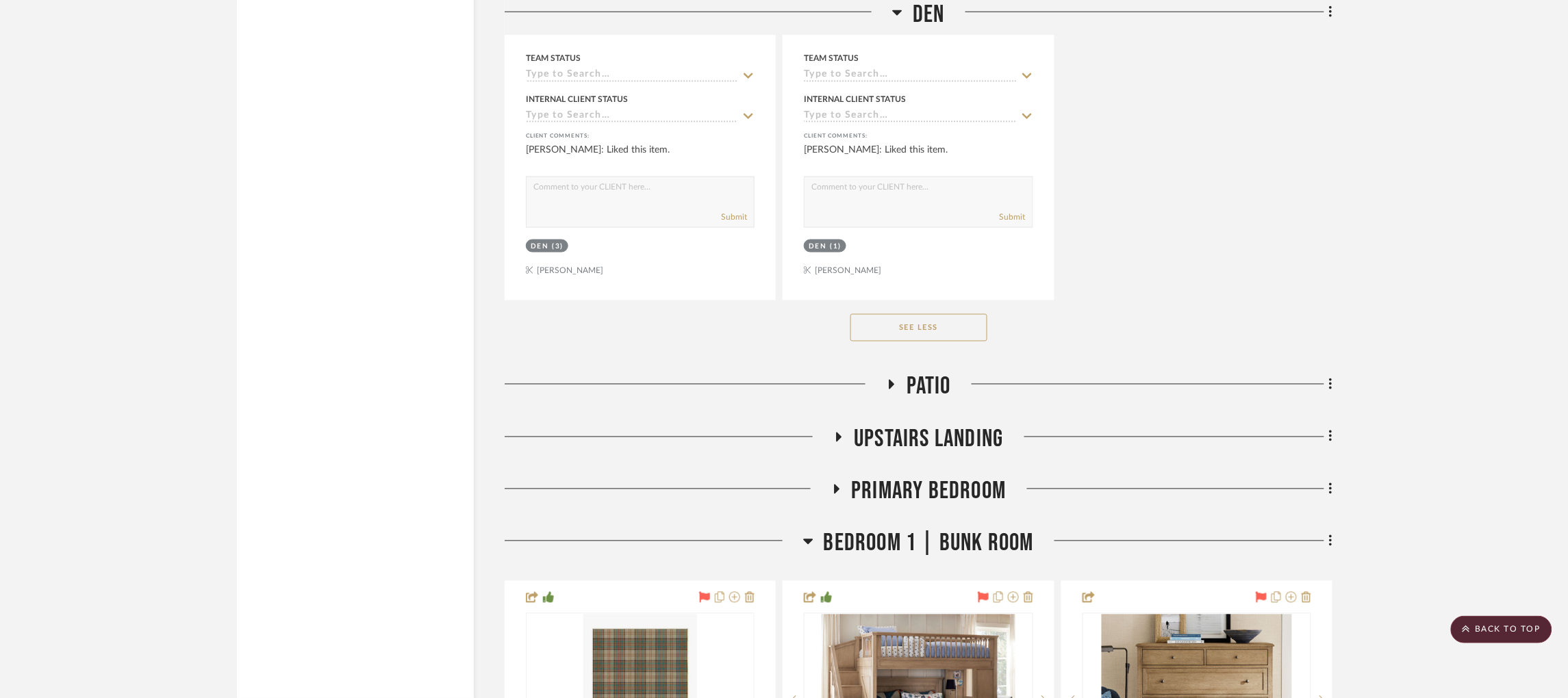
scroll to position [4749, 0]
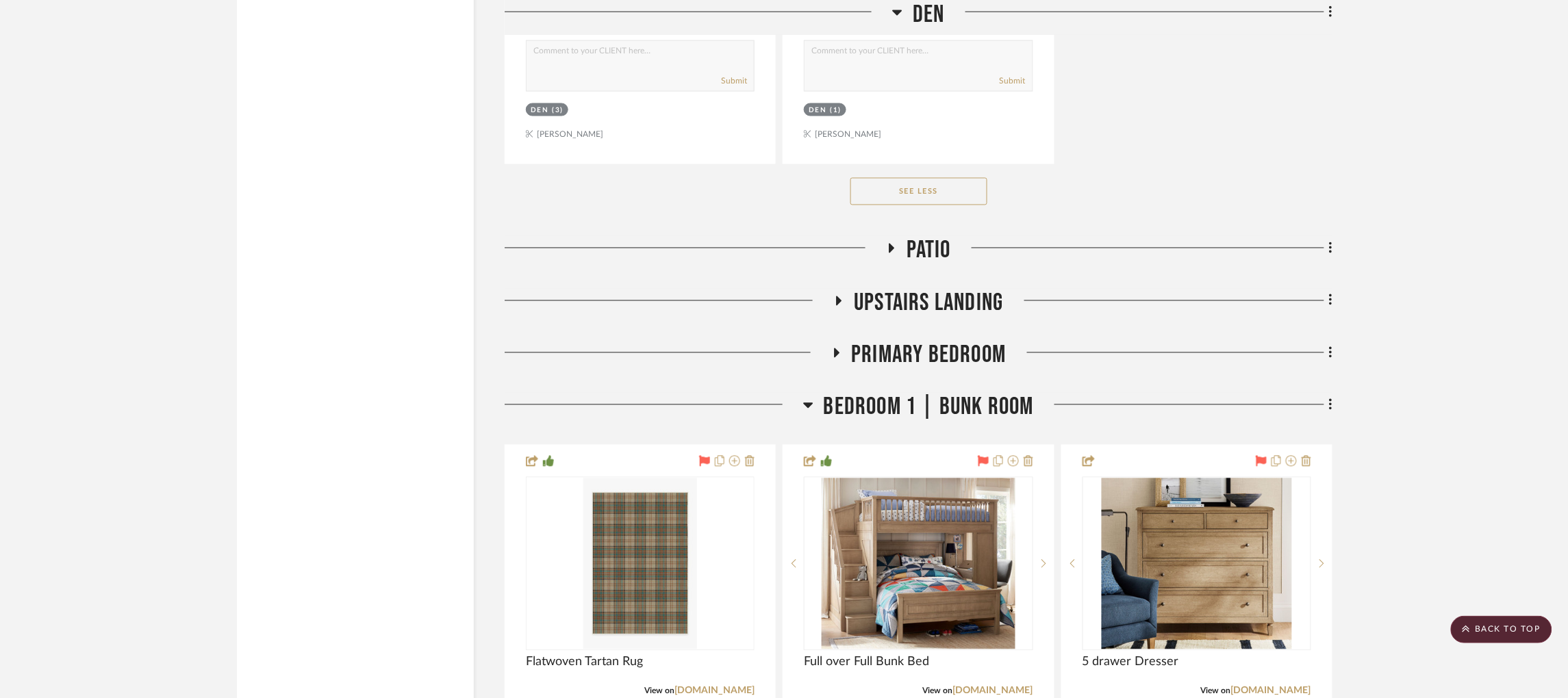
click at [837, 296] on icon at bounding box center [839, 301] width 5 height 10
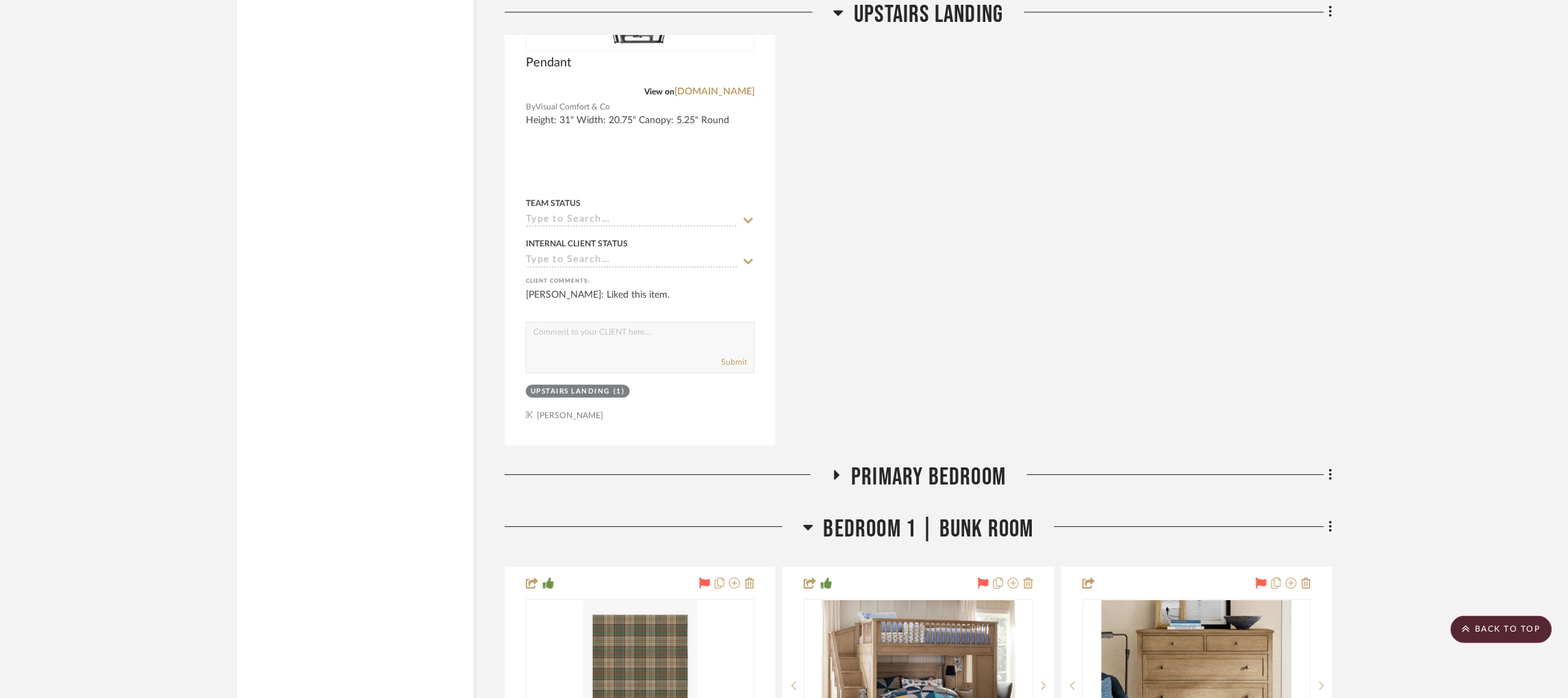
scroll to position [5366, 0]
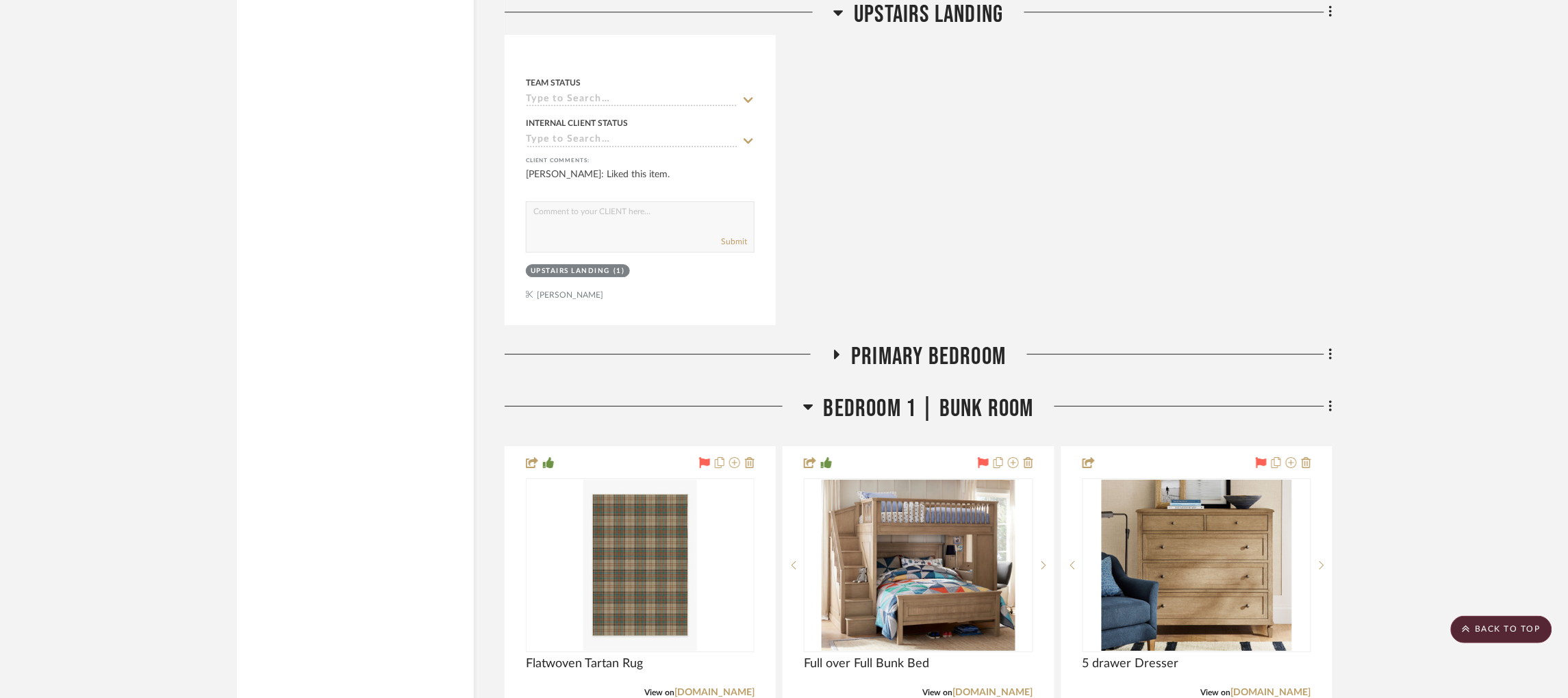
click at [839, 349] on icon at bounding box center [836, 354] width 16 height 10
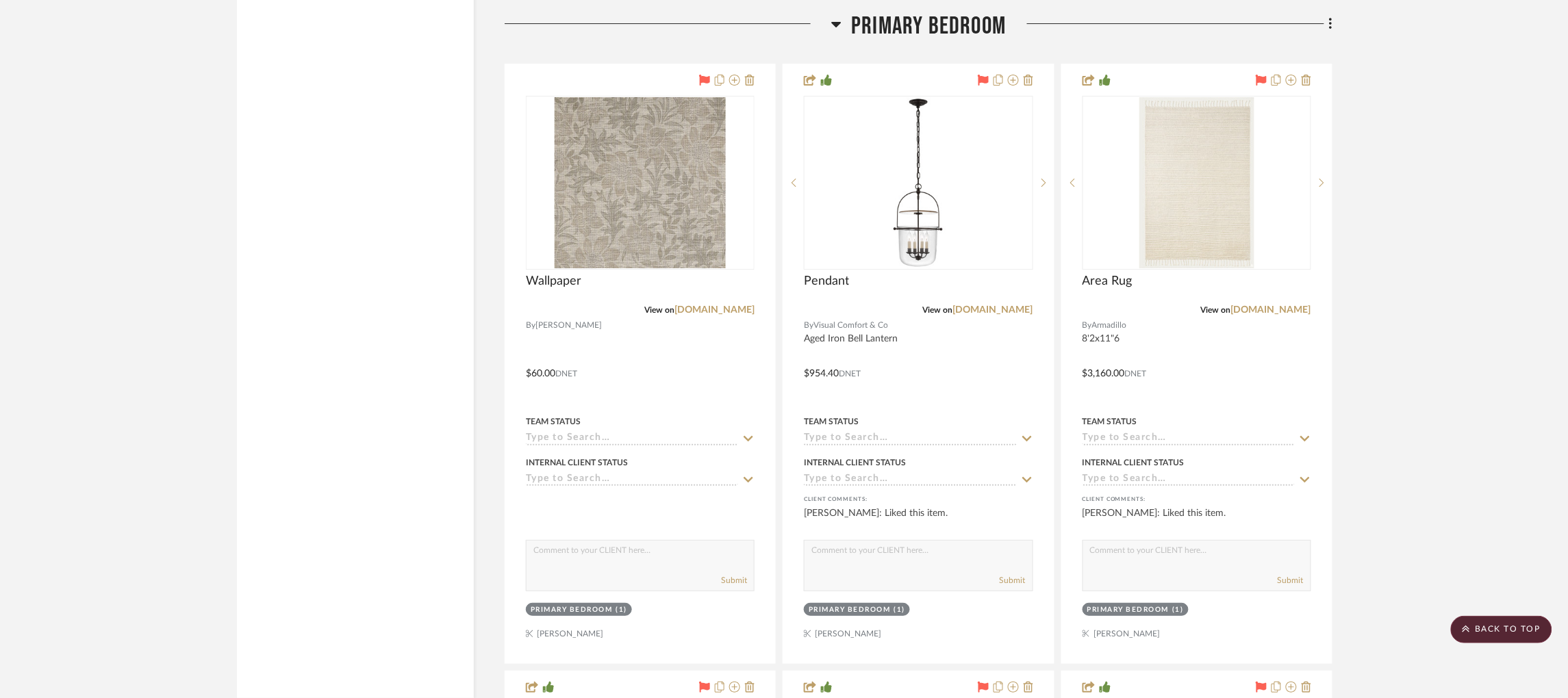
scroll to position [5571, 0]
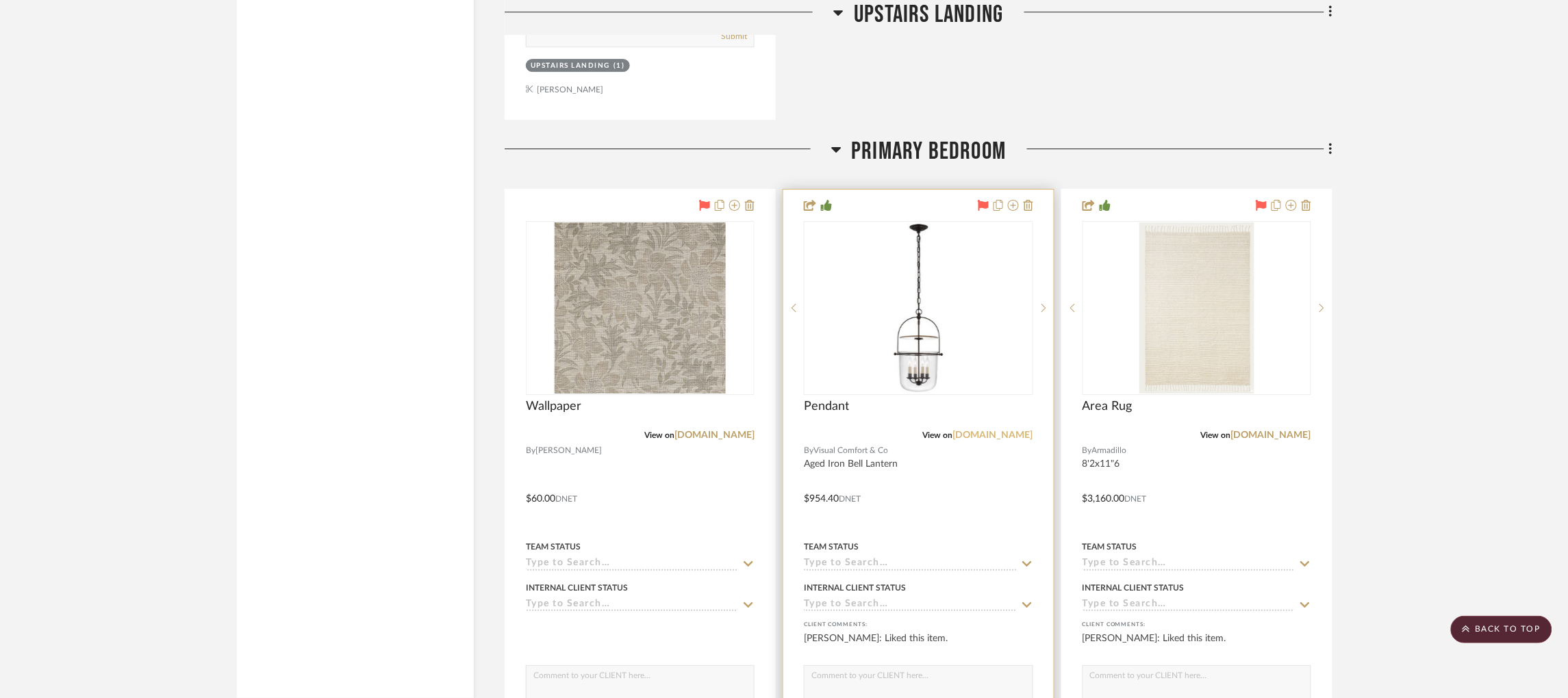
click at [1001, 431] on link "visualcomfort.com" at bounding box center [992, 435] width 80 height 10
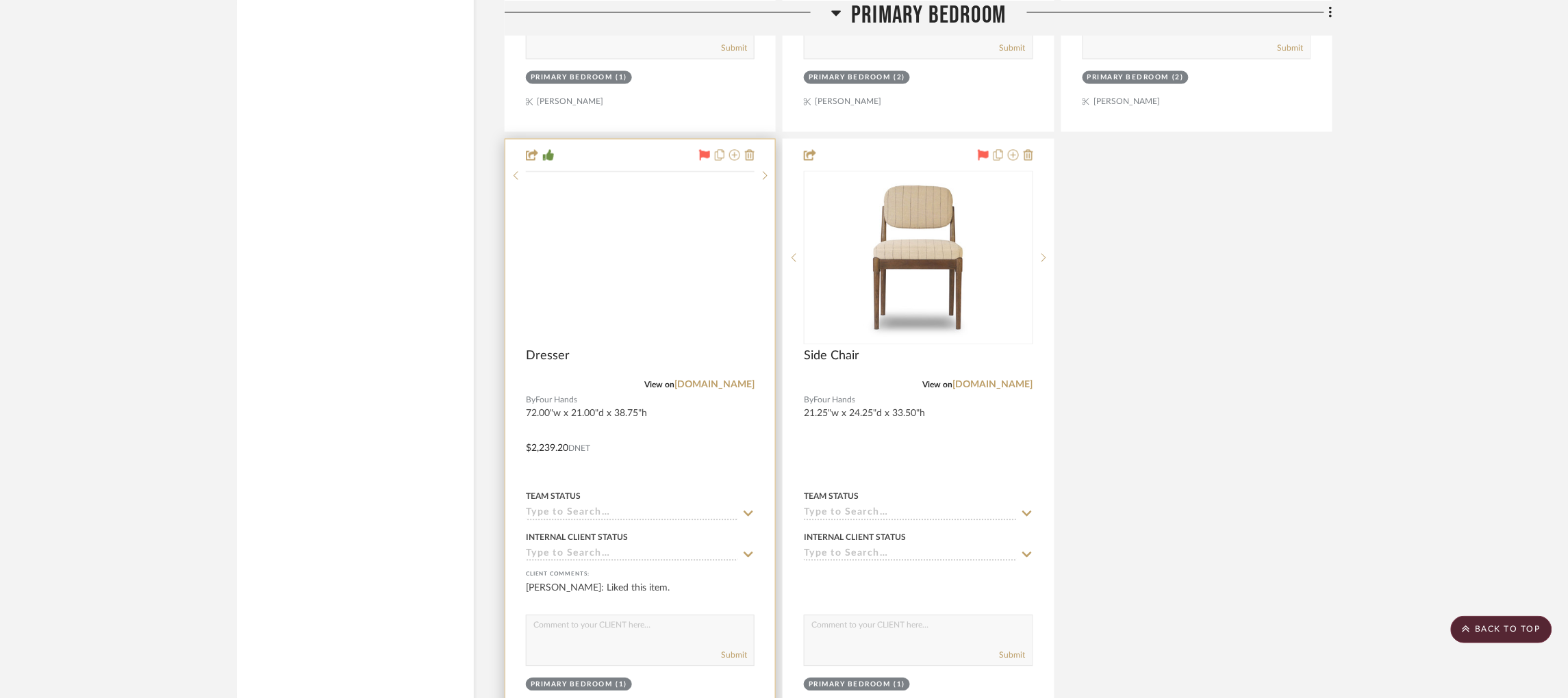
scroll to position [7213, 0]
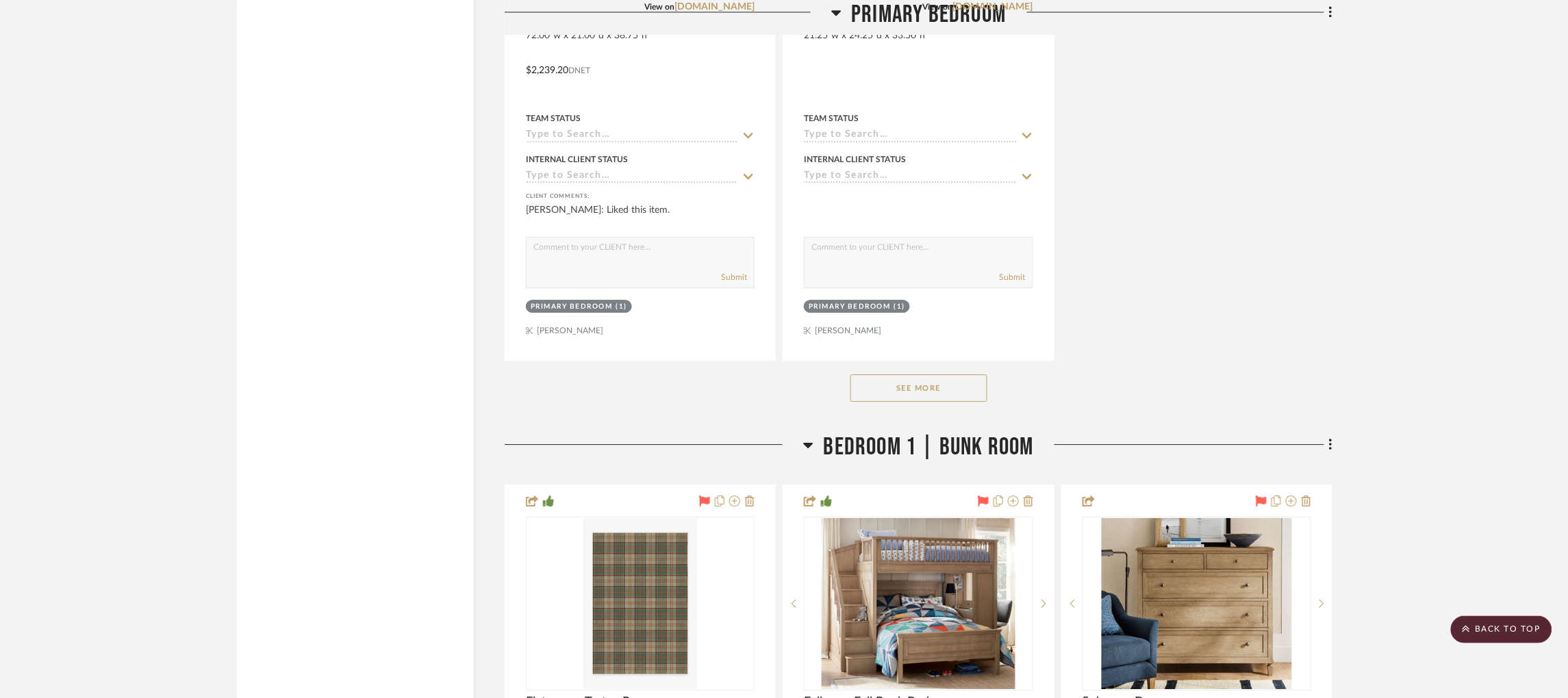
click at [935, 374] on button "See More" at bounding box center [919, 387] width 137 height 27
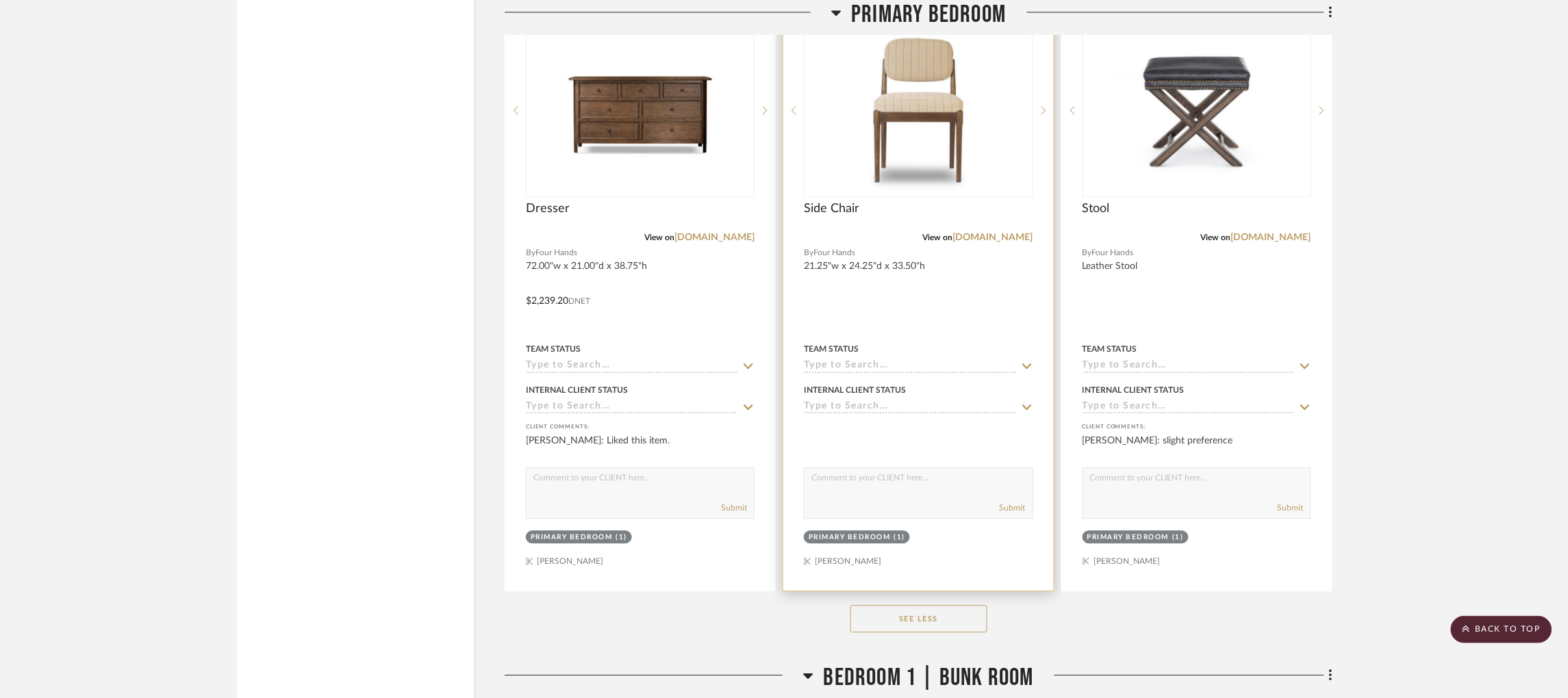
scroll to position [6777, 0]
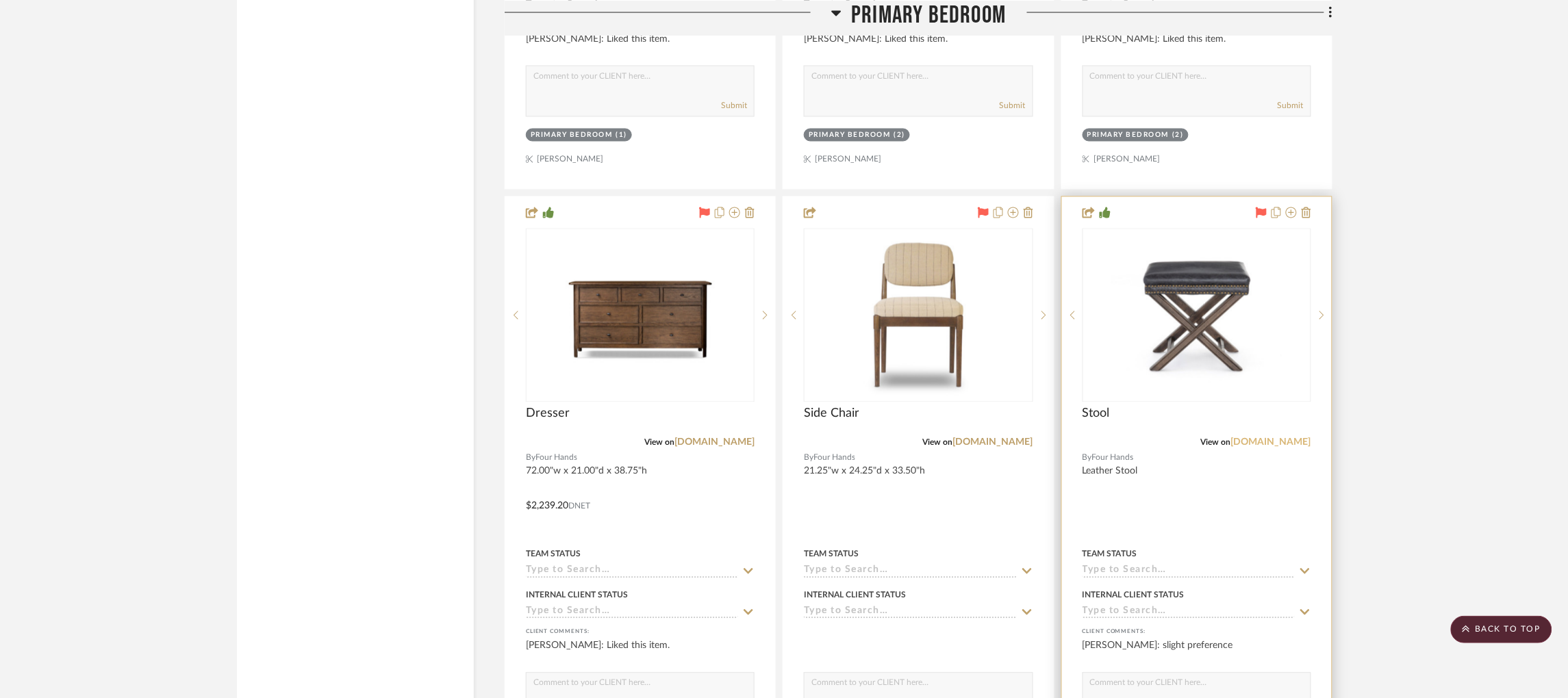
click at [1285, 438] on link "fourhands.com" at bounding box center [1271, 442] width 80 height 10
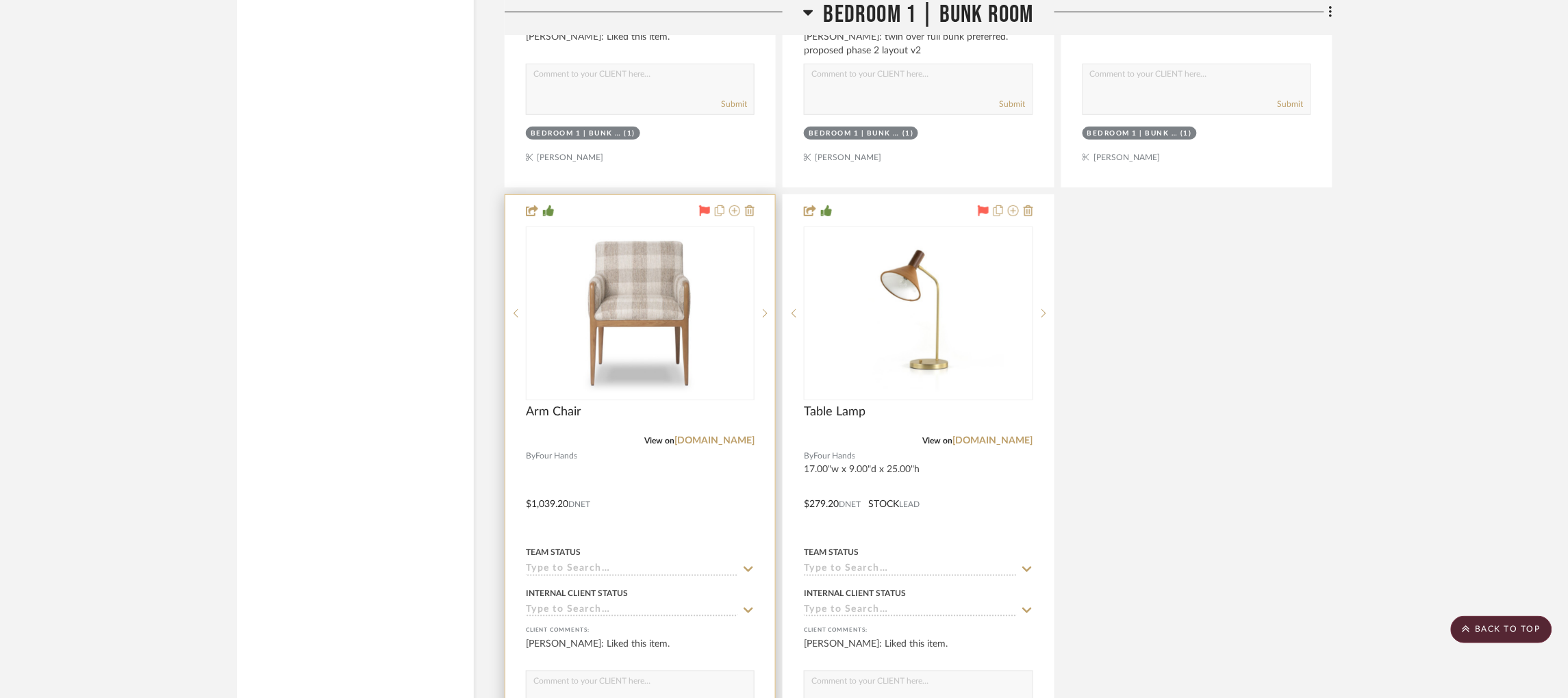
scroll to position [8111, 0]
click at [709, 434] on link "fourhands.com" at bounding box center [714, 439] width 80 height 10
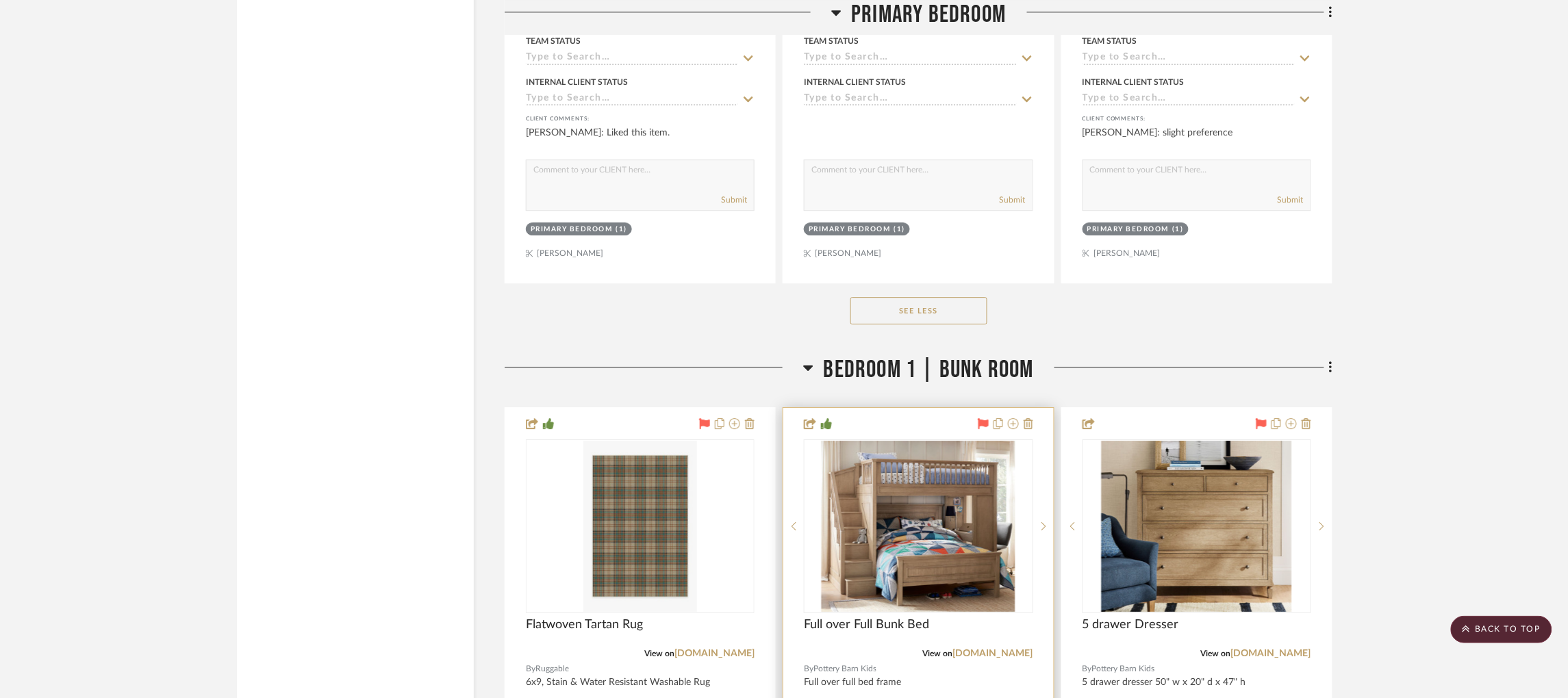
scroll to position [7496, 0]
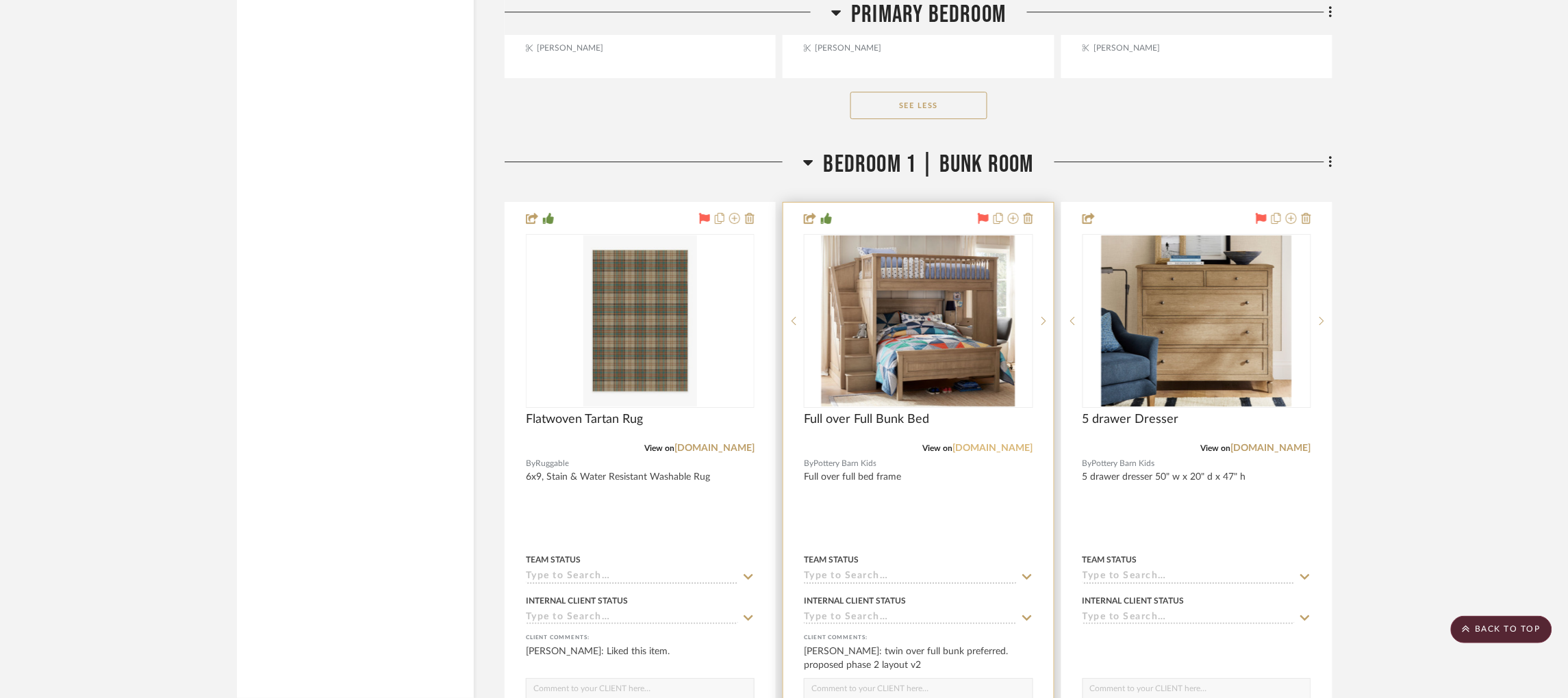
click at [978, 444] on link "potterybarnkids.com" at bounding box center [992, 448] width 80 height 10
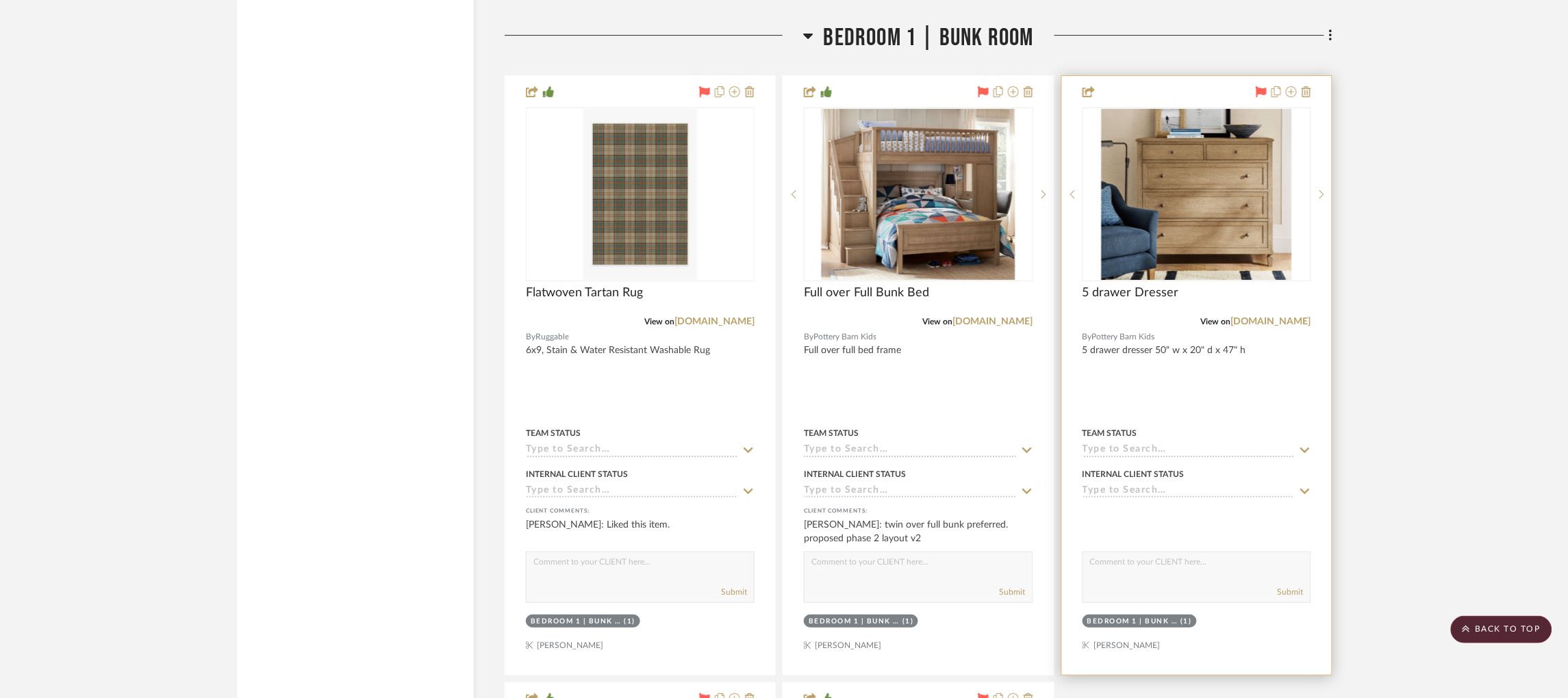
scroll to position [7599, 0]
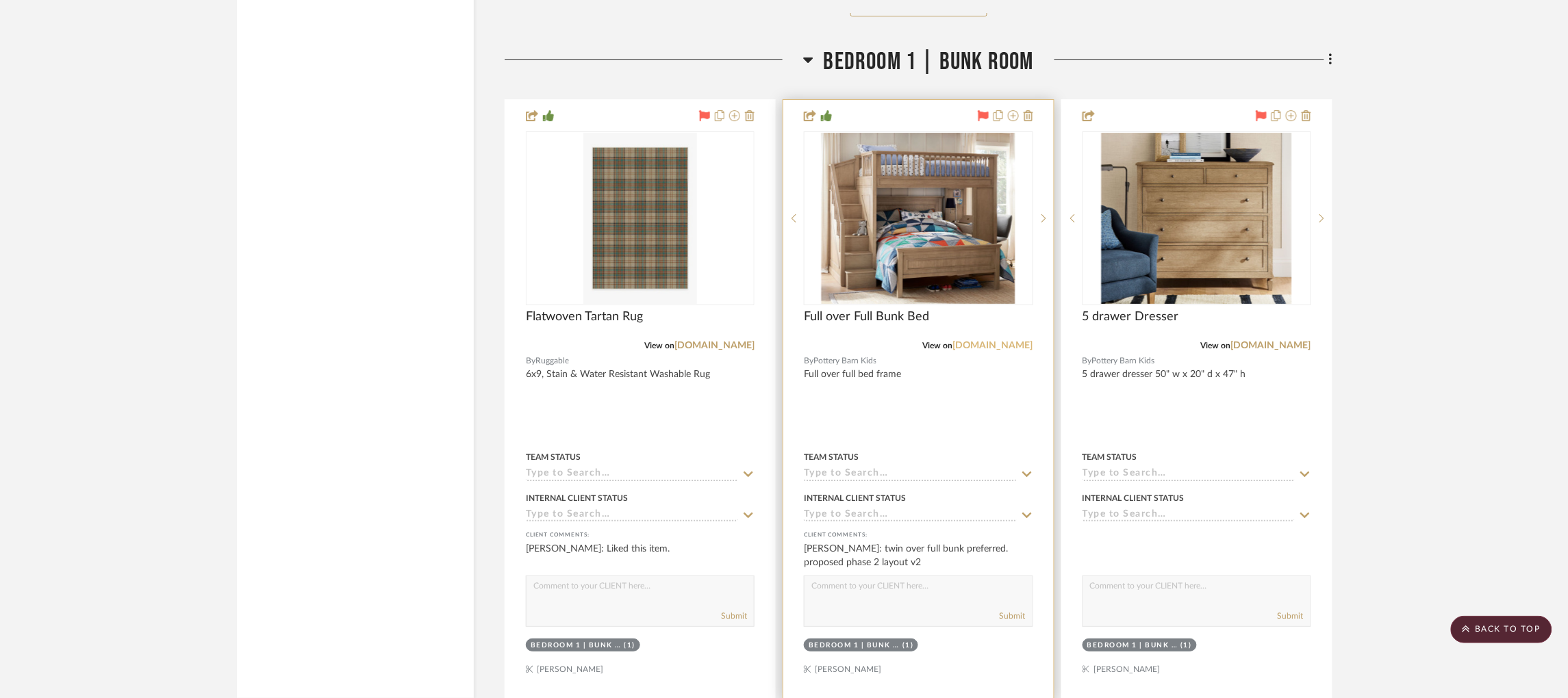
click at [998, 341] on link "potterybarnkids.com" at bounding box center [992, 345] width 80 height 10
click at [917, 215] on img "0" at bounding box center [919, 218] width 194 height 171
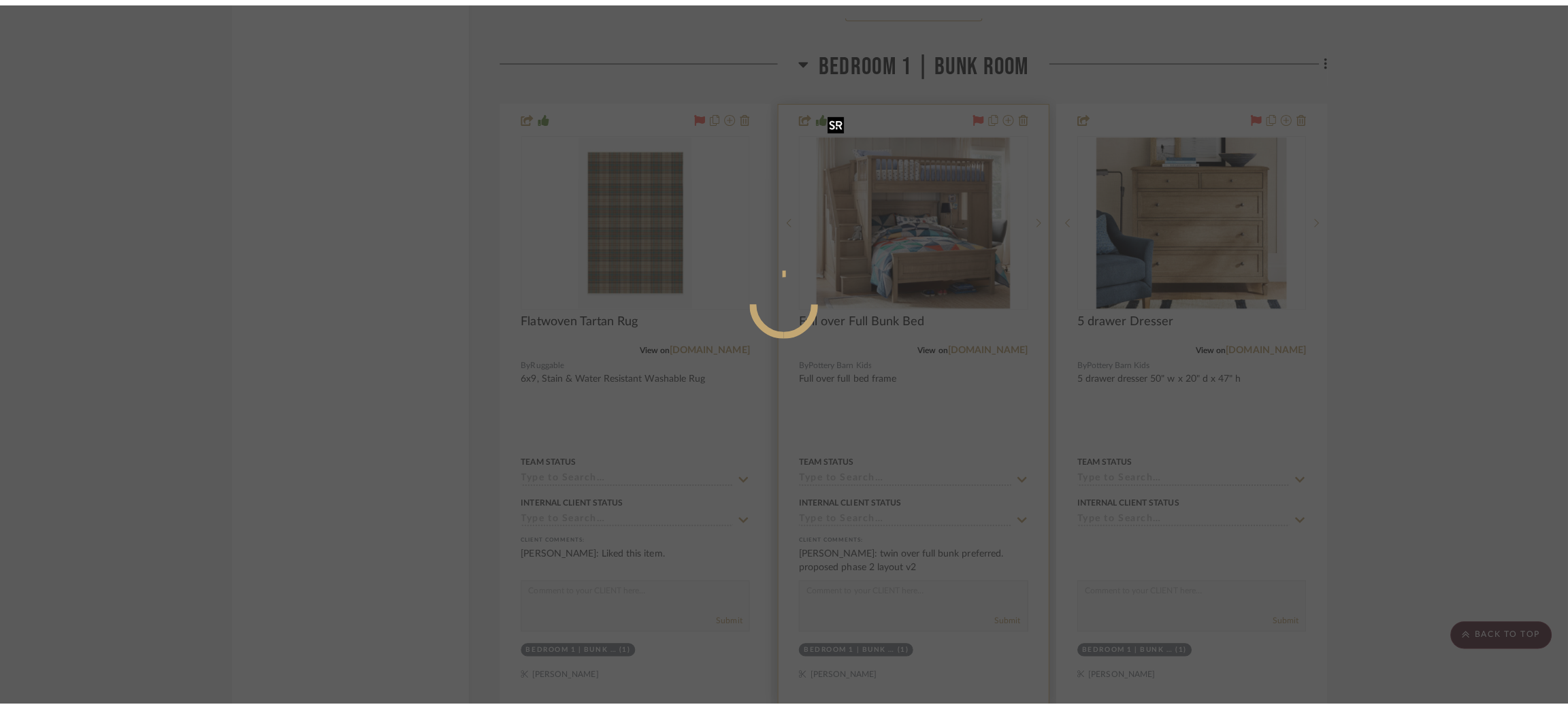
scroll to position [0, 0]
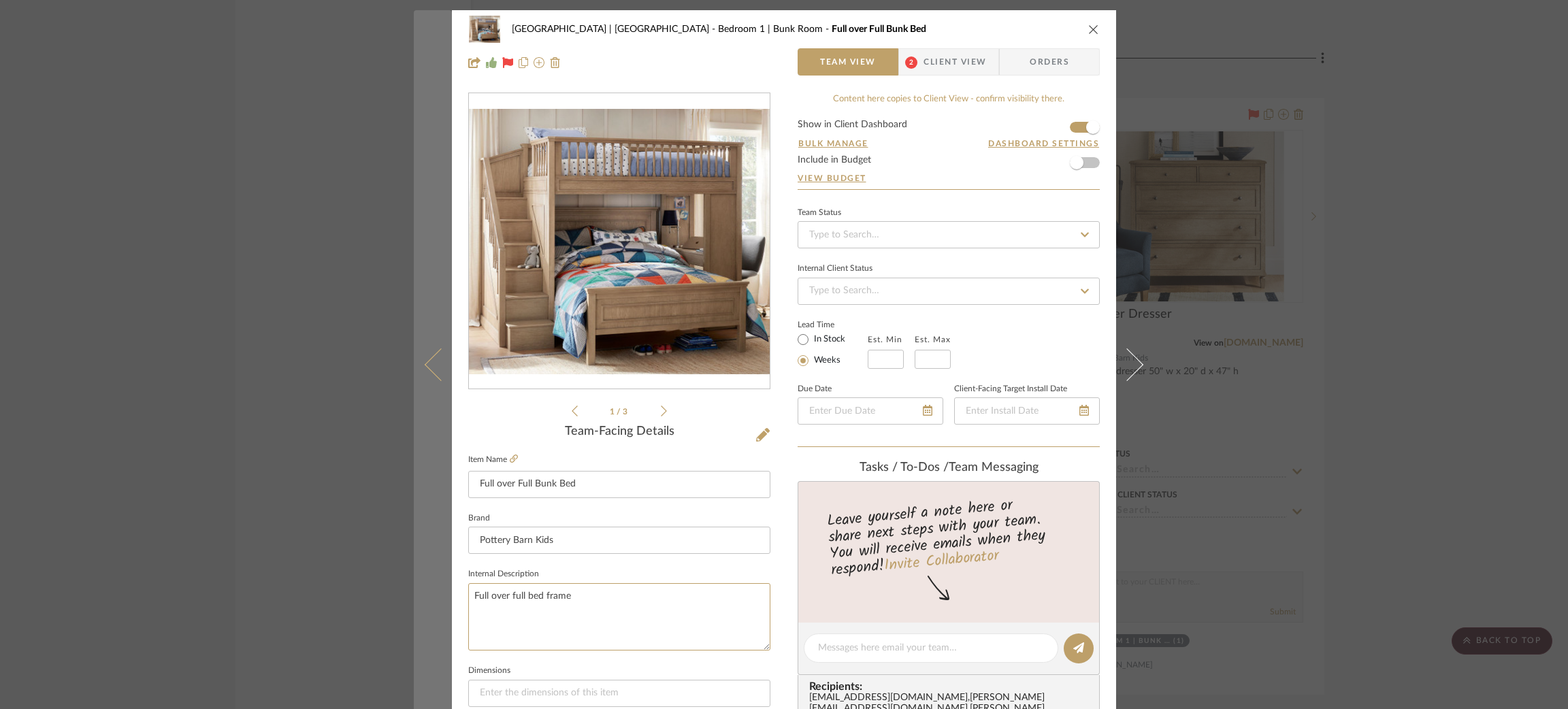
drag, startPoint x: 484, startPoint y: 588, endPoint x: 433, endPoint y: 588, distance: 51.0
click at [433, 588] on mat-dialog-content "Meadow Mountain | Vail Valley Bedroom 1 | Bunk Room Full over Full Bunk Bed Tea…" at bounding box center [783, 639] width 740 height 1257
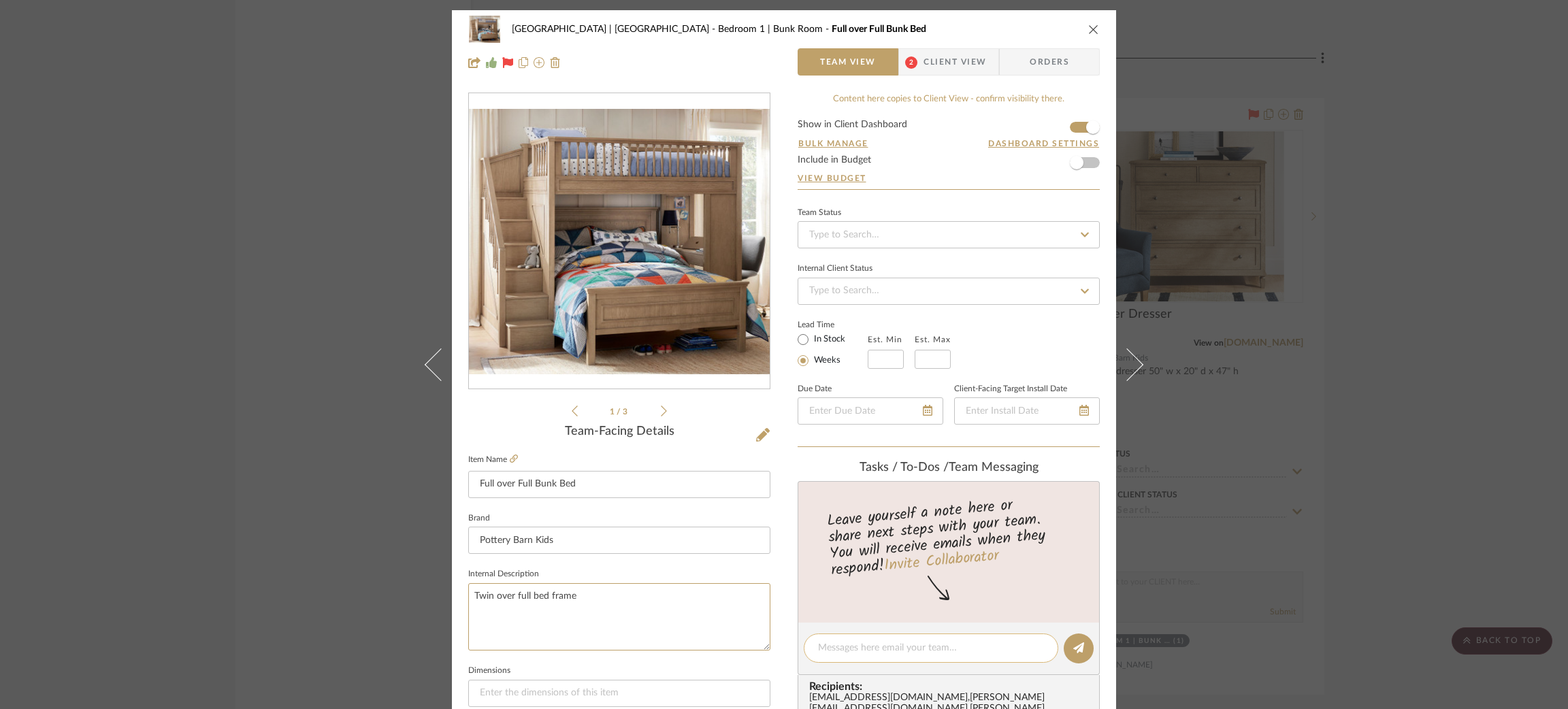
type textarea "Twin over full bed frame"
click at [893, 641] on textarea at bounding box center [930, 648] width 226 height 15
type textarea "I"
type textarea "I updated this to say twin over full rather than full over full"
click at [1080, 642] on button at bounding box center [1078, 648] width 30 height 30
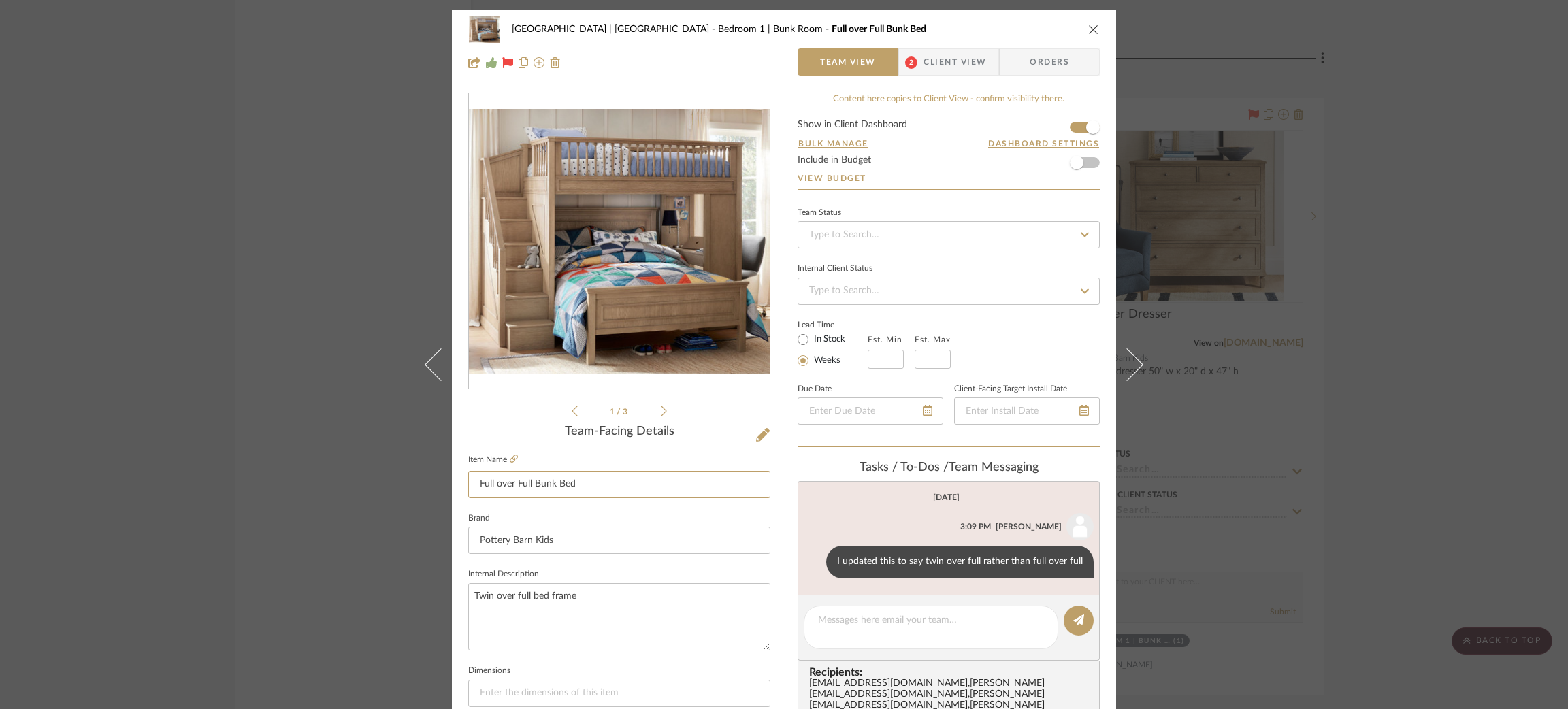
drag, startPoint x: 489, startPoint y: 481, endPoint x: 454, endPoint y: 483, distance: 35.1
click at [454, 483] on div "Meadow Mountain | Vail Valley Bedroom 1 | Bunk Room Full over Full Bunk Bed Tea…" at bounding box center [783, 639] width 664 height 1257
type input "Twin over Full Bunk Bed"
click at [610, 598] on textarea "Twin over full bed frame" at bounding box center [620, 617] width 302 height 67
click at [273, 286] on div "Meadow Mountain | Vail Valley Bedroom 1 | Bunk Room Twin over Full Bunk Bed Tea…" at bounding box center [784, 354] width 1568 height 709
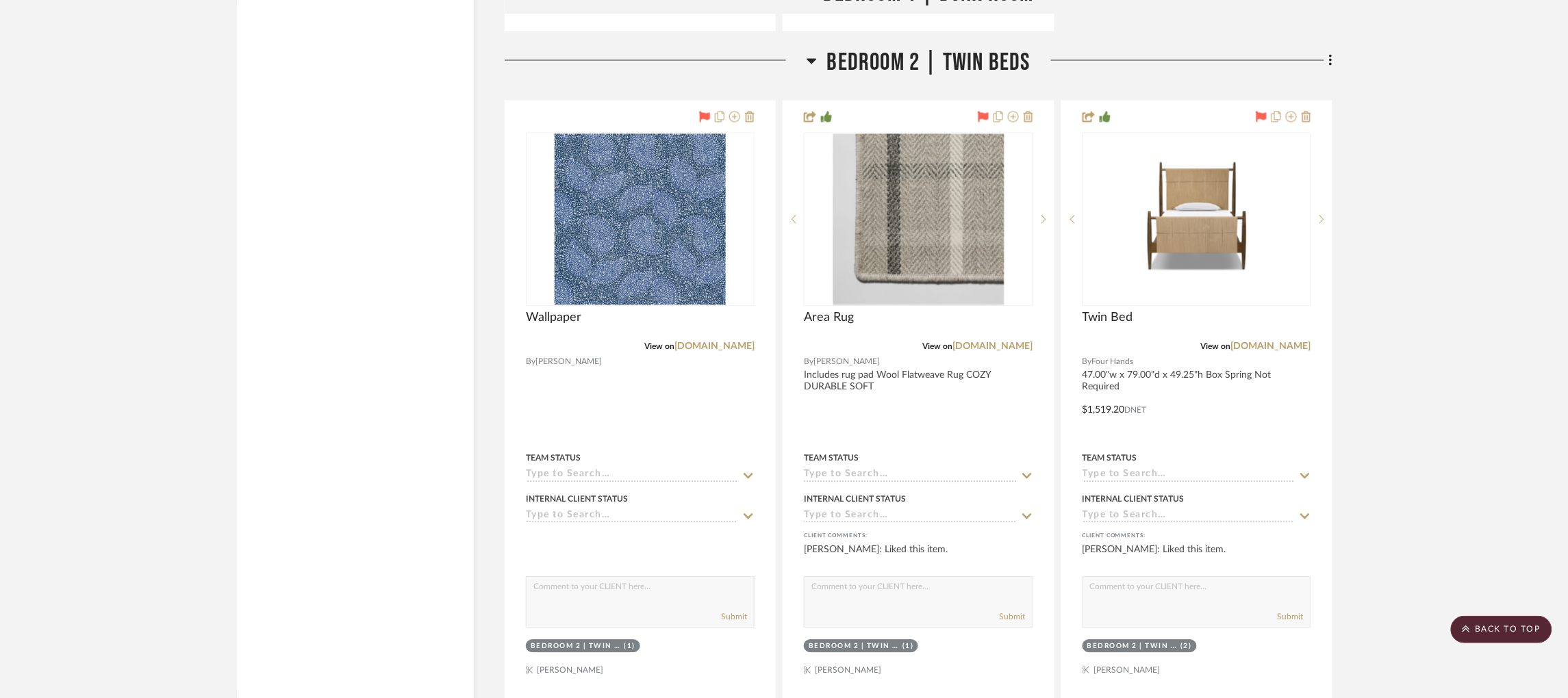
scroll to position [8904, 0]
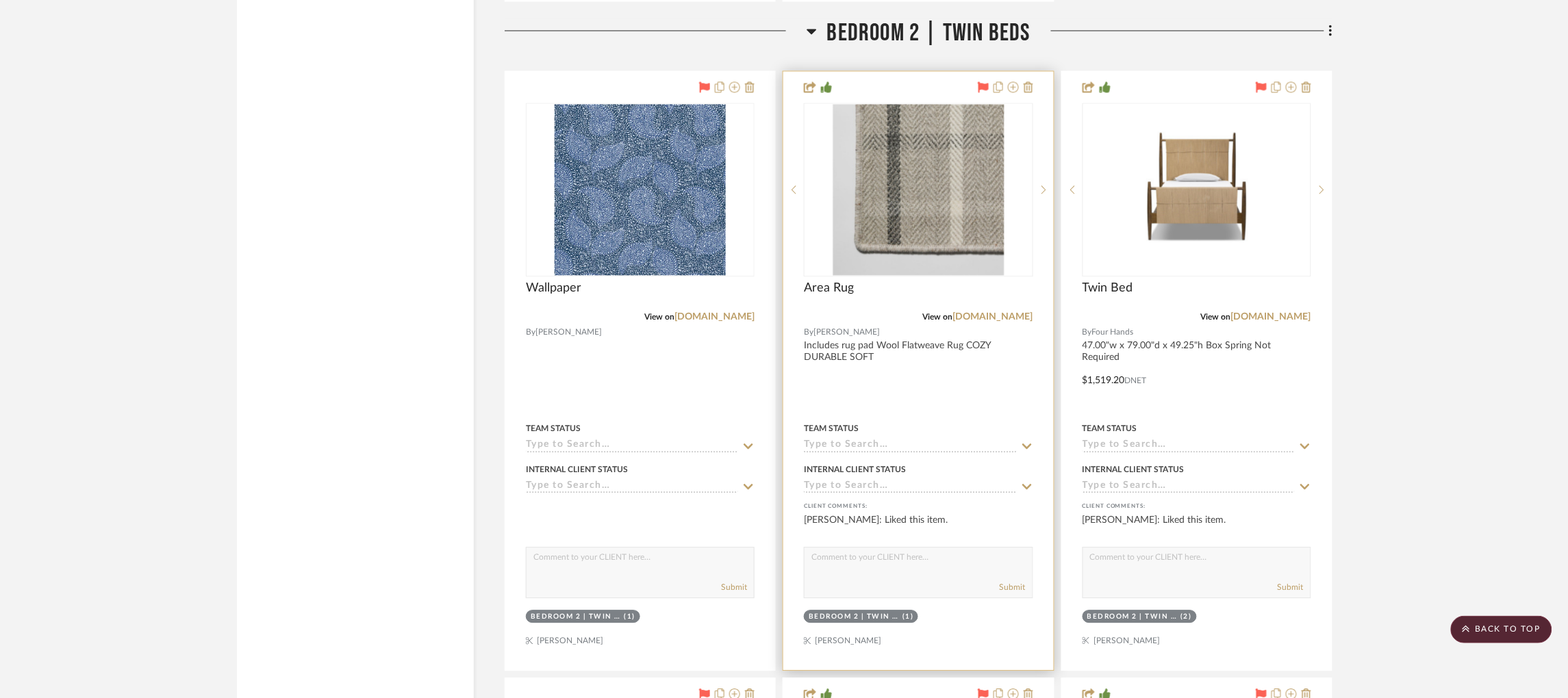
drag, startPoint x: 985, startPoint y: 290, endPoint x: 988, endPoint y: 264, distance: 26.2
click at [987, 312] on link "ernestarugs.com" at bounding box center [992, 317] width 80 height 10
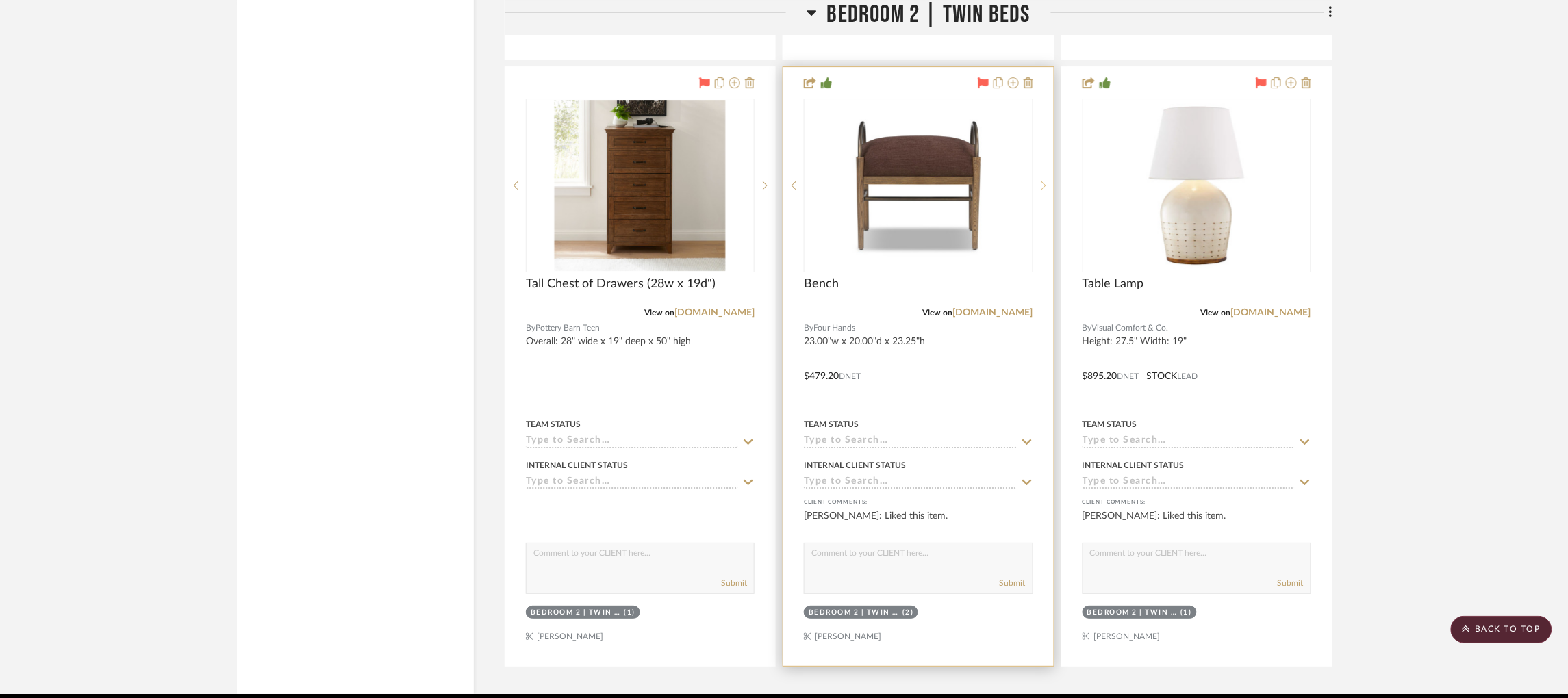
scroll to position [9549, 0]
